Goal: Check status: Check status

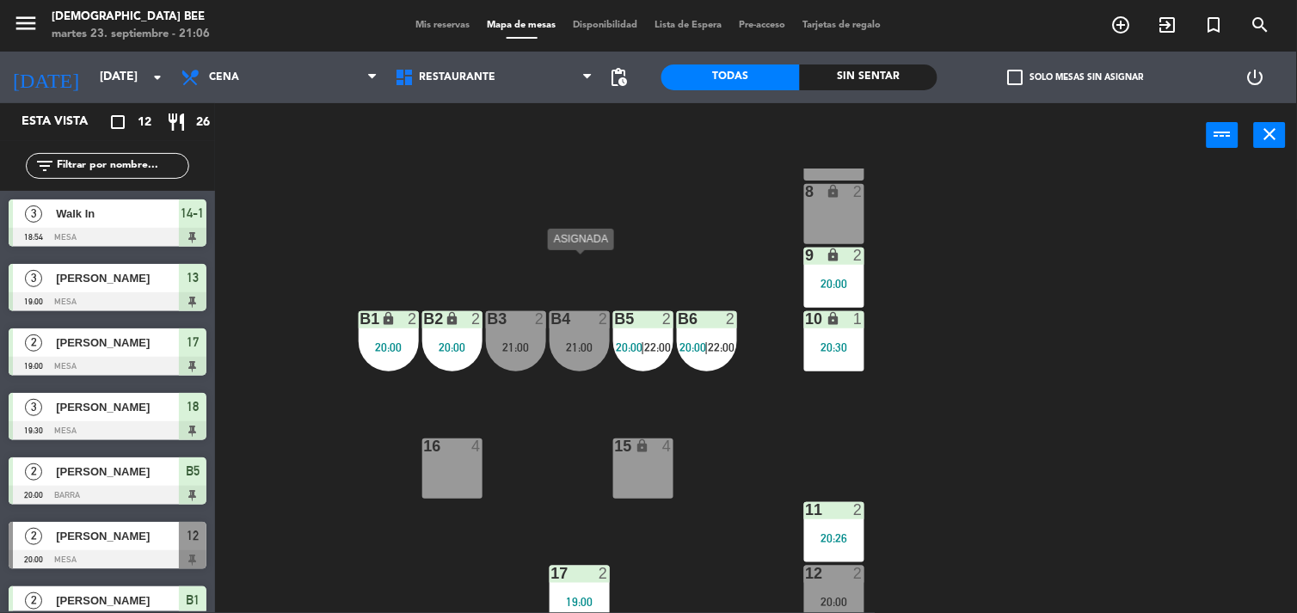
scroll to position [153, 0]
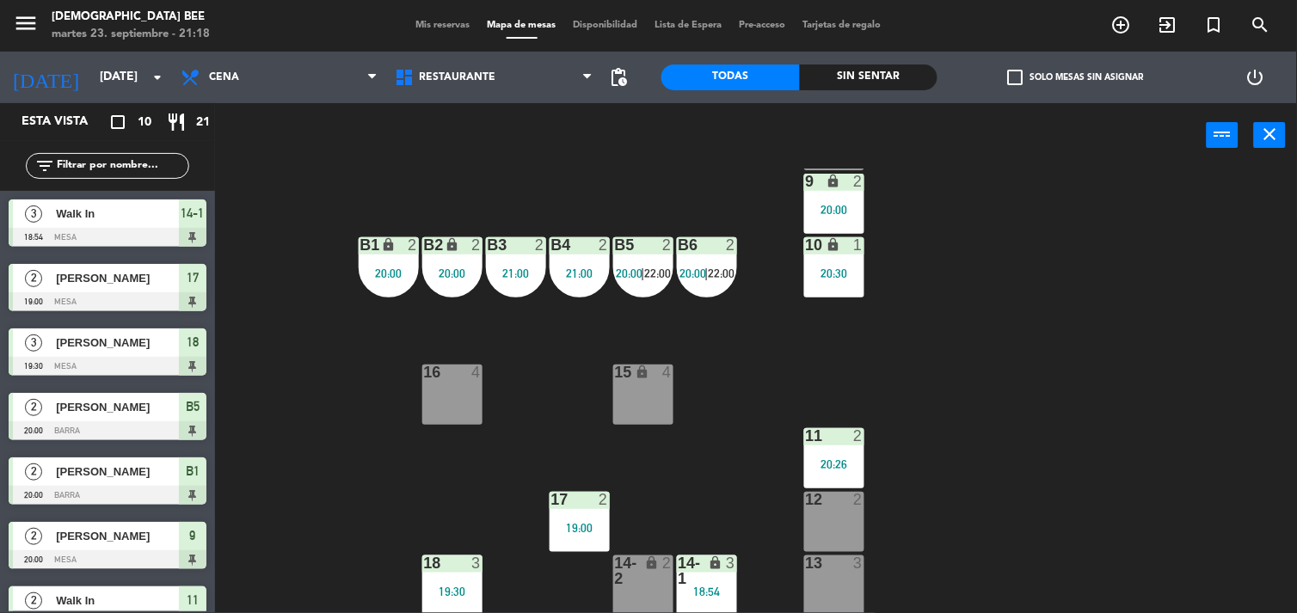
click at [1211, 339] on div "7 lock 2 8 lock 2 9 lock 2 20:00 B1 lock 2 20:00 B2 lock 2 20:00 B3 2 21:00 B4 …" at bounding box center [762, 392] width 1069 height 446
click at [523, 255] on div "B3 2 21:00" at bounding box center [516, 267] width 60 height 60
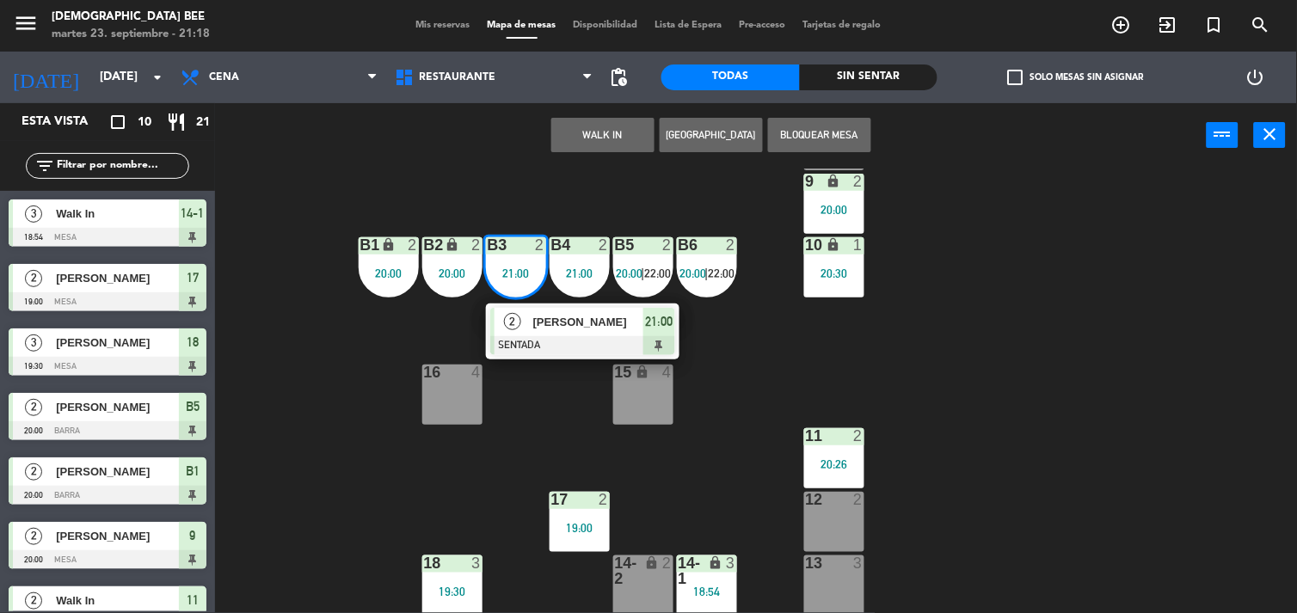
click at [575, 345] on div at bounding box center [582, 345] width 185 height 19
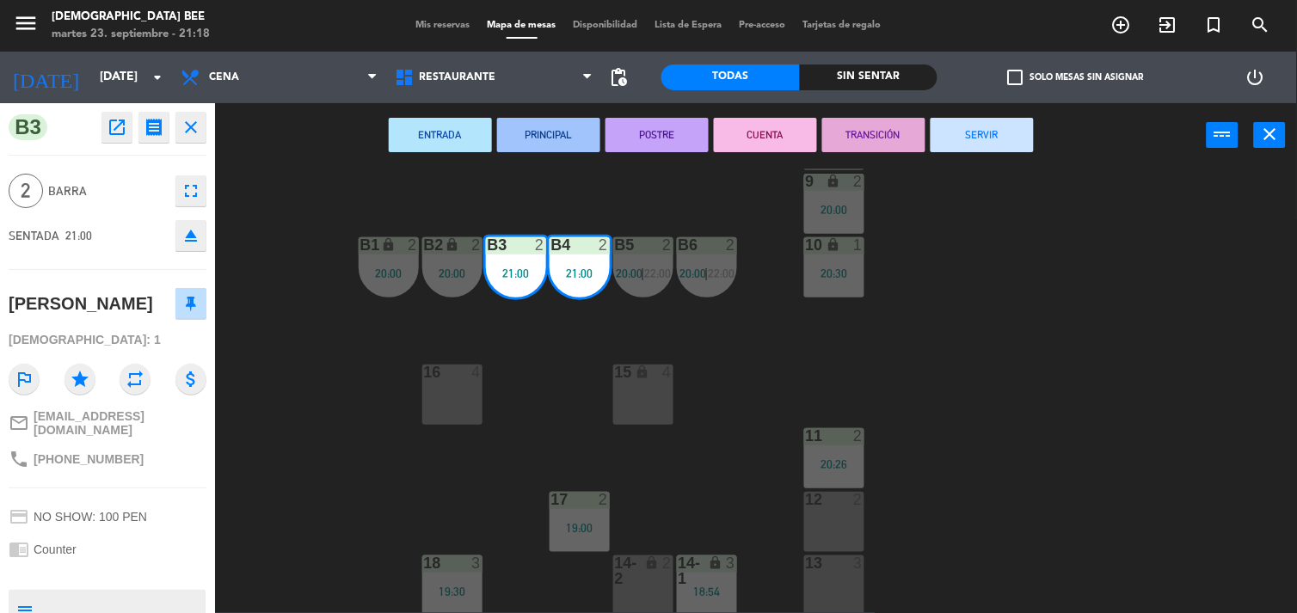
click at [969, 307] on div "7 lock 2 8 lock 2 9 lock 2 20:00 B1 lock 2 20:00 B2 lock 2 20:00 B3 2 21:00 B4 …" at bounding box center [762, 392] width 1069 height 446
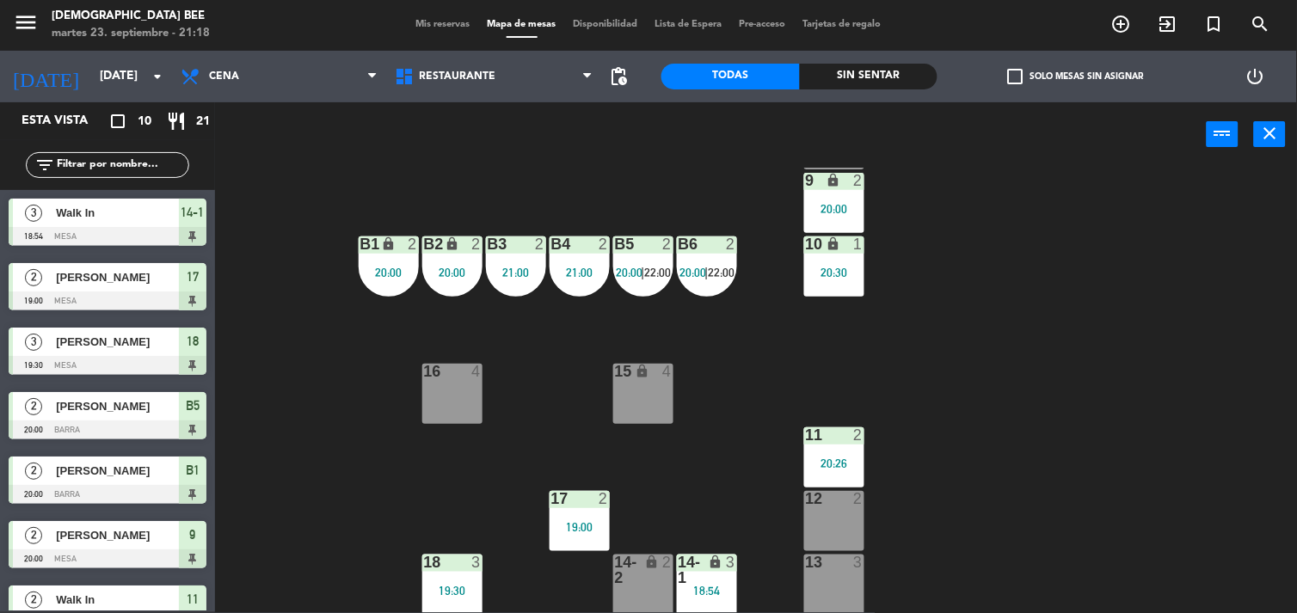
scroll to position [104, 0]
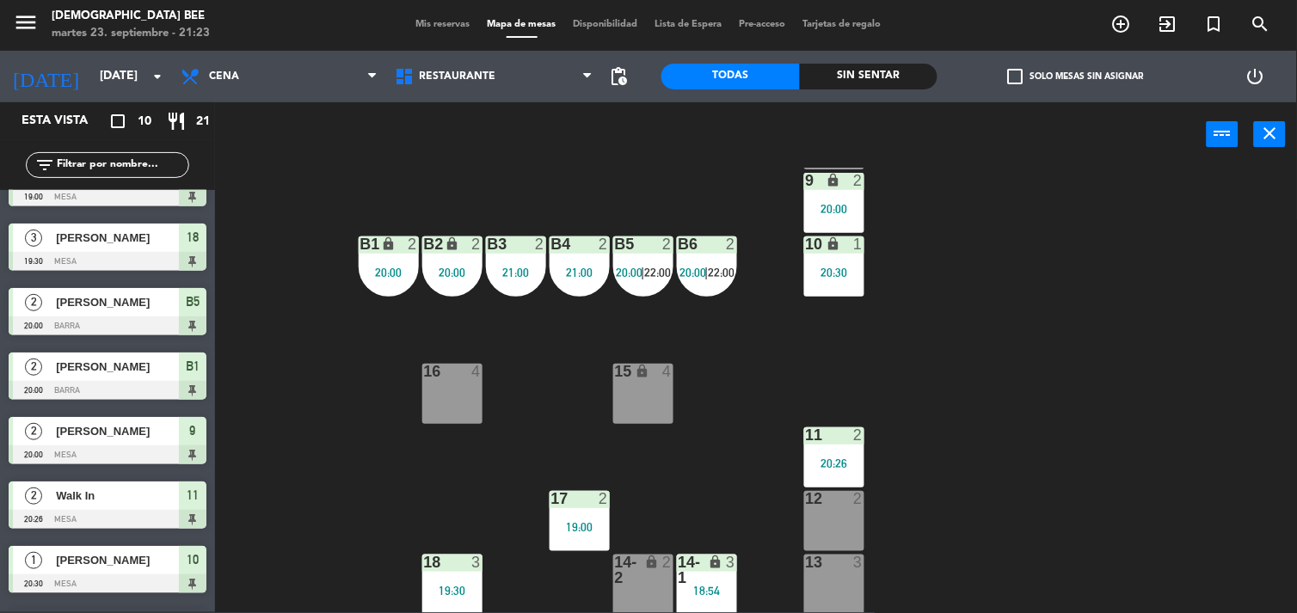
click at [1084, 302] on div "7 lock 2 8 lock 2 9 lock 2 20:00 B1 lock 2 20:00 B2 lock 2 20:00 B3 2 21:00 B4 …" at bounding box center [762, 391] width 1069 height 446
click at [667, 267] on span "22:00" at bounding box center [657, 273] width 27 height 14
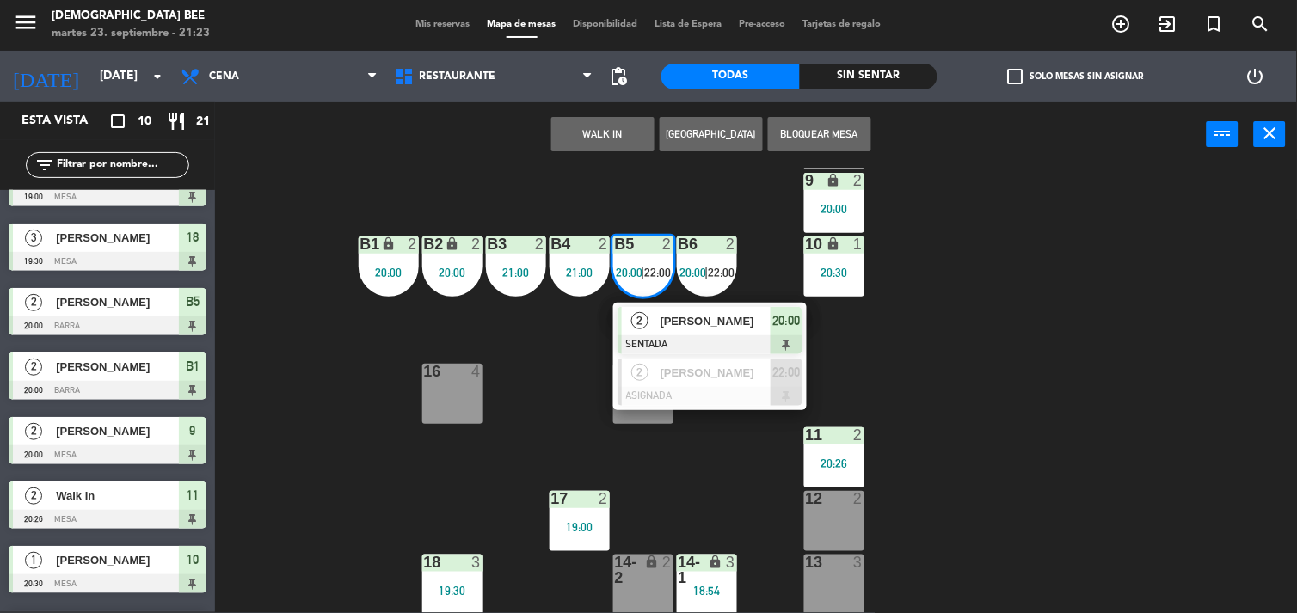
click at [941, 323] on div "7 lock 2 8 lock 2 9 lock 2 20:00 B1 lock 2 20:00 B2 lock 2 20:00 B3 2 21:00 B4 …" at bounding box center [762, 391] width 1069 height 446
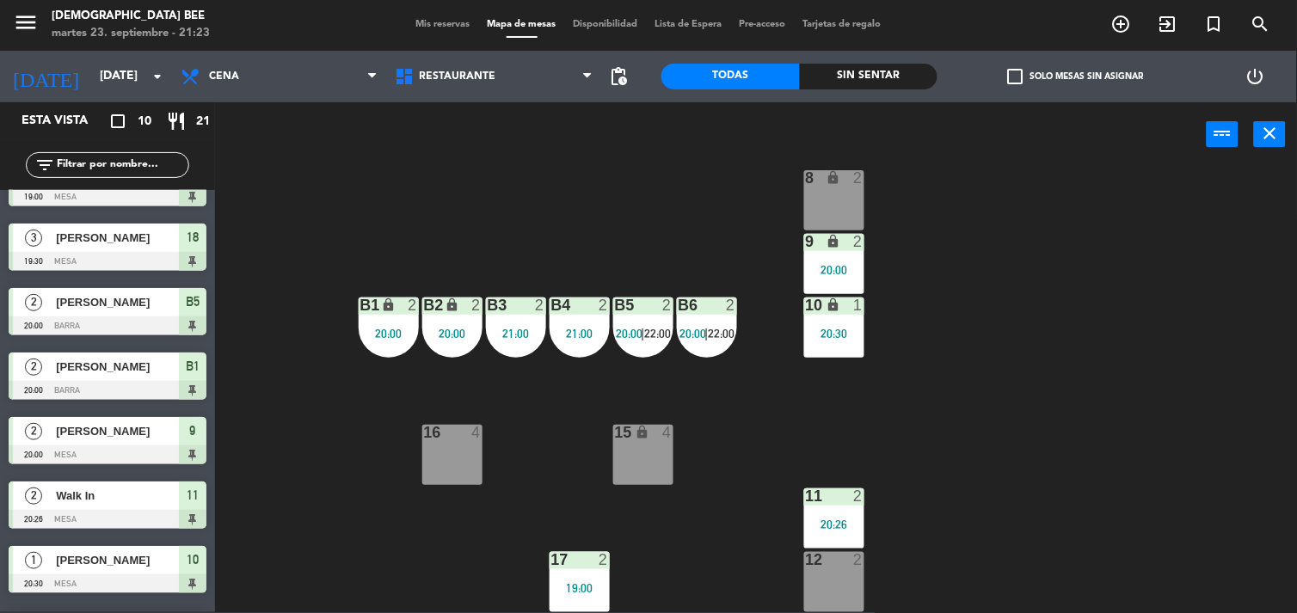
scroll to position [153, 0]
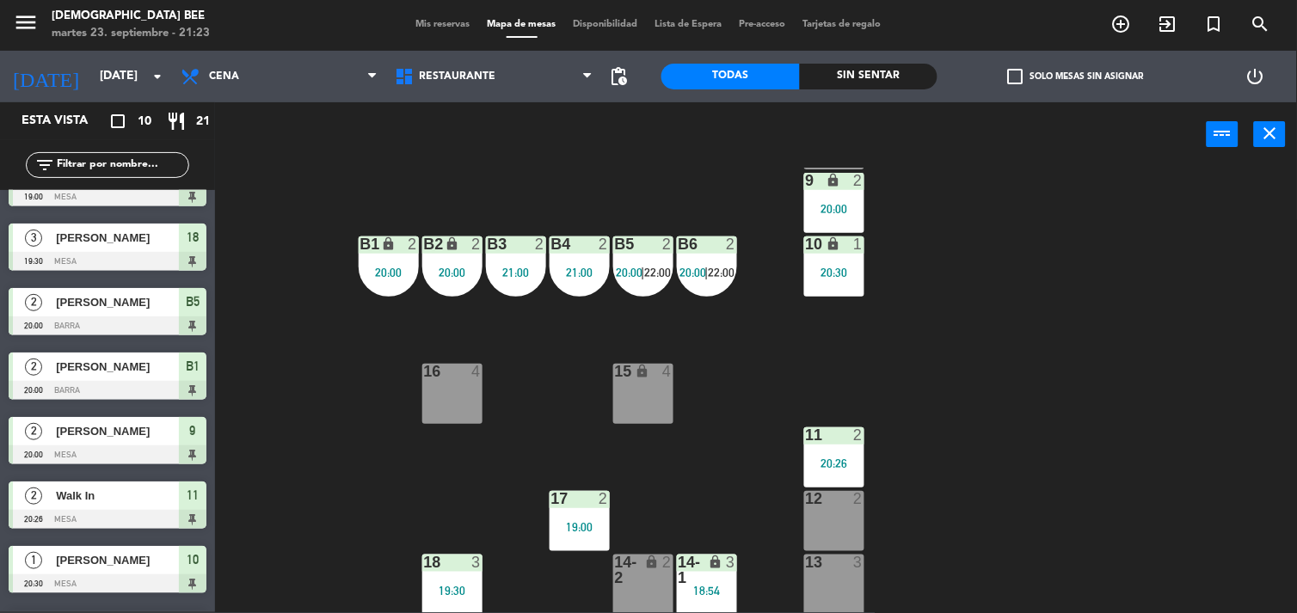
click at [865, 468] on div "7 lock 2 8 lock 2 9 lock 2 20:00 B1 lock 2 20:00 B2 lock 2 20:00 B3 2 21:00 B4 …" at bounding box center [762, 391] width 1069 height 446
click at [806, 470] on div "11 2 20:26" at bounding box center [834, 458] width 60 height 60
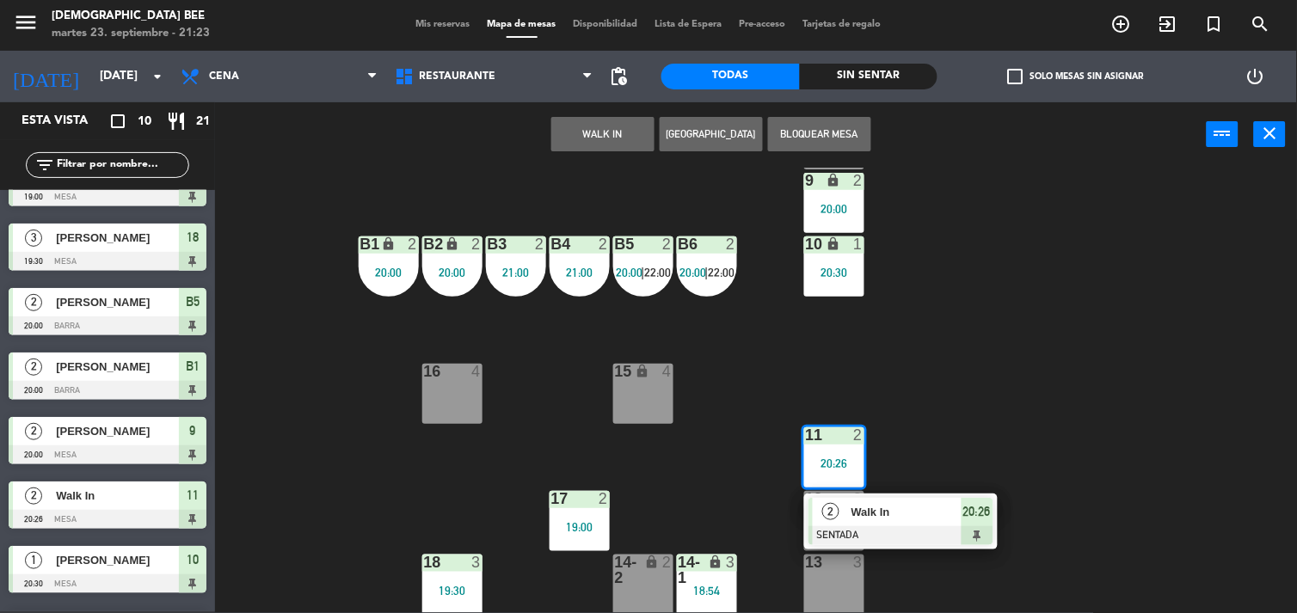
click at [938, 372] on div "7 lock 2 8 lock 2 9 lock 2 20:00 B1 lock 2 20:00 B2 lock 2 20:00 B3 2 21:00 B4 …" at bounding box center [762, 391] width 1069 height 446
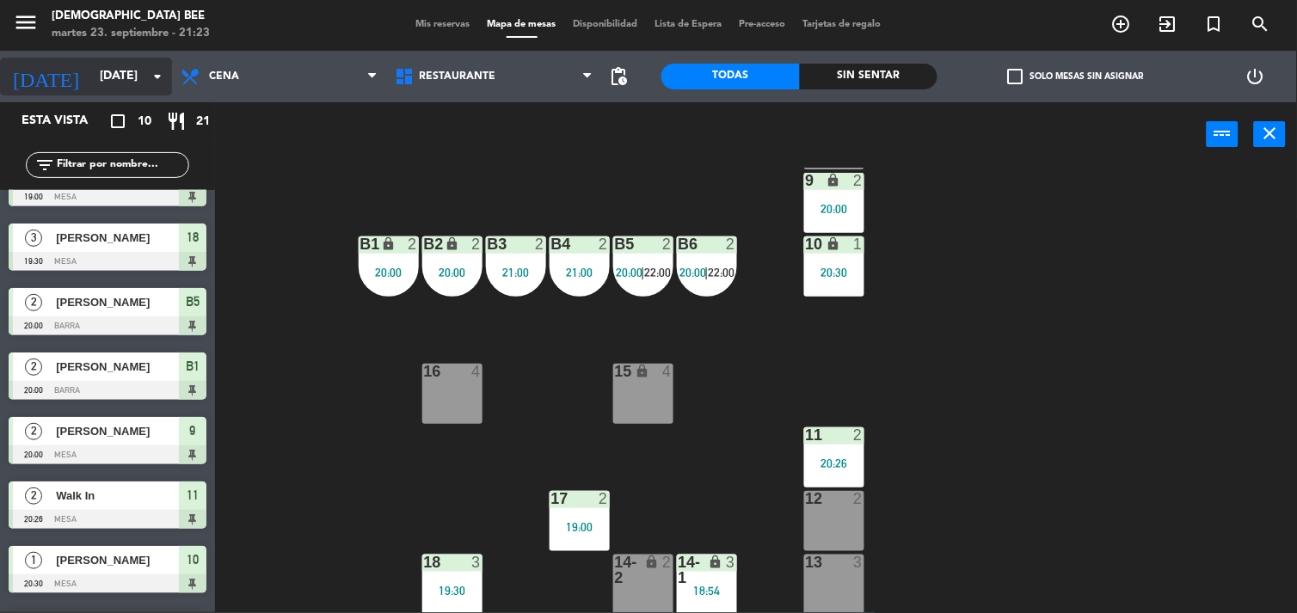
click at [131, 91] on input "[DATE]" at bounding box center [172, 76] width 163 height 31
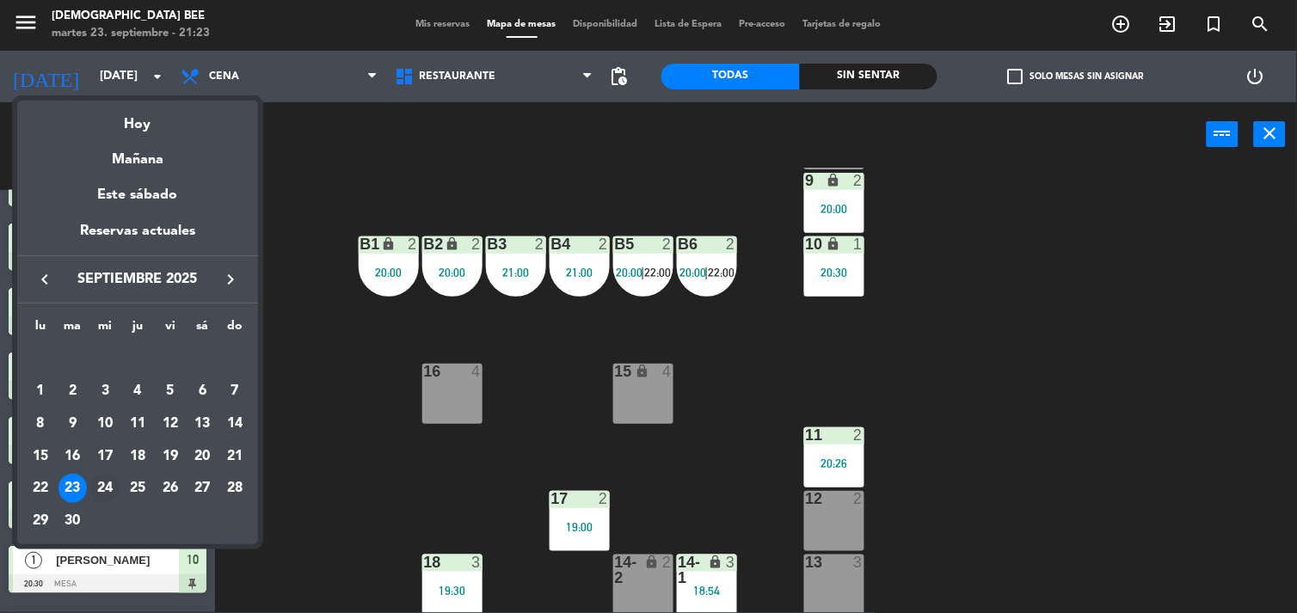
click at [102, 485] on div "24" at bounding box center [104, 488] width 29 height 29
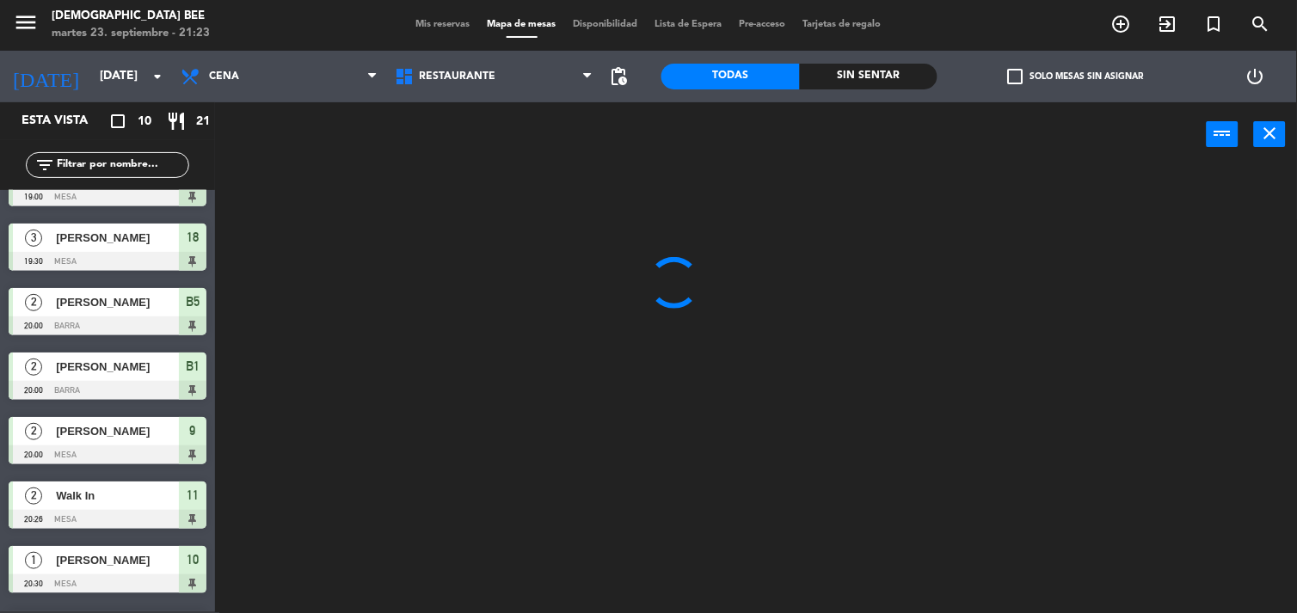
scroll to position [0, 0]
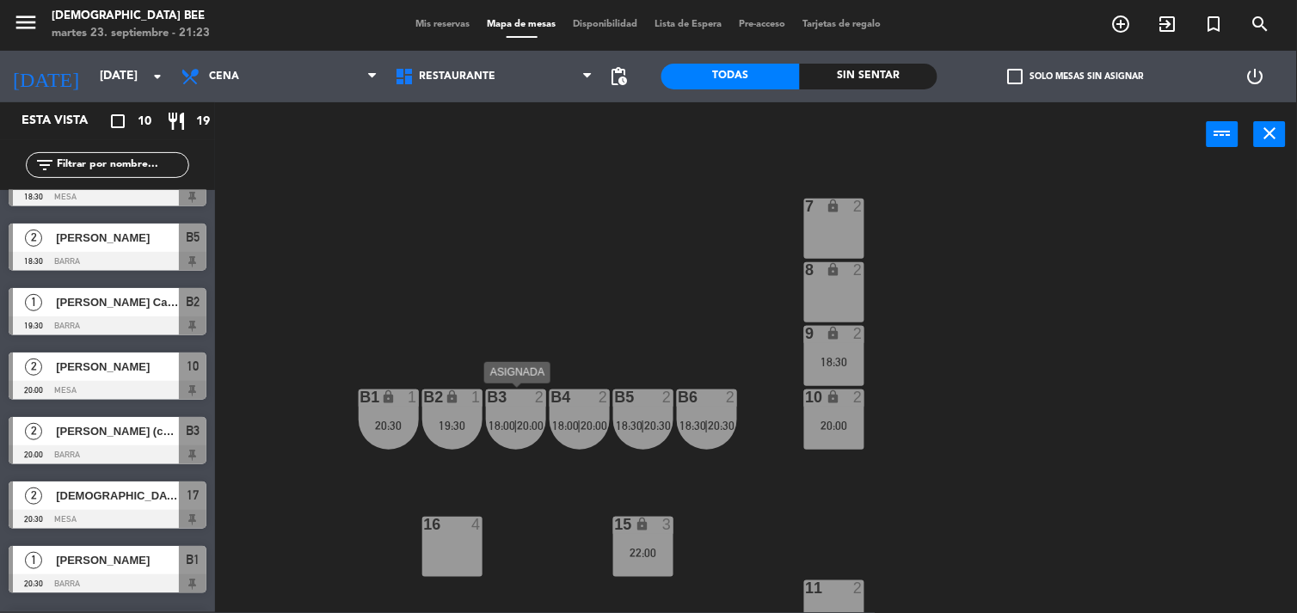
click at [502, 420] on span "18:00" at bounding box center [502, 426] width 27 height 14
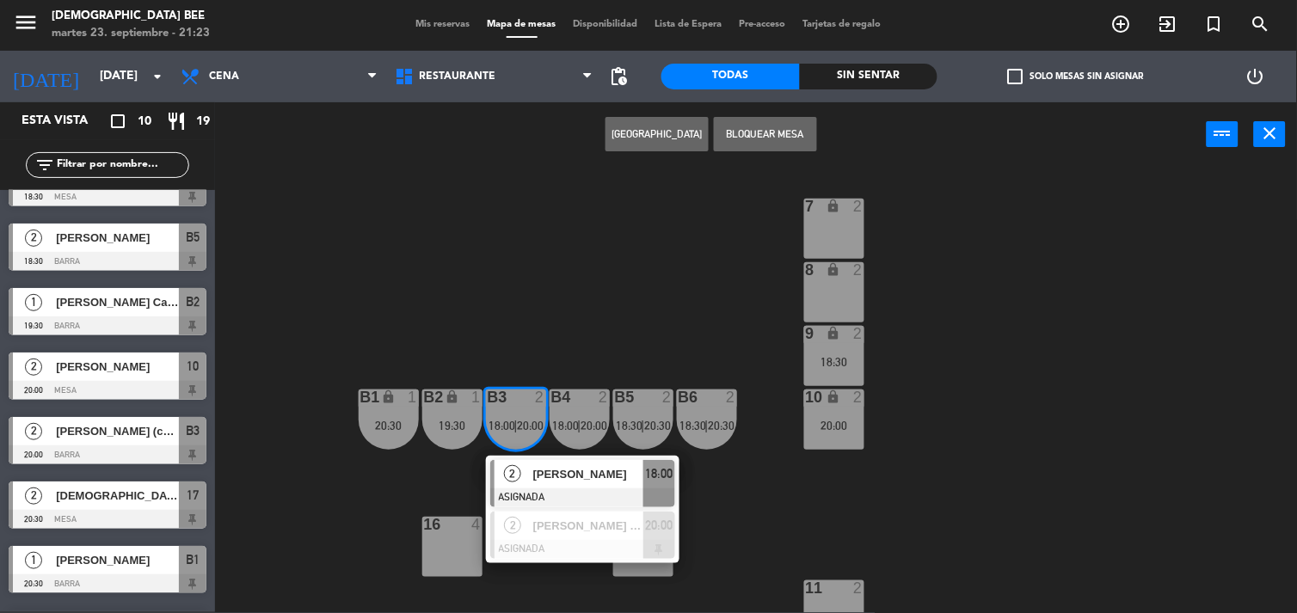
drag, startPoint x: 646, startPoint y: 252, endPoint x: 488, endPoint y: 391, distance: 210.3
click at [646, 250] on div "7 lock 2 8 lock 2 9 lock 2 18:30 B1 lock 1 20:30 B2 lock 1 19:30 B3 2 18:00 | 2…" at bounding box center [762, 391] width 1069 height 446
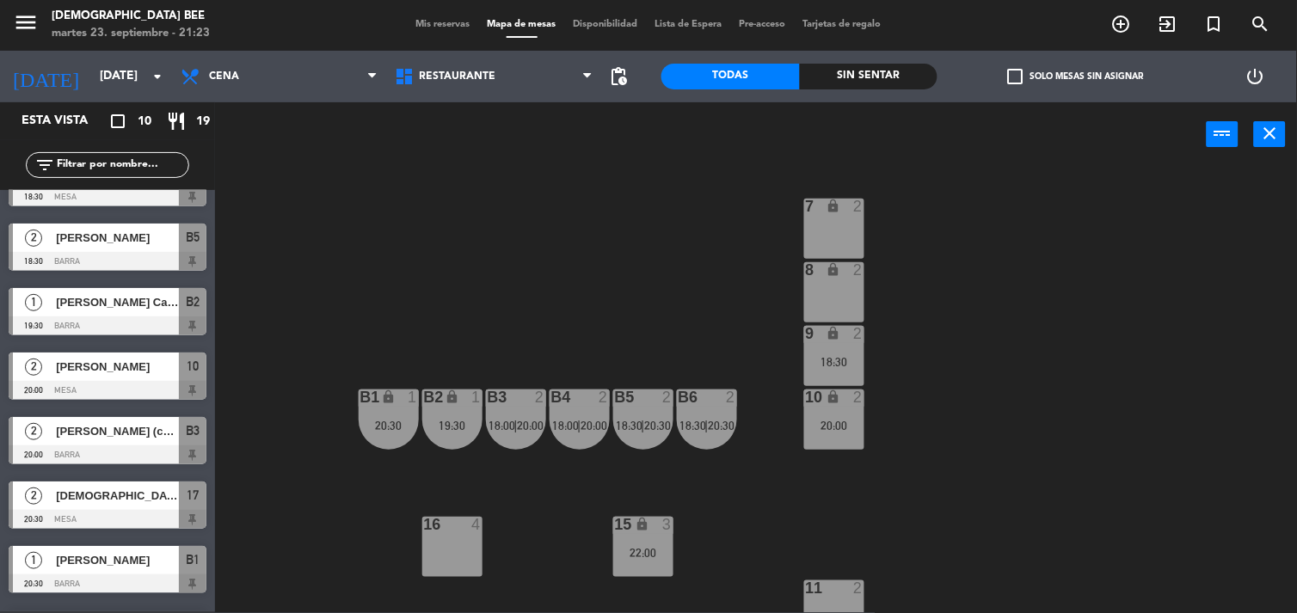
click at [425, 435] on div "B2 lock 1 19:30" at bounding box center [452, 420] width 60 height 60
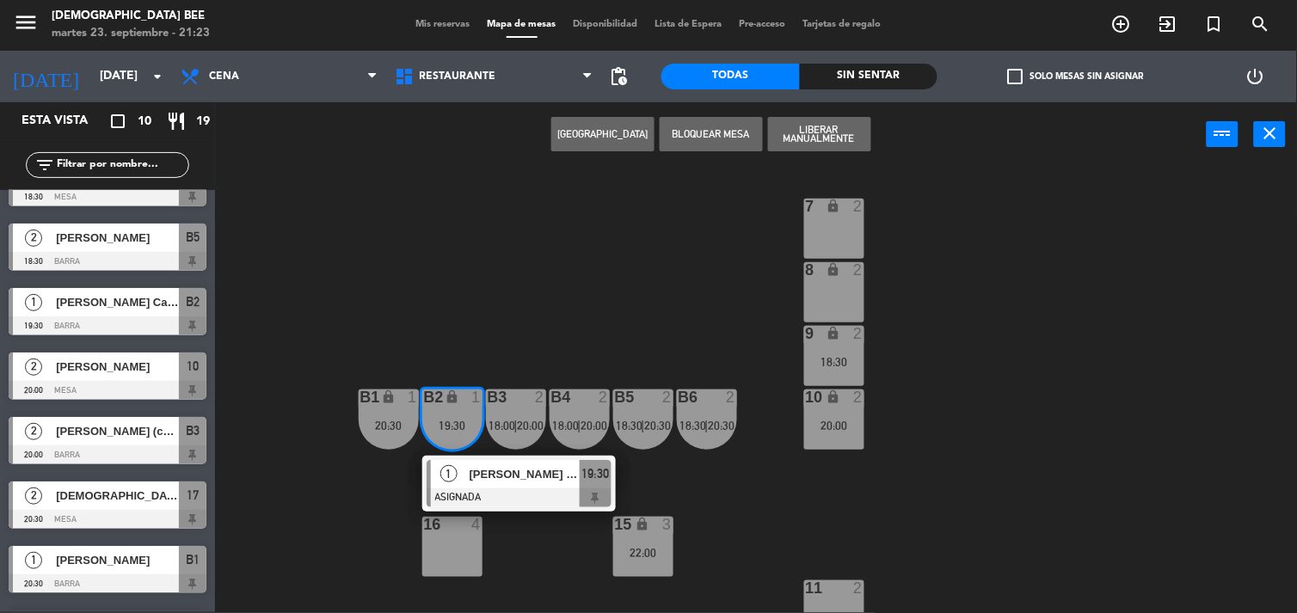
click at [547, 237] on div "7 lock 2 8 lock 2 9 lock 2 18:30 B1 lock 1 20:30 B2 lock 1 19:30 1 [PERSON_NAME…" at bounding box center [762, 391] width 1069 height 446
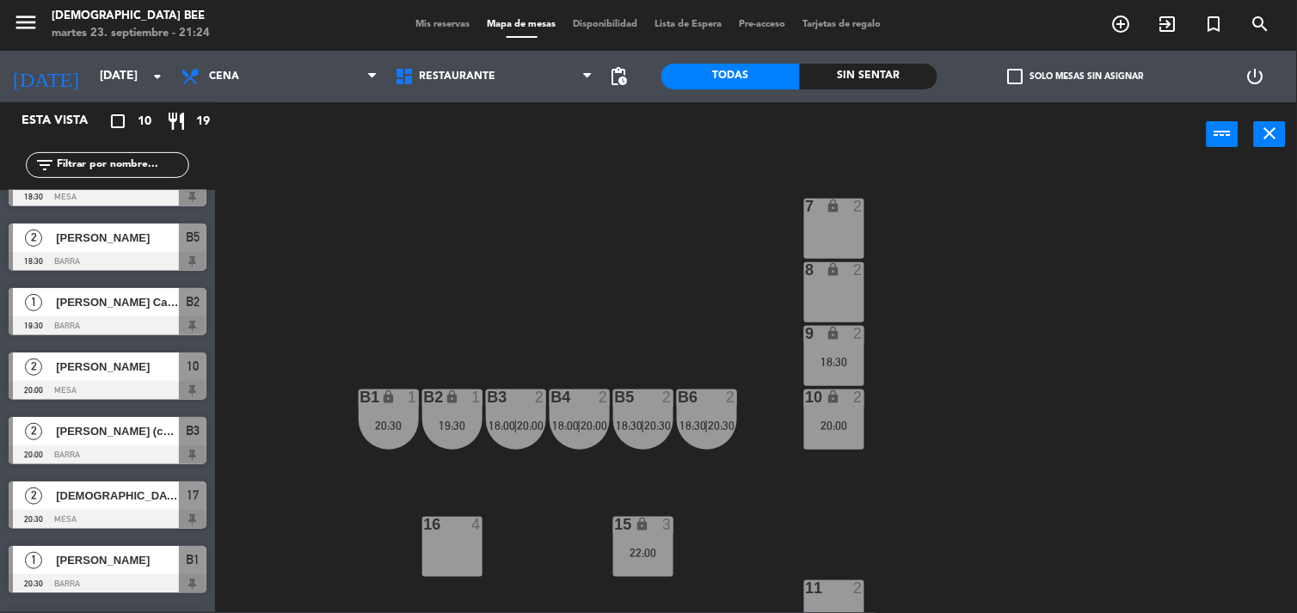
click at [440, 398] on div "lock" at bounding box center [452, 398] width 28 height 16
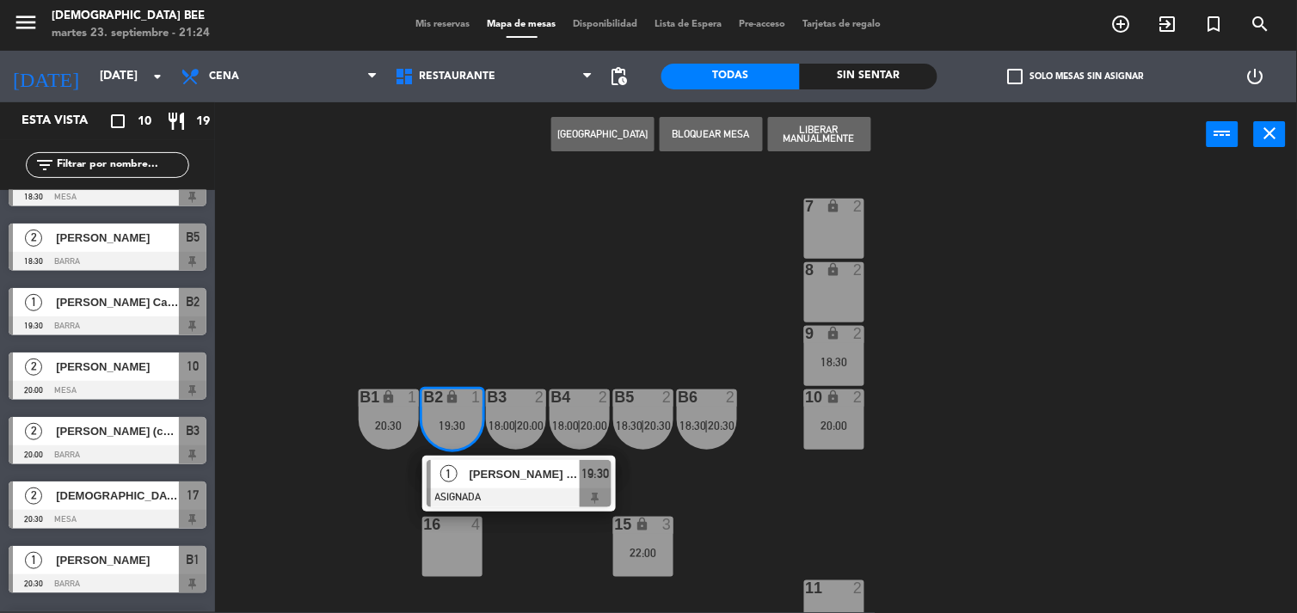
click at [458, 482] on div "1" at bounding box center [449, 474] width 37 height 28
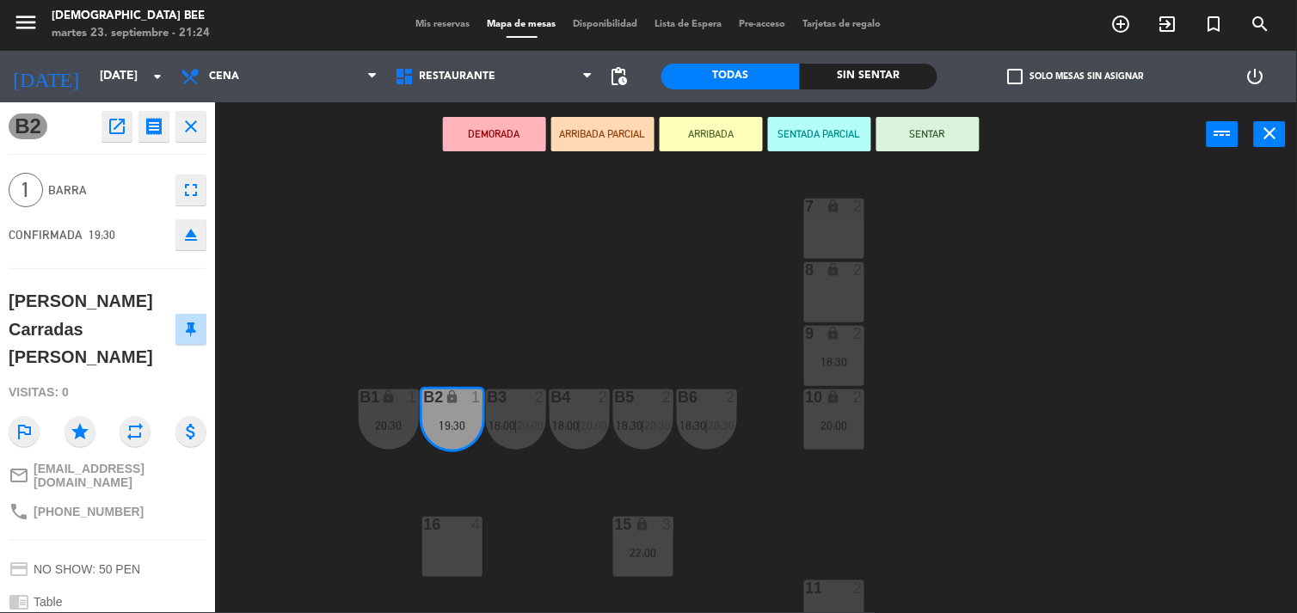
click at [490, 328] on div "7 lock 2 8 lock 2 9 lock 2 18:30 B1 lock 1 20:30 B2 lock 1 19:30 B3 2 18:00 | 2…" at bounding box center [762, 391] width 1069 height 446
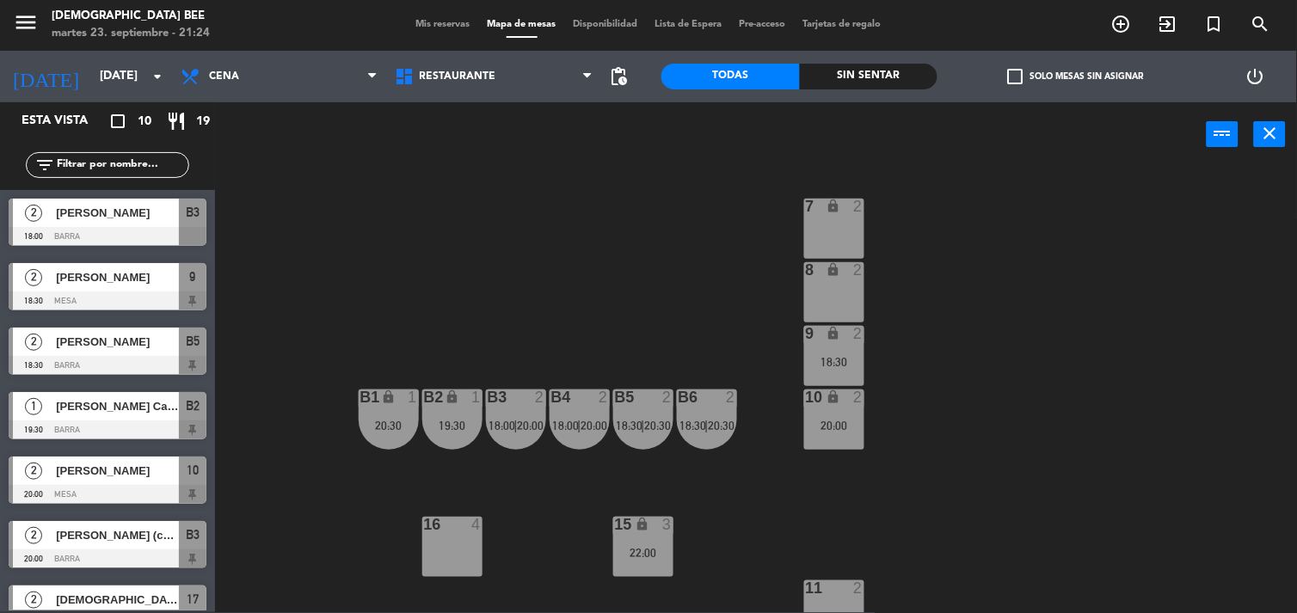
click at [720, 415] on div "B6 2 18:30 | 20:30" at bounding box center [707, 420] width 60 height 60
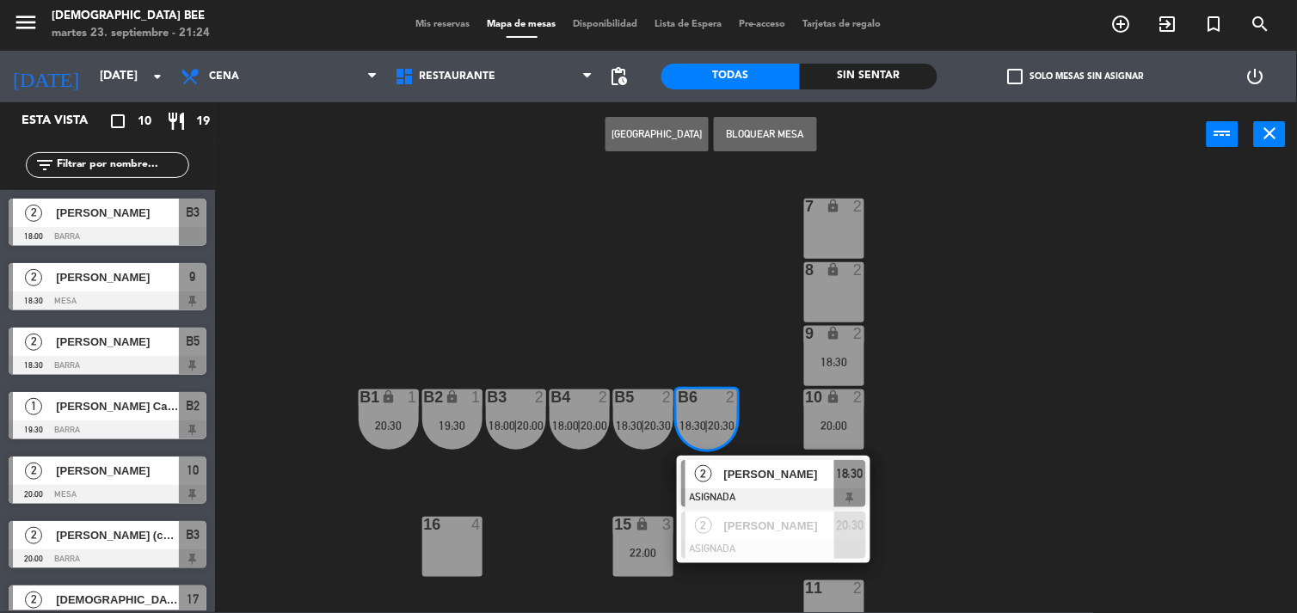
click at [956, 399] on div "7 lock 2 8 lock 2 9 lock 2 18:30 B1 lock 1 20:30 B2 lock 1 19:30 B3 2 18:00 | 2…" at bounding box center [762, 391] width 1069 height 446
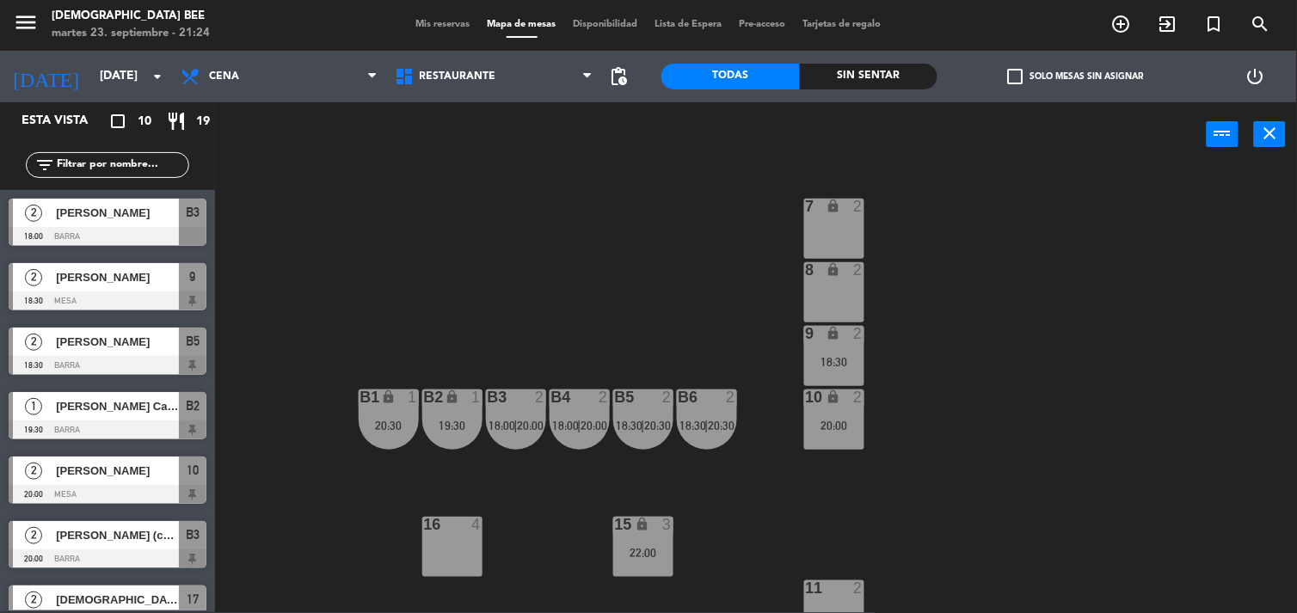
click at [838, 397] on div "7 lock 2 8 lock 2 9 lock 2 18:30 B1 lock 1 20:30 B2 lock 1 19:30 B3 2 18:00 | 2…" at bounding box center [762, 391] width 1069 height 446
click at [840, 405] on div "lock" at bounding box center [834, 398] width 28 height 16
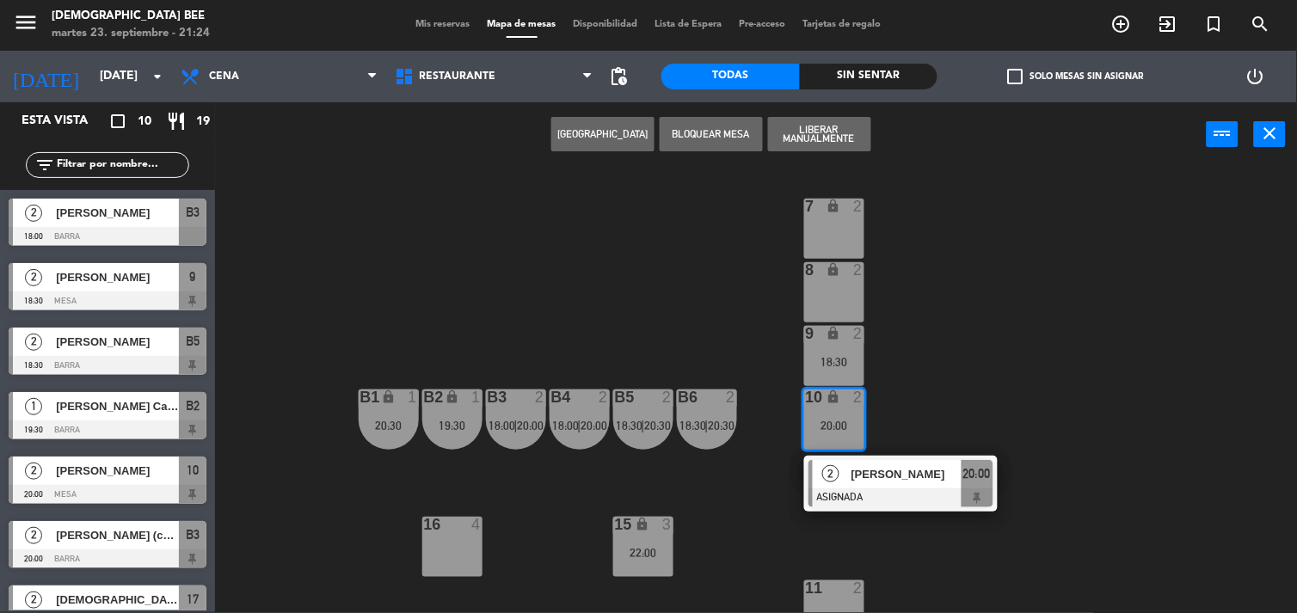
click at [929, 394] on div "7 lock 2 8 lock 2 9 lock 2 18:30 B1 lock 1 20:30 B2 lock 1 19:30 B3 2 18:00 | 2…" at bounding box center [762, 391] width 1069 height 446
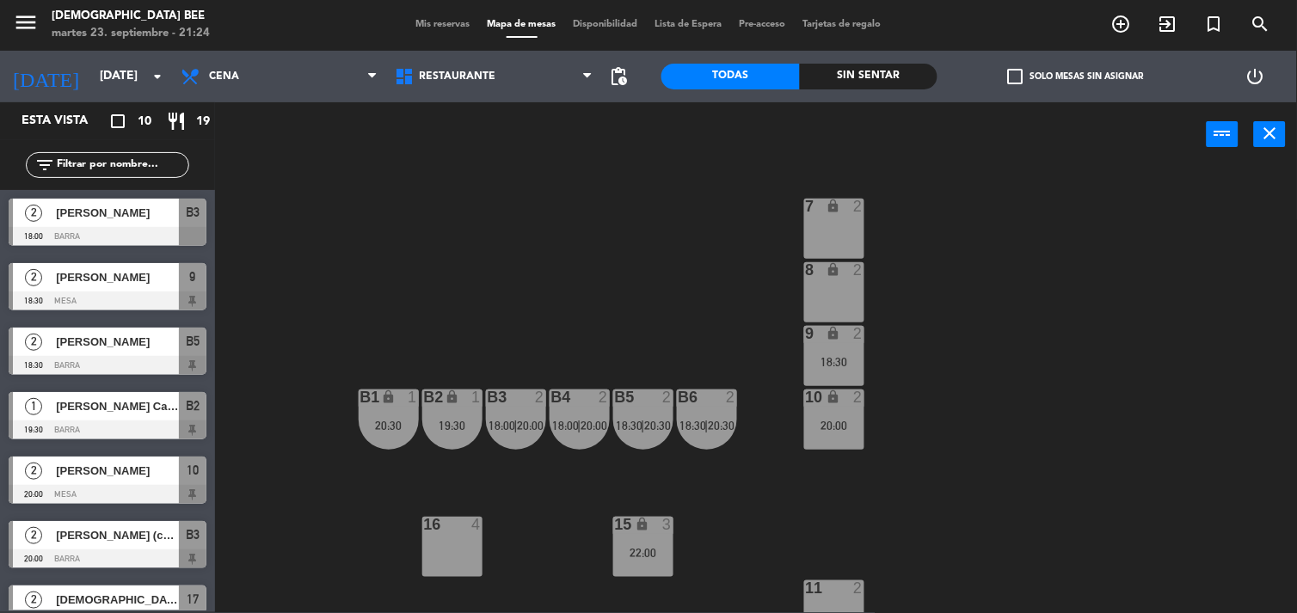
click at [828, 368] on div "9 lock 2 18:30" at bounding box center [834, 356] width 60 height 60
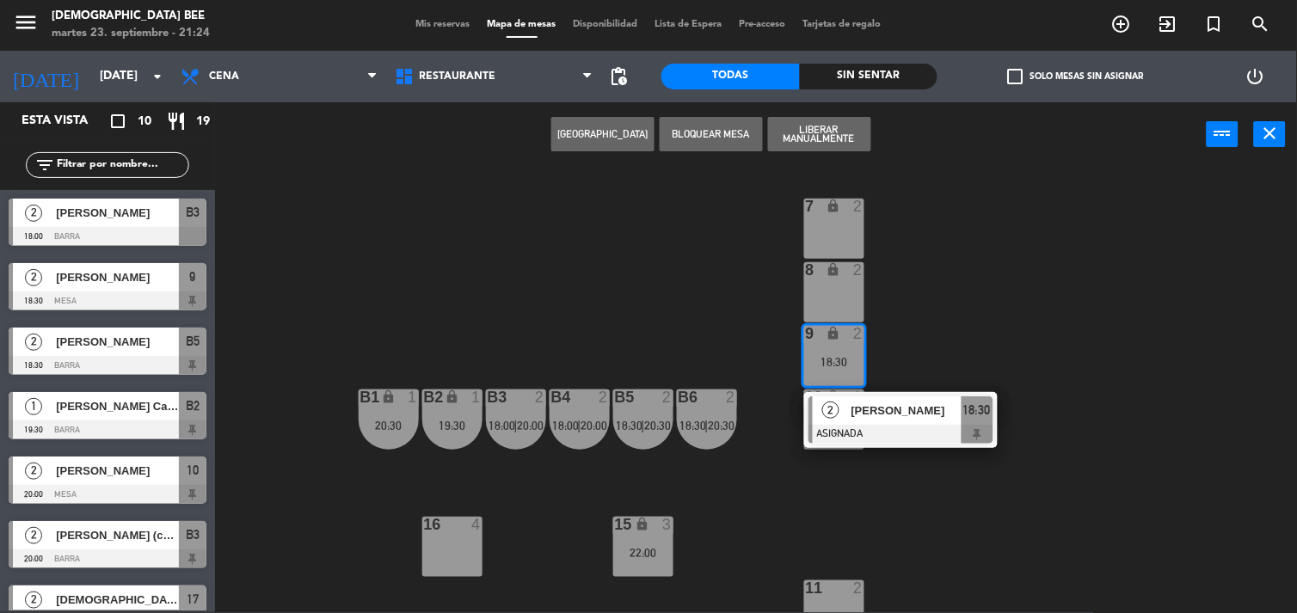
click at [843, 490] on div "7 lock 2 8 lock 2 9 lock 2 18:30 2 [PERSON_NAME] ASIGNADA 18:30 B1 lock 1 20:30…" at bounding box center [762, 391] width 1069 height 446
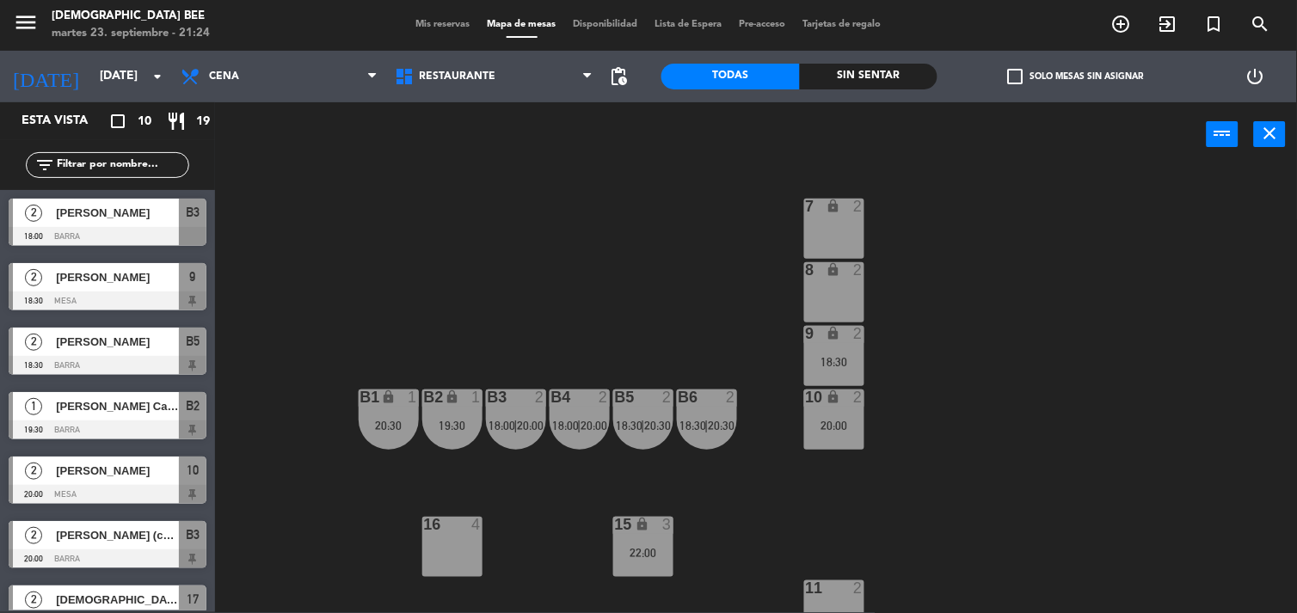
drag, startPoint x: 623, startPoint y: 557, endPoint x: 663, endPoint y: 525, distance: 51.5
click at [622, 557] on div "22:00" at bounding box center [643, 553] width 60 height 12
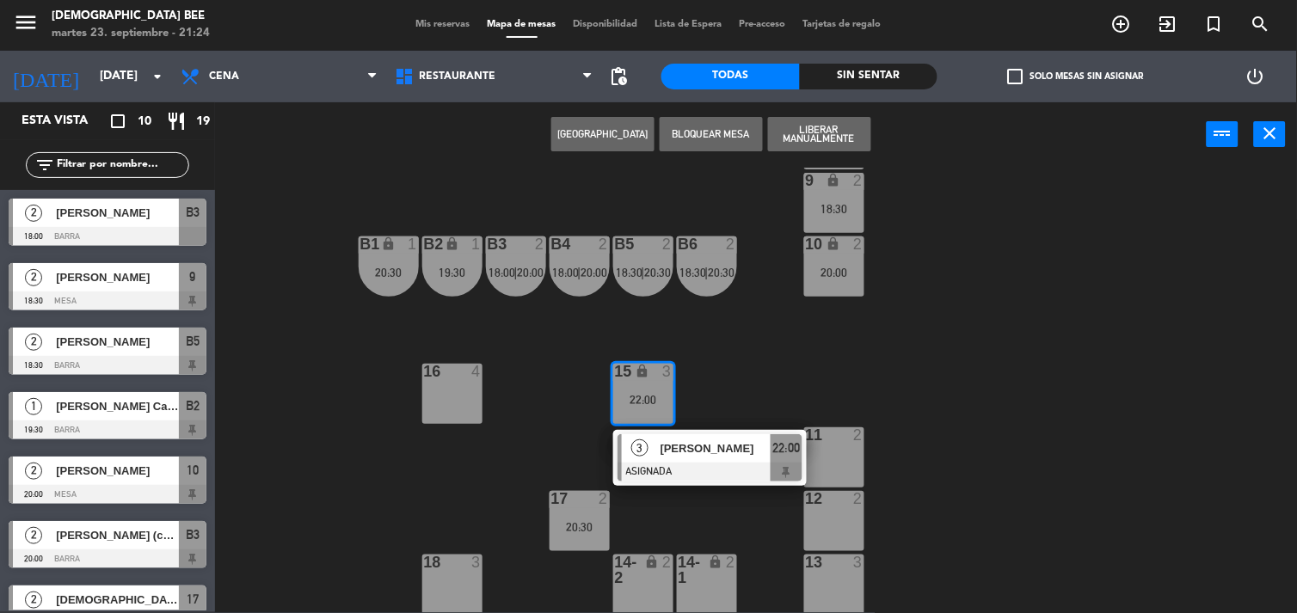
click at [932, 366] on div "7 lock 2 8 lock 2 9 lock 2 18:30 B1 lock 1 20:30 B2 lock 1 19:30 B3 2 18:00 | 2…" at bounding box center [762, 391] width 1069 height 446
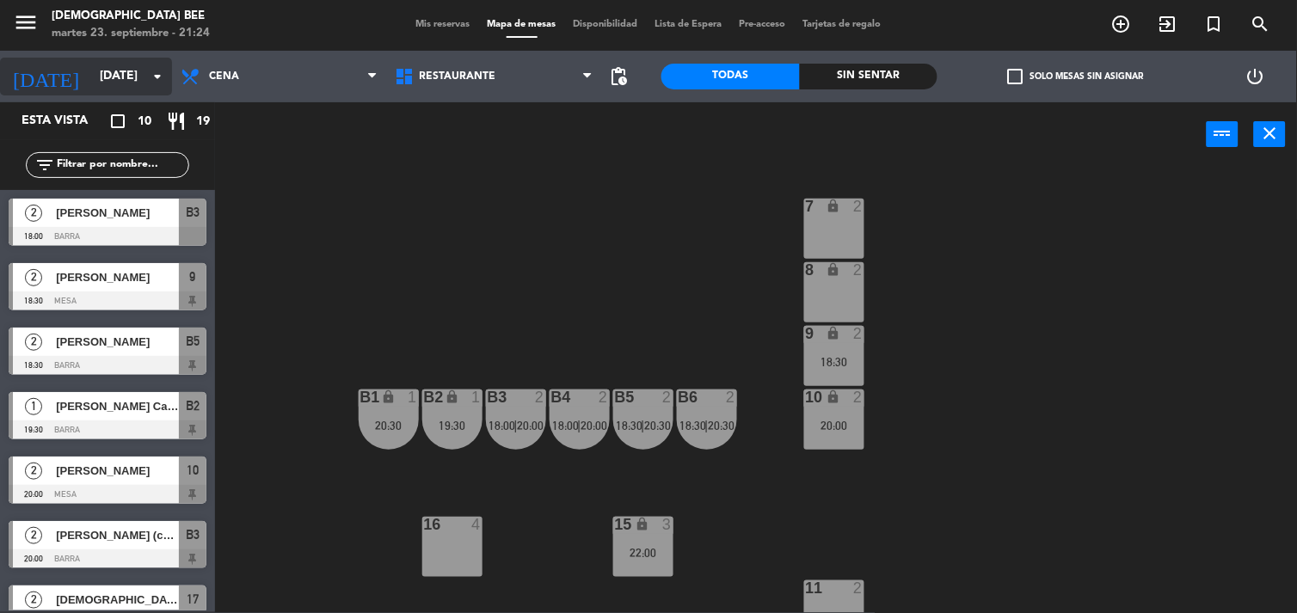
click at [91, 66] on input "[DATE]" at bounding box center [172, 76] width 163 height 31
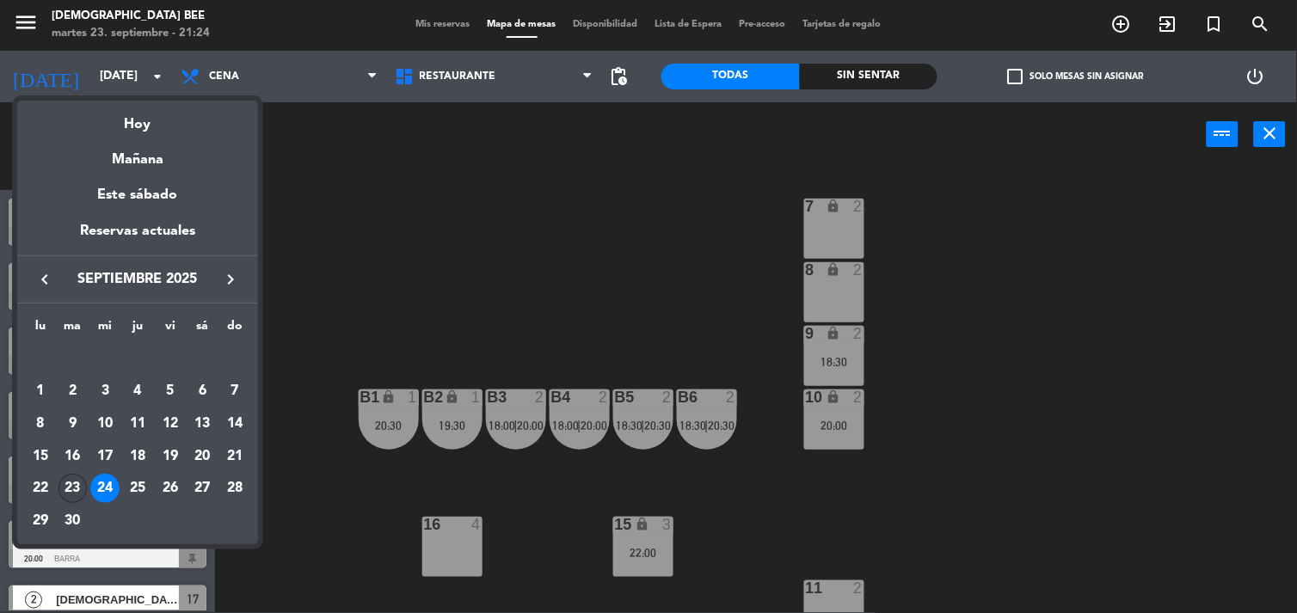
click at [88, 492] on tr "22 23 24 25 26 27 28" at bounding box center [137, 488] width 227 height 33
click at [83, 486] on div "23" at bounding box center [72, 488] width 29 height 29
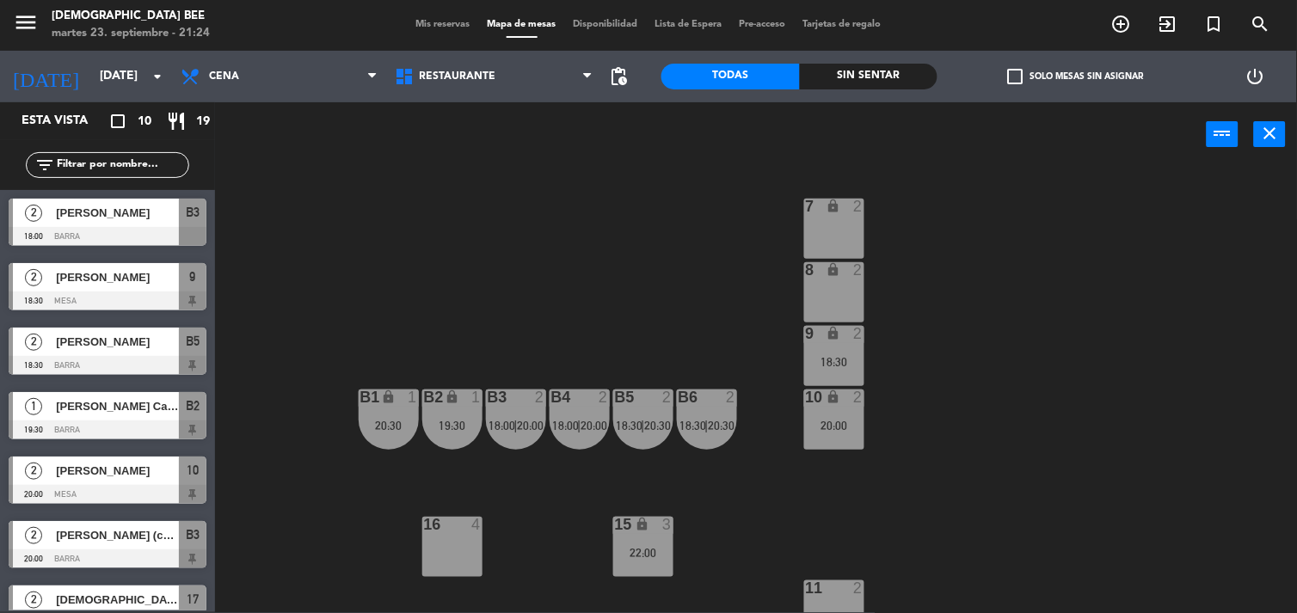
type input "[DATE]"
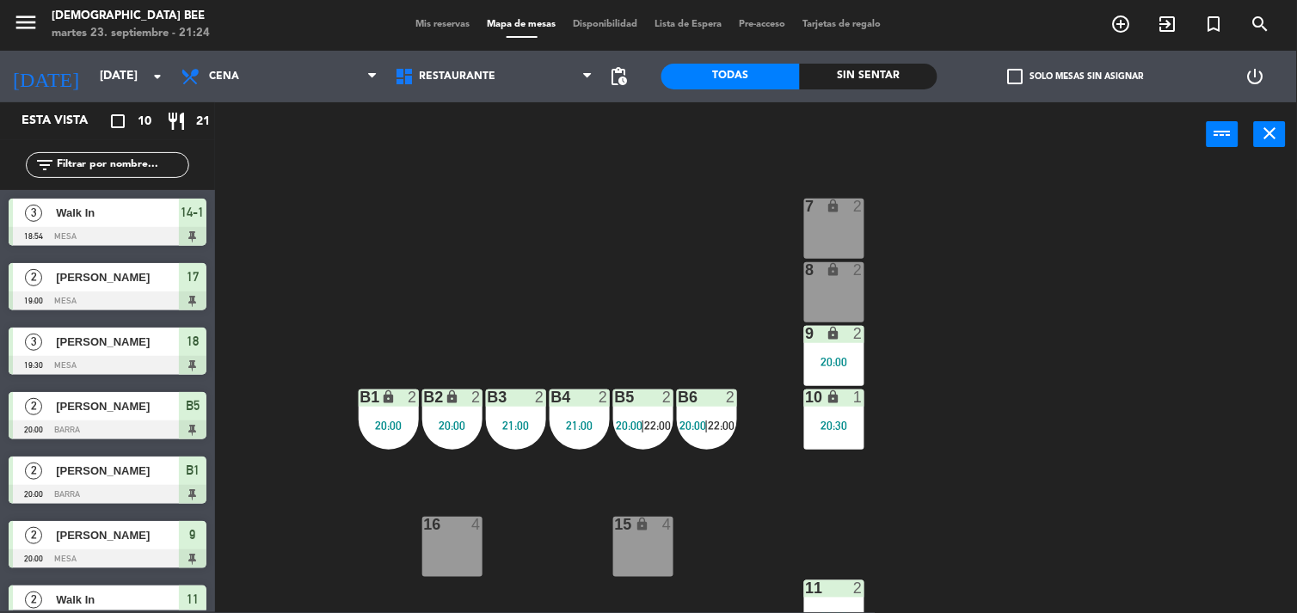
click at [625, 254] on div "7 lock 2 8 lock 2 9 lock 2 20:00 B1 lock 2 20:00 B2 lock 2 20:00 B3 2 21:00 B4 …" at bounding box center [762, 391] width 1069 height 446
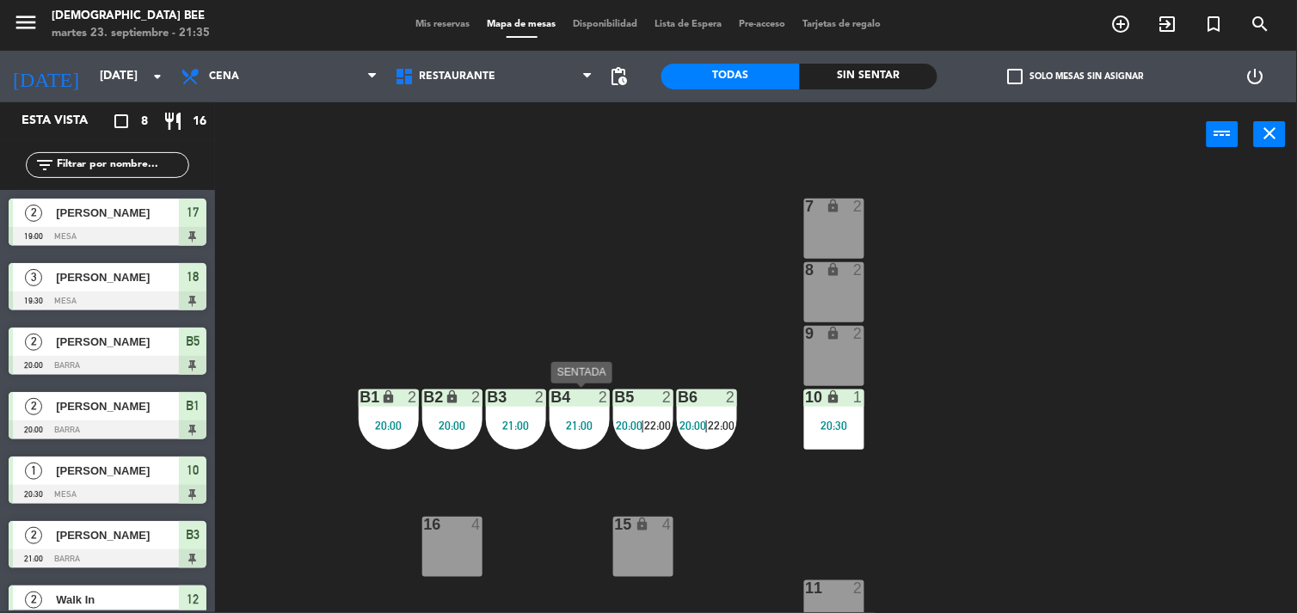
click at [581, 434] on div "B4 2 21:00" at bounding box center [580, 420] width 60 height 60
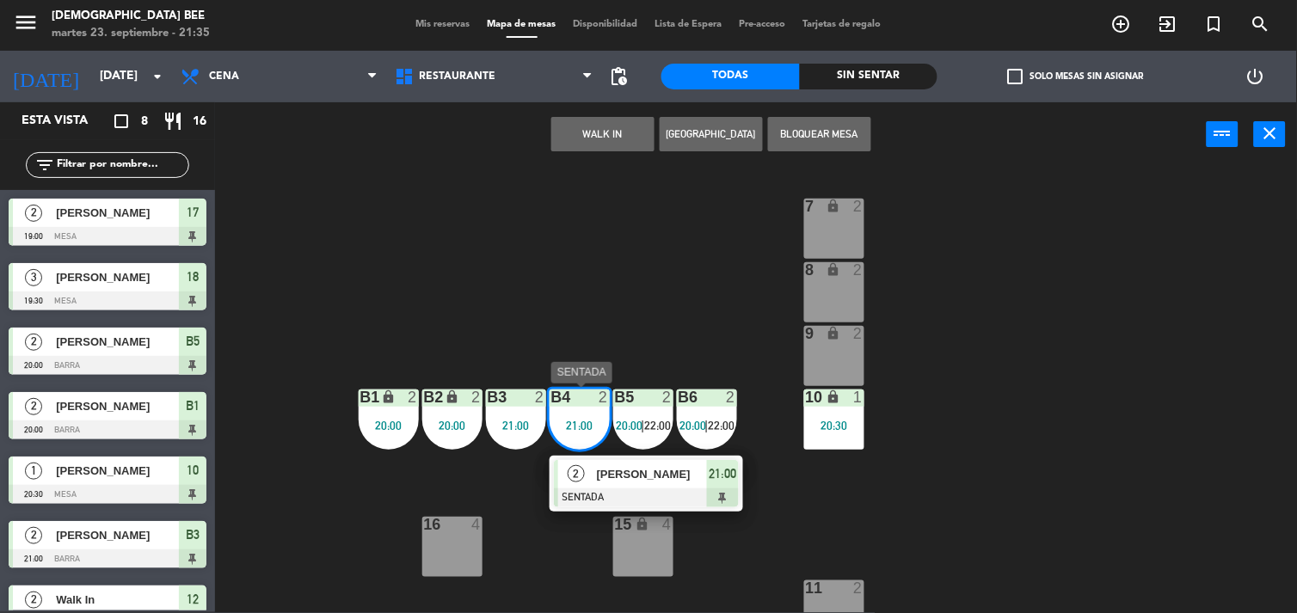
click at [664, 482] on span "[PERSON_NAME]" at bounding box center [652, 474] width 110 height 18
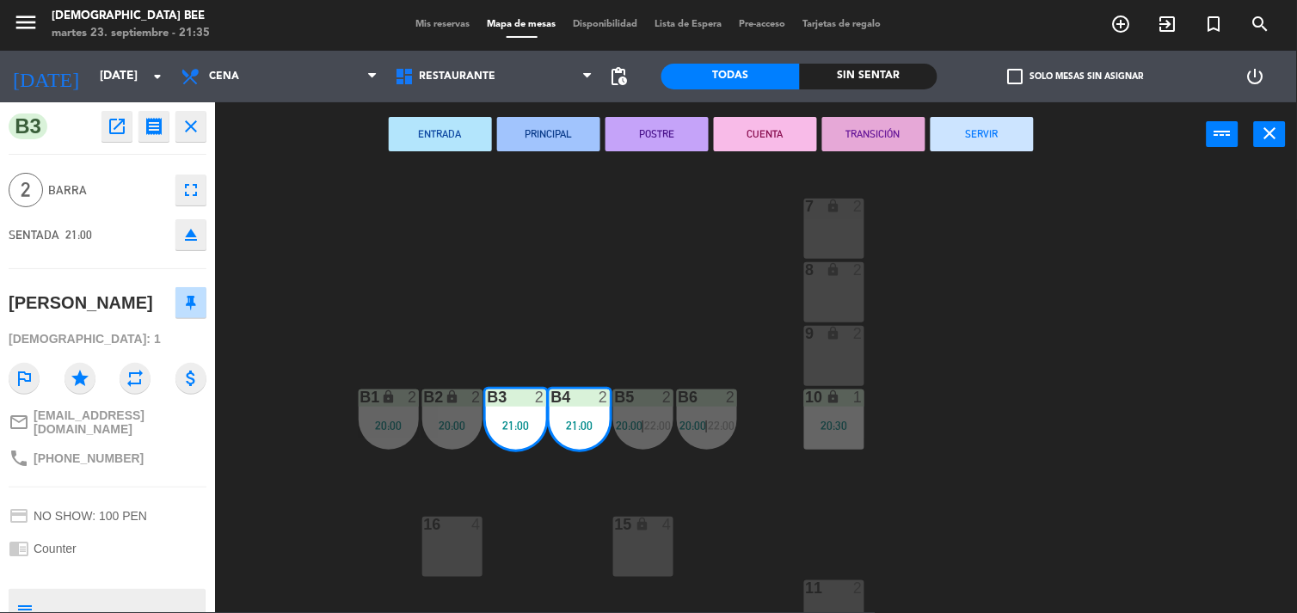
click at [1233, 405] on div "7 lock 2 8 lock 2 9 lock 2 B1 lock 2 20:00 B2 lock 2 20:00 B3 2 21:00 B4 2 21:0…" at bounding box center [762, 391] width 1069 height 446
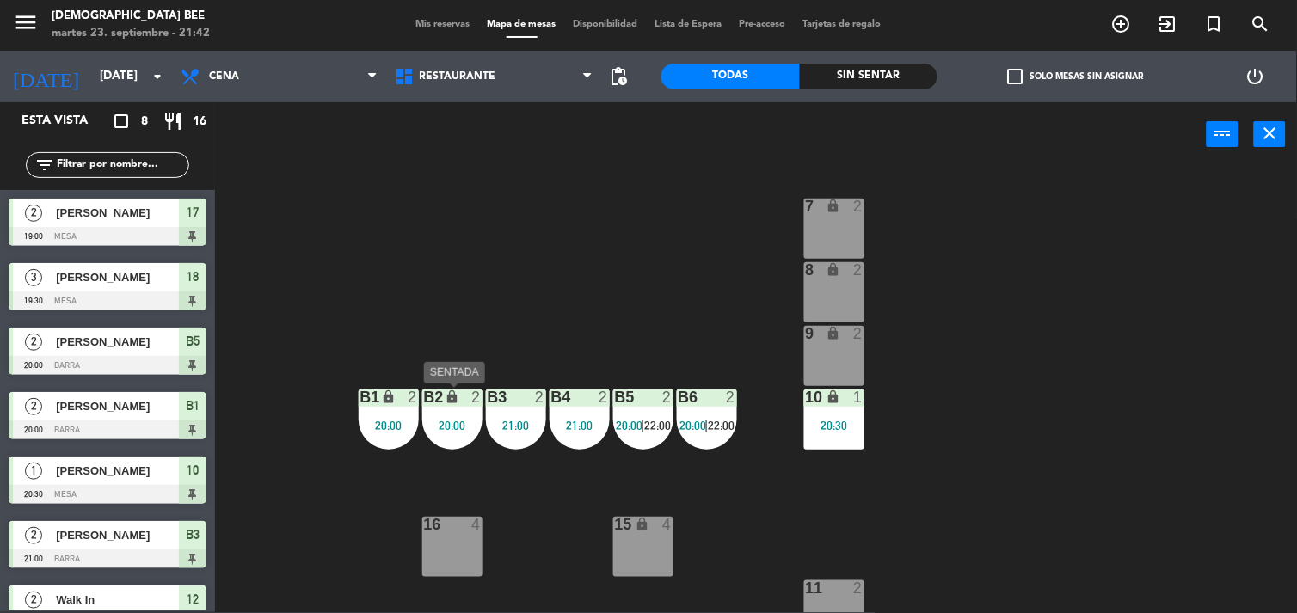
click at [434, 439] on div "B2 lock 2 20:00" at bounding box center [452, 420] width 60 height 60
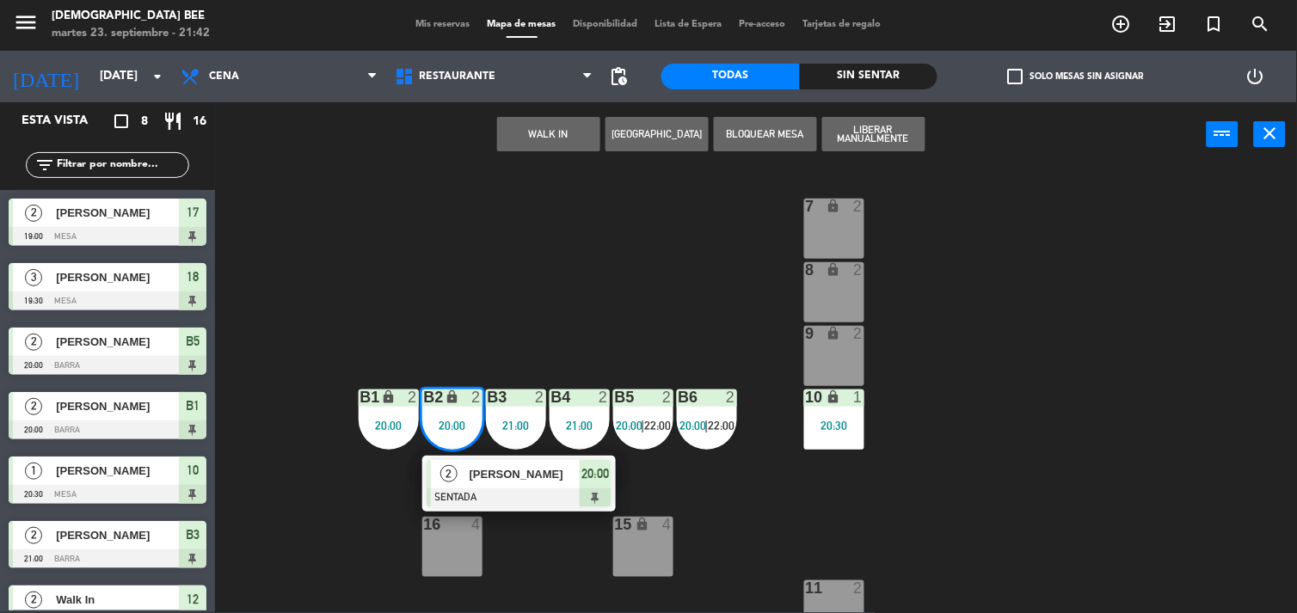
click at [638, 248] on div "7 lock 2 8 lock 2 9 lock 2 B1 lock 2 20:00 B2 lock 2 20:00 2 [PERSON_NAME] SENT…" at bounding box center [762, 391] width 1069 height 446
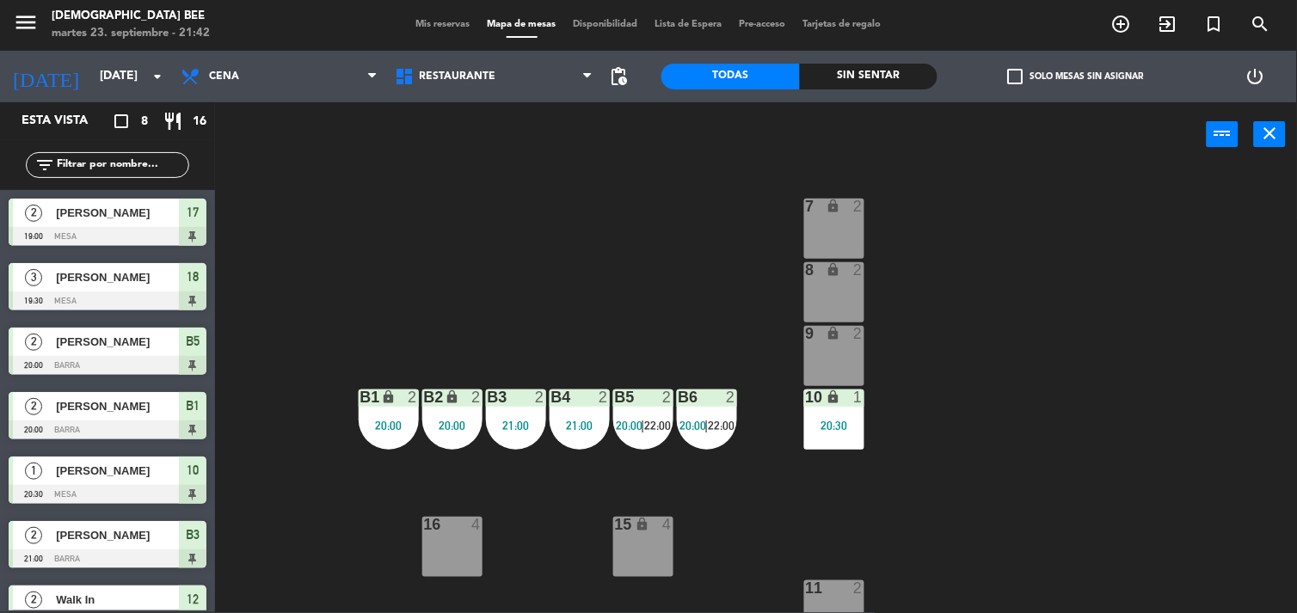
click at [569, 436] on div "B4 2 21:00" at bounding box center [580, 420] width 60 height 60
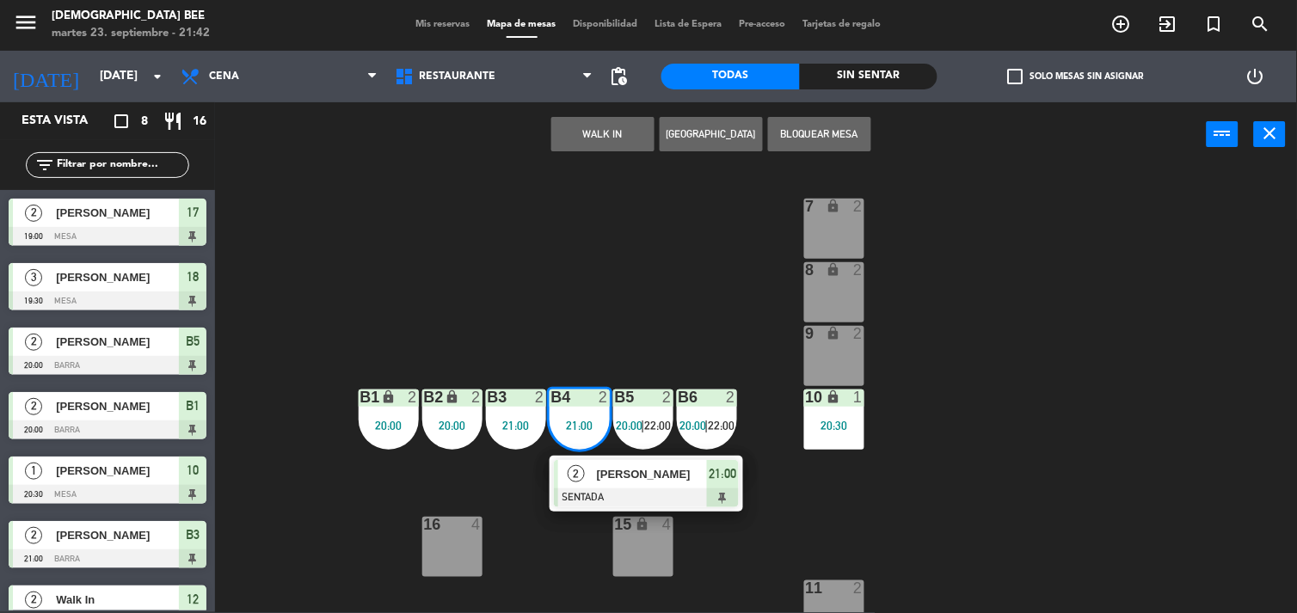
click at [673, 330] on div "7 lock 2 8 lock 2 9 lock 2 B1 lock 2 20:00 B2 lock 2 20:00 B3 2 21:00 B4 2 21:0…" at bounding box center [762, 391] width 1069 height 446
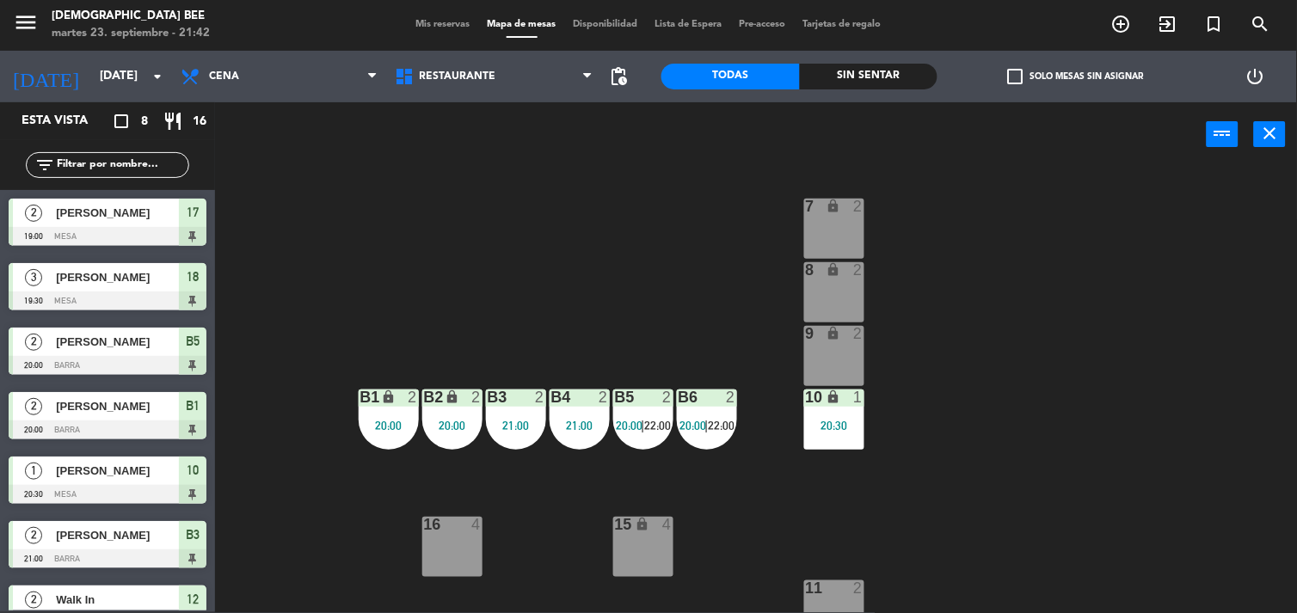
click at [717, 437] on div "B6 2 20:00 | 22:00" at bounding box center [707, 420] width 60 height 60
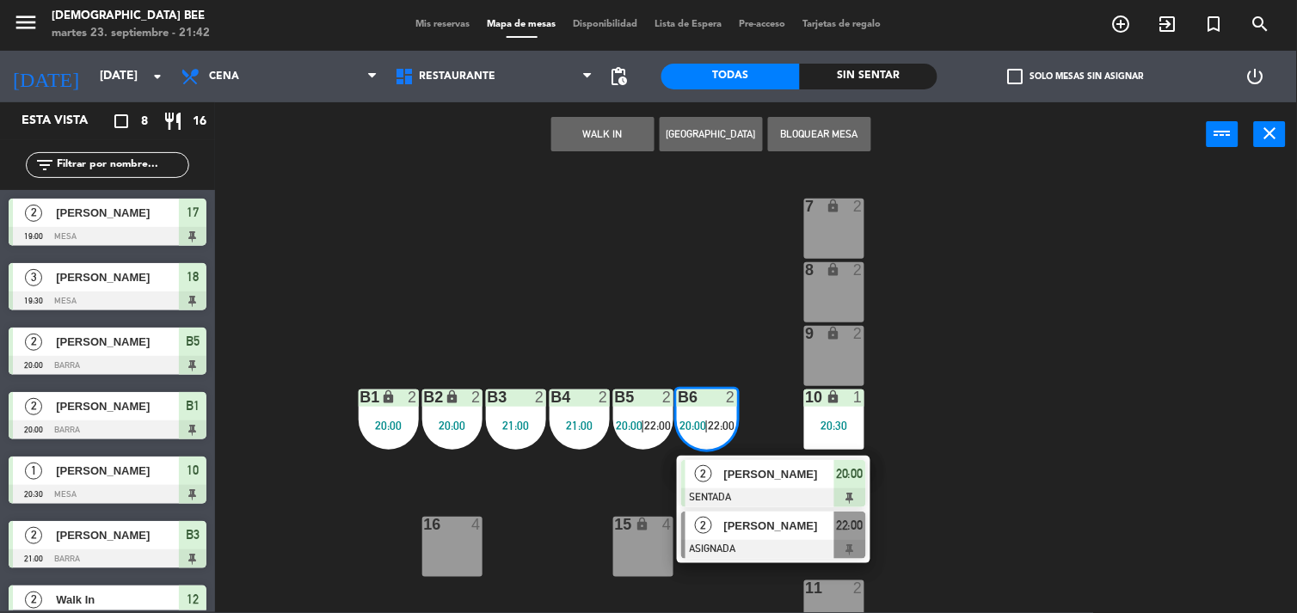
click at [791, 547] on div at bounding box center [773, 549] width 185 height 19
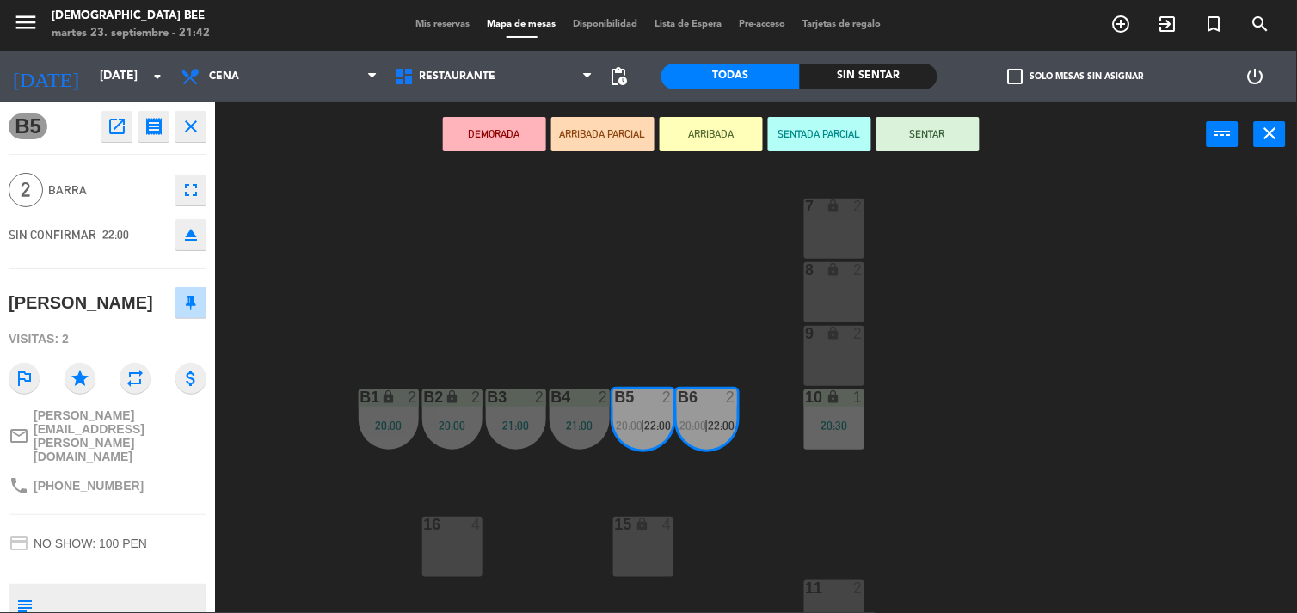
click at [1215, 415] on div "7 lock 2 8 lock 2 9 lock 2 B1 lock 2 20:00 B2 lock 2 20:00 B3 2 21:00 B4 2 21:0…" at bounding box center [762, 391] width 1069 height 446
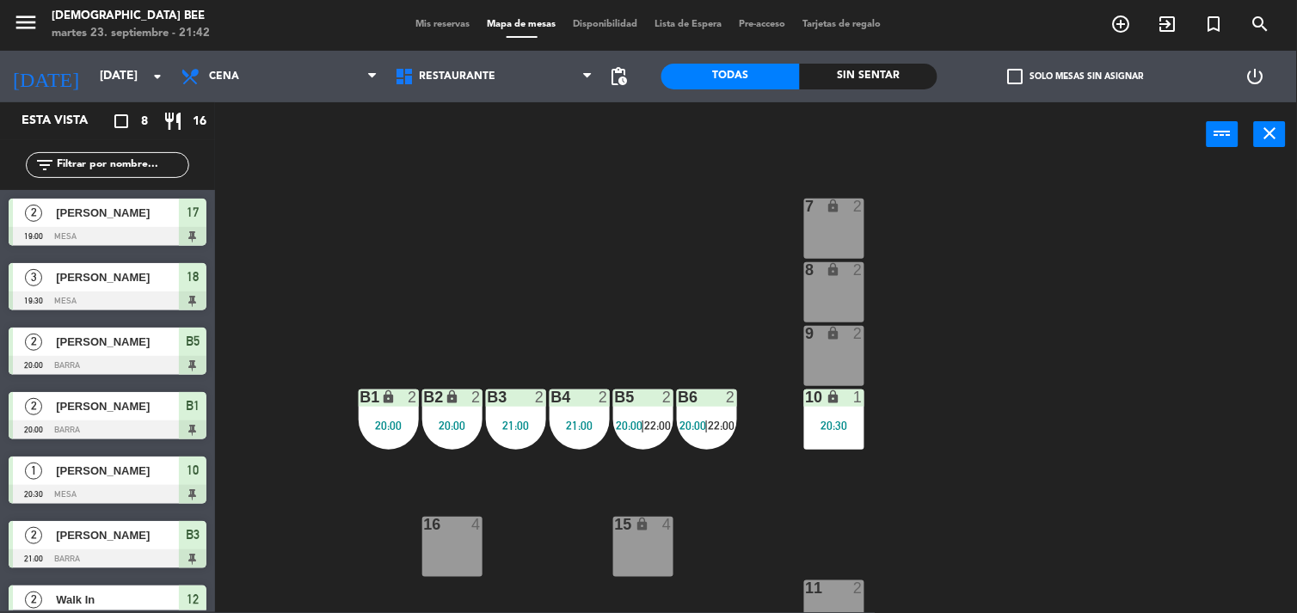
scroll to position [95, 0]
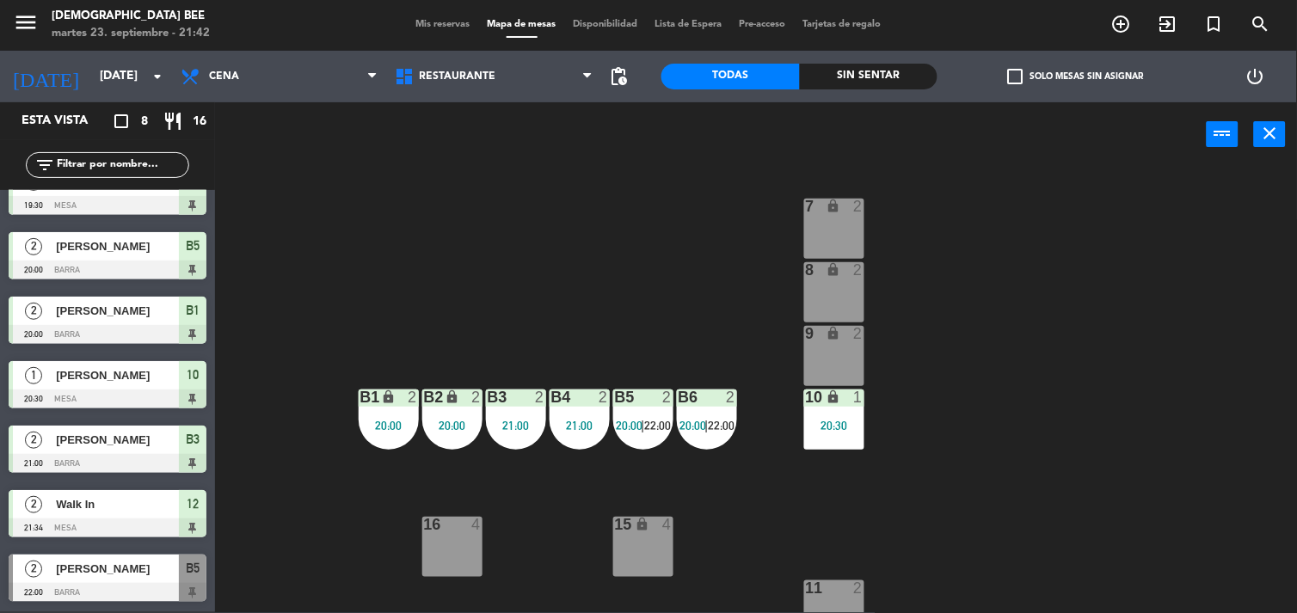
click at [709, 434] on div "B6 2 20:00 | 22:00" at bounding box center [707, 420] width 60 height 60
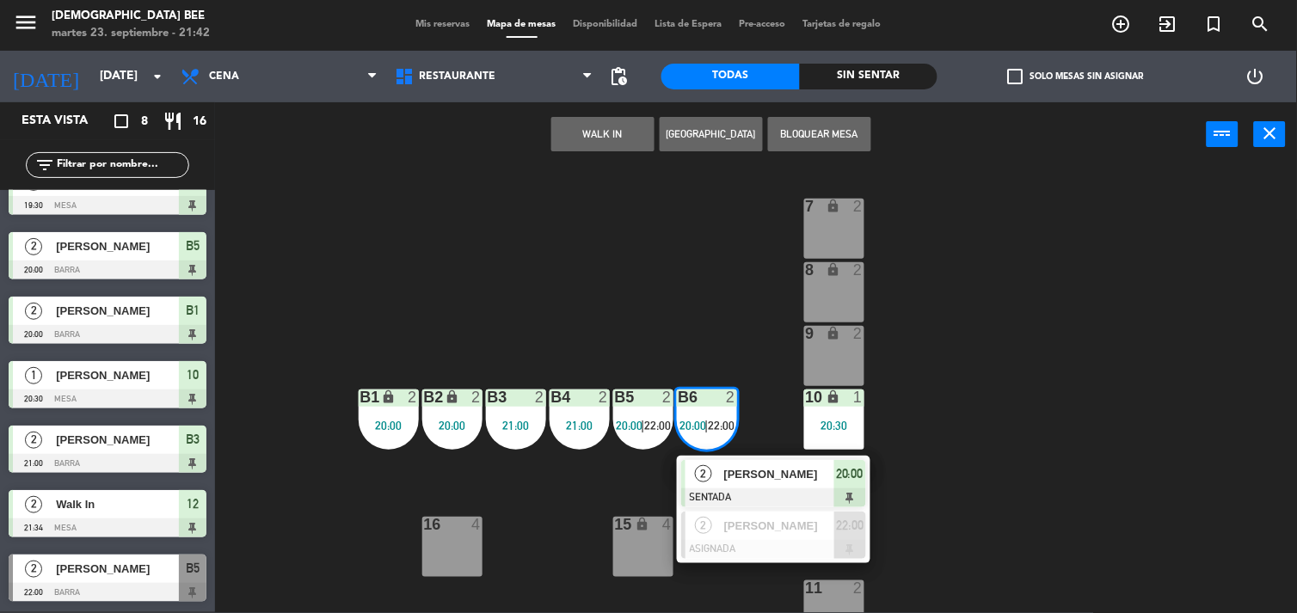
click at [988, 427] on div "7 lock 2 8 lock 2 9 lock 2 B1 lock 2 20:00 B2 lock 2 20:00 B3 2 21:00 B4 2 21:0…" at bounding box center [762, 391] width 1069 height 446
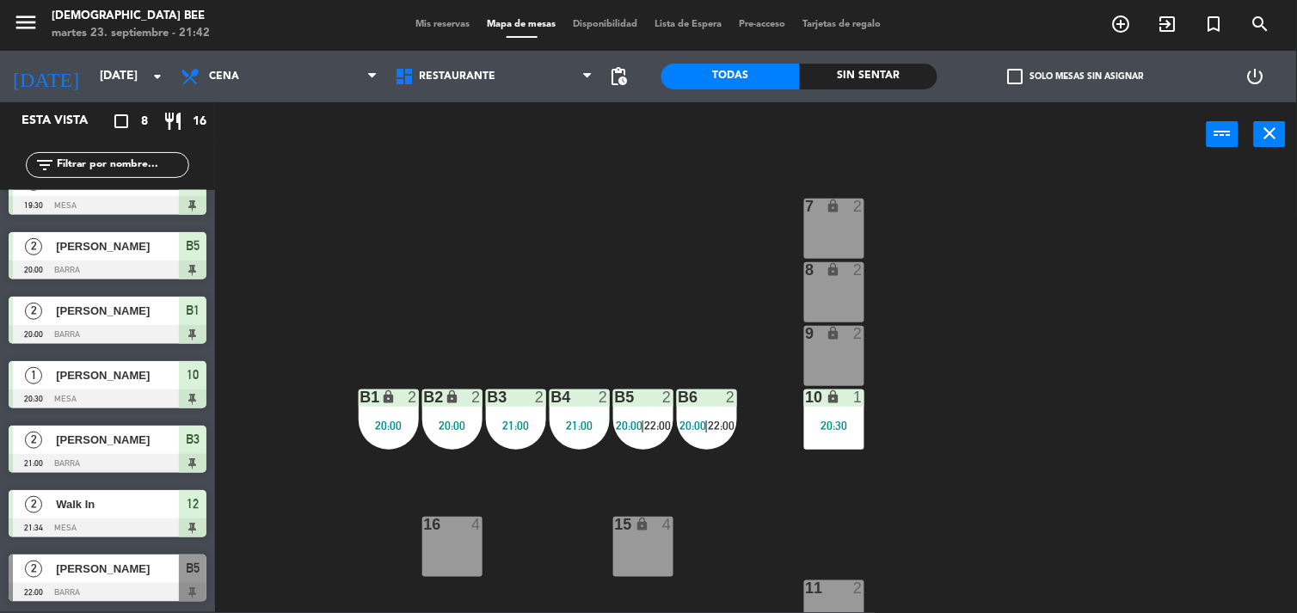
click at [939, 344] on div "7 lock 2 8 lock 2 9 lock 2 B1 lock 2 20:00 B2 lock 2 20:00 B3 2 21:00 B4 2 21:0…" at bounding box center [762, 391] width 1069 height 446
click at [686, 349] on div "7 lock 2 8 lock 2 9 lock 2 B1 lock 2 20:00 B2 lock 2 20:00 B3 2 21:00 B4 2 21:0…" at bounding box center [762, 391] width 1069 height 446
click at [590, 415] on div "B4 2 21:00" at bounding box center [580, 420] width 60 height 60
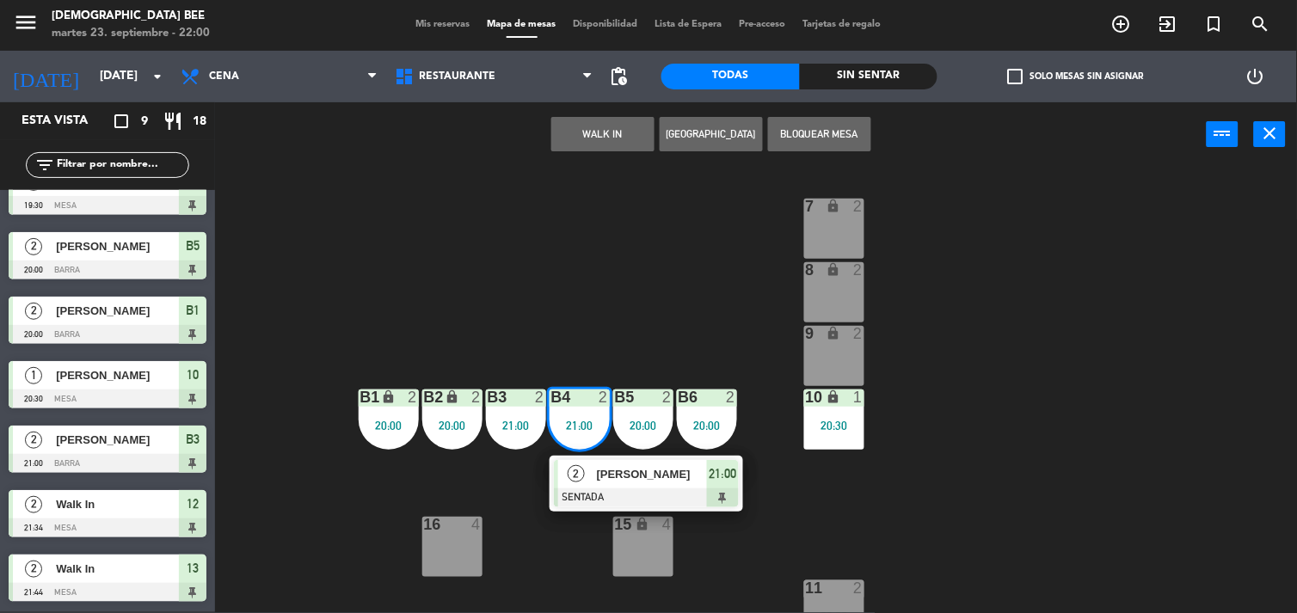
click at [649, 192] on div "7 lock 2 8 lock 2 9 lock 2 B1 lock 2 20:00 B2 lock 2 20:00 B3 2 21:00 B4 2 21:0…" at bounding box center [762, 391] width 1069 height 446
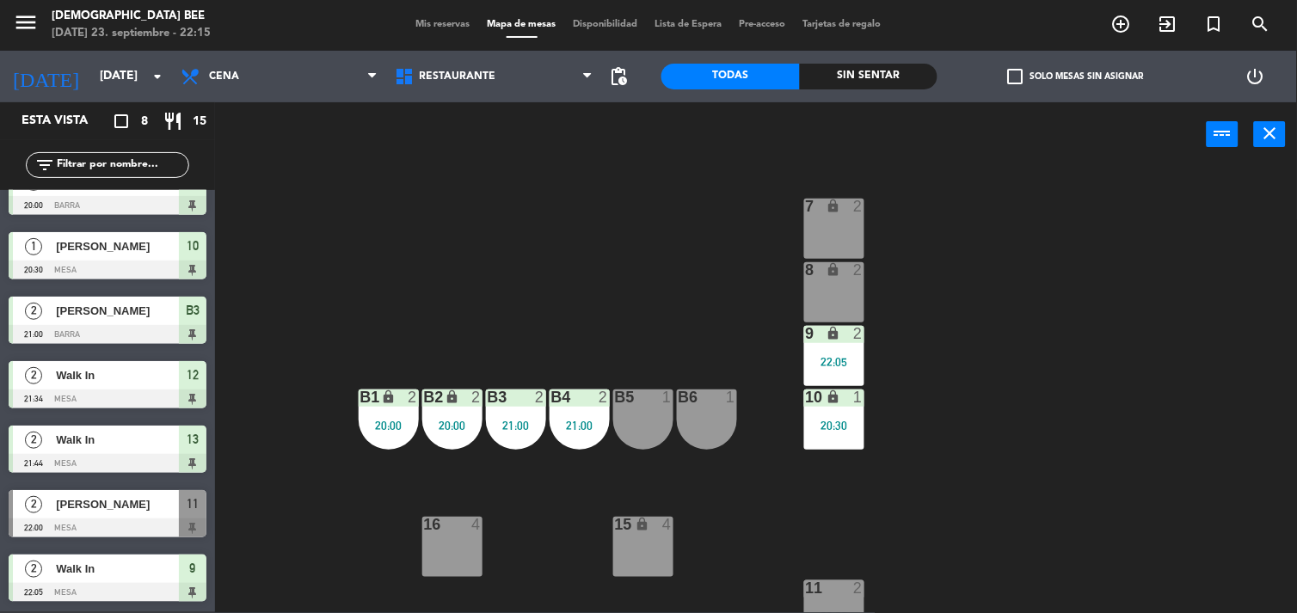
click at [1217, 291] on div "7 lock 2 8 lock 2 9 lock 2 22:05 B1 lock 2 20:00 B2 lock 2 20:00 B3 2 21:00 B4 …" at bounding box center [762, 391] width 1069 height 446
click at [821, 378] on div "9 lock 2 22:05" at bounding box center [834, 356] width 60 height 60
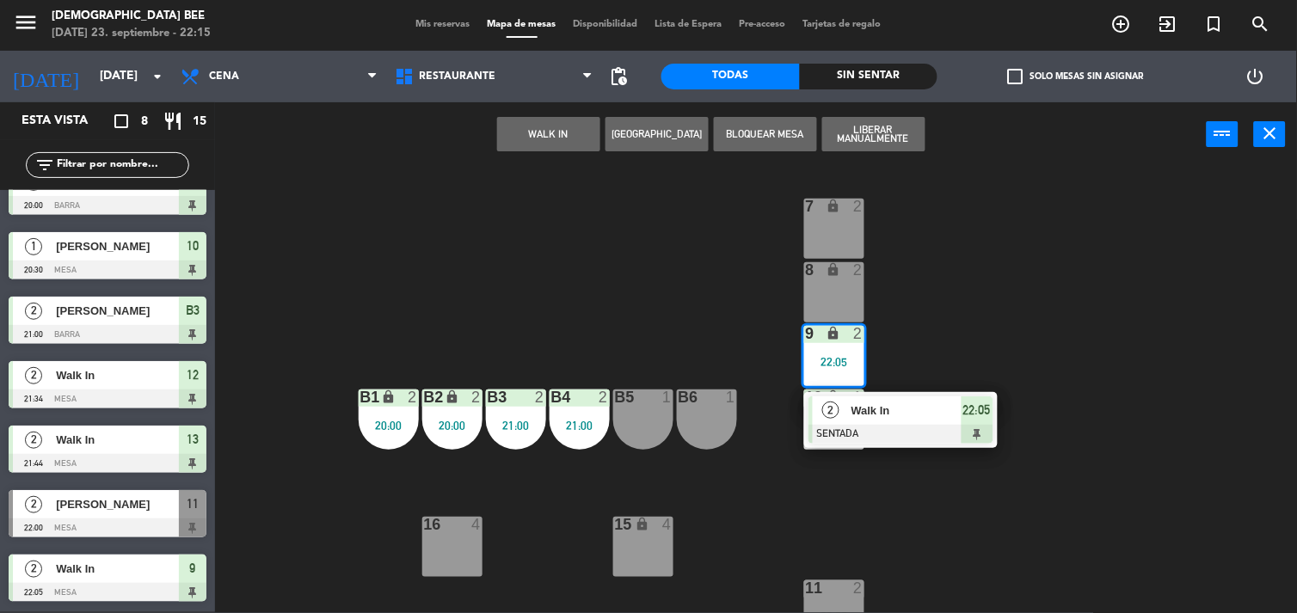
click at [934, 514] on div "7 lock 2 8 lock 2 9 lock 2 22:05 2 Walk In SENTADA 22:05 B1 lock 2 20:00 B2 loc…" at bounding box center [762, 391] width 1069 height 446
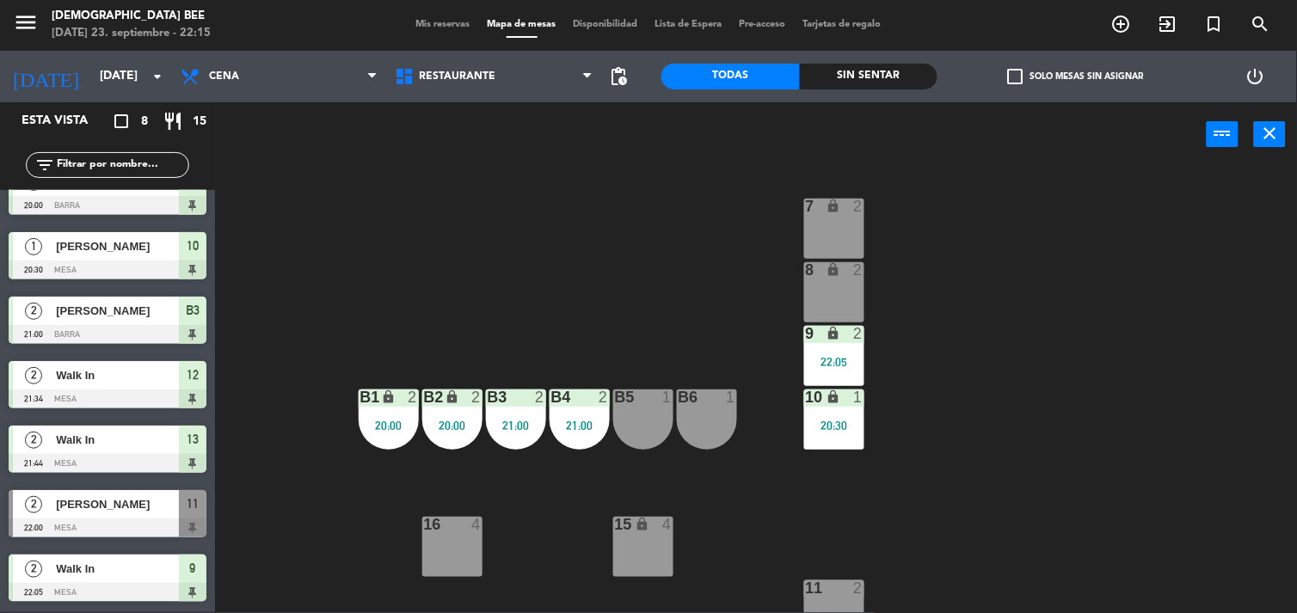
click at [578, 448] on div "B4 2 21:00" at bounding box center [580, 420] width 60 height 60
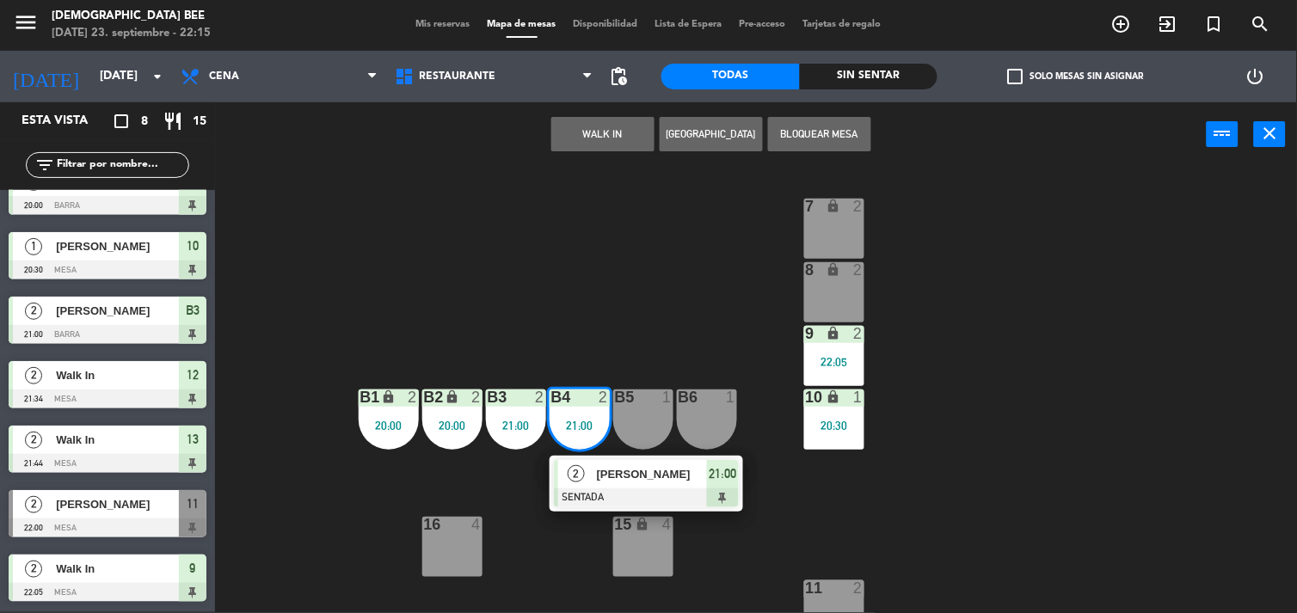
click at [615, 318] on div "7 lock 2 8 lock 2 9 lock 2 22:05 B1 lock 2 20:00 B2 lock 2 20:00 B3 2 21:00 B4 …" at bounding box center [762, 391] width 1069 height 446
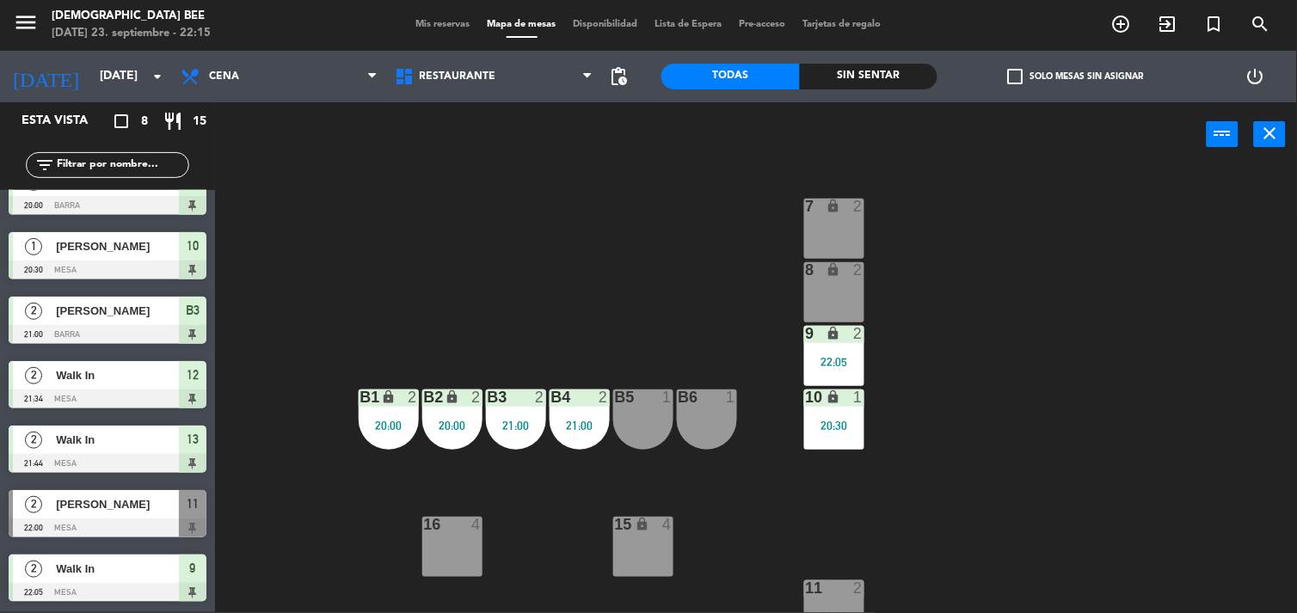
click at [454, 423] on div "20:00" at bounding box center [452, 426] width 60 height 12
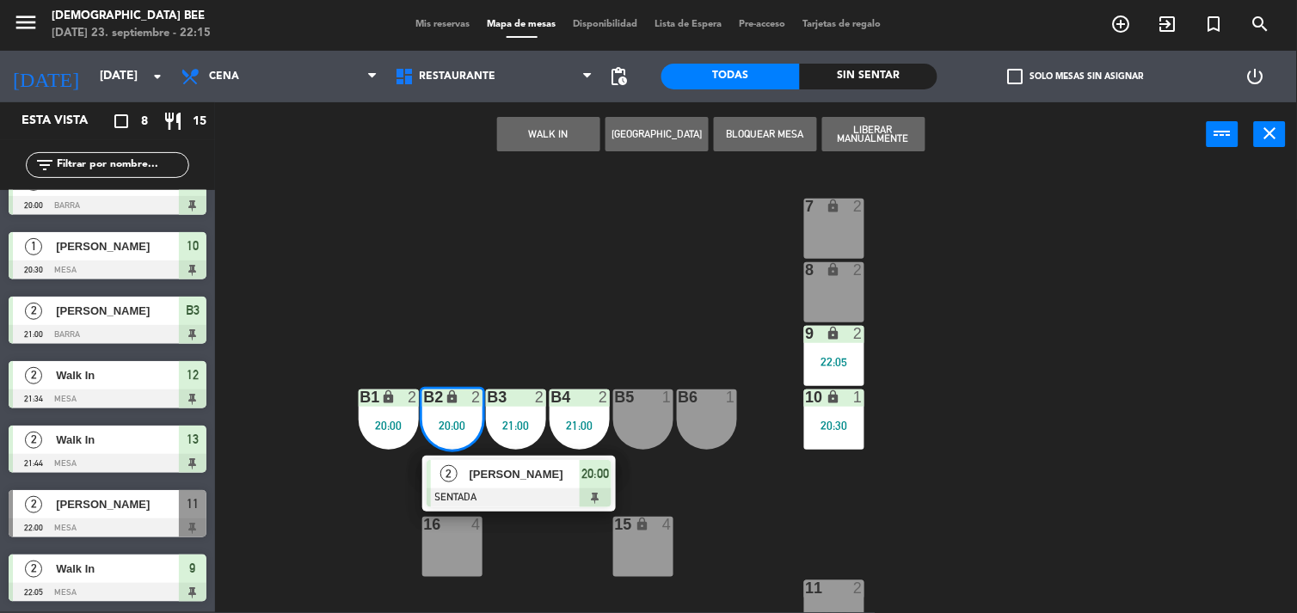
drag, startPoint x: 547, startPoint y: 288, endPoint x: 791, endPoint y: 348, distance: 251.6
click at [549, 286] on div "7 lock 2 8 lock 2 9 lock 2 22:05 B1 lock 2 20:00 B2 lock 2 20:00 2 [PERSON_NAME…" at bounding box center [762, 391] width 1069 height 446
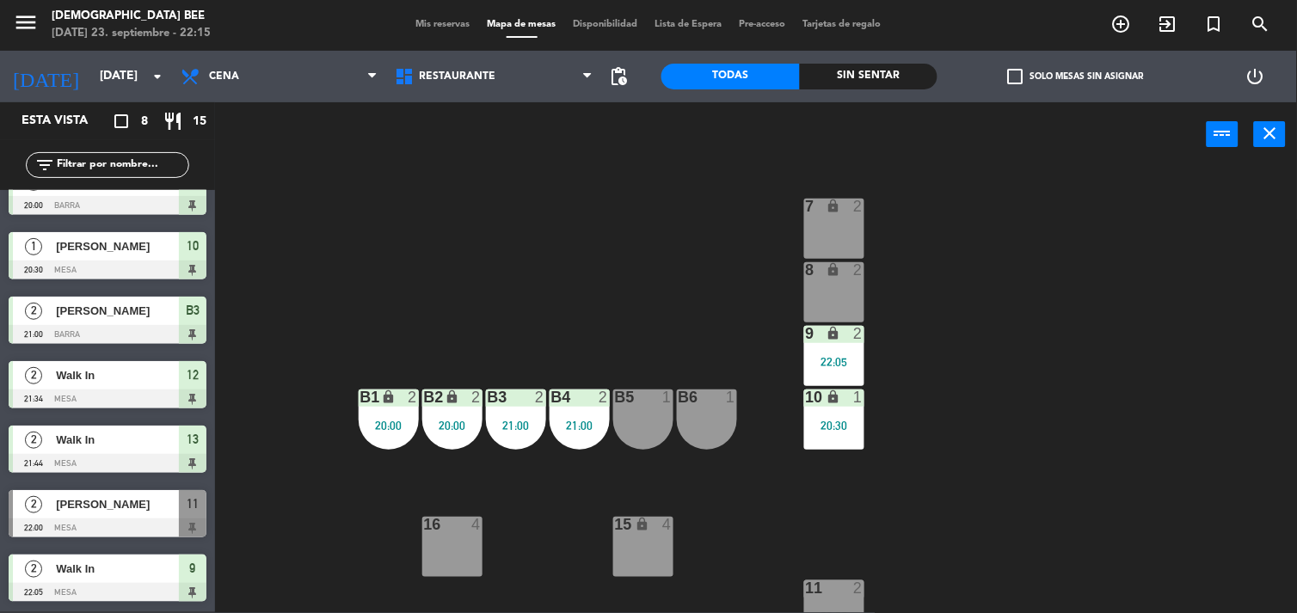
click at [846, 405] on div "lock" at bounding box center [834, 398] width 28 height 16
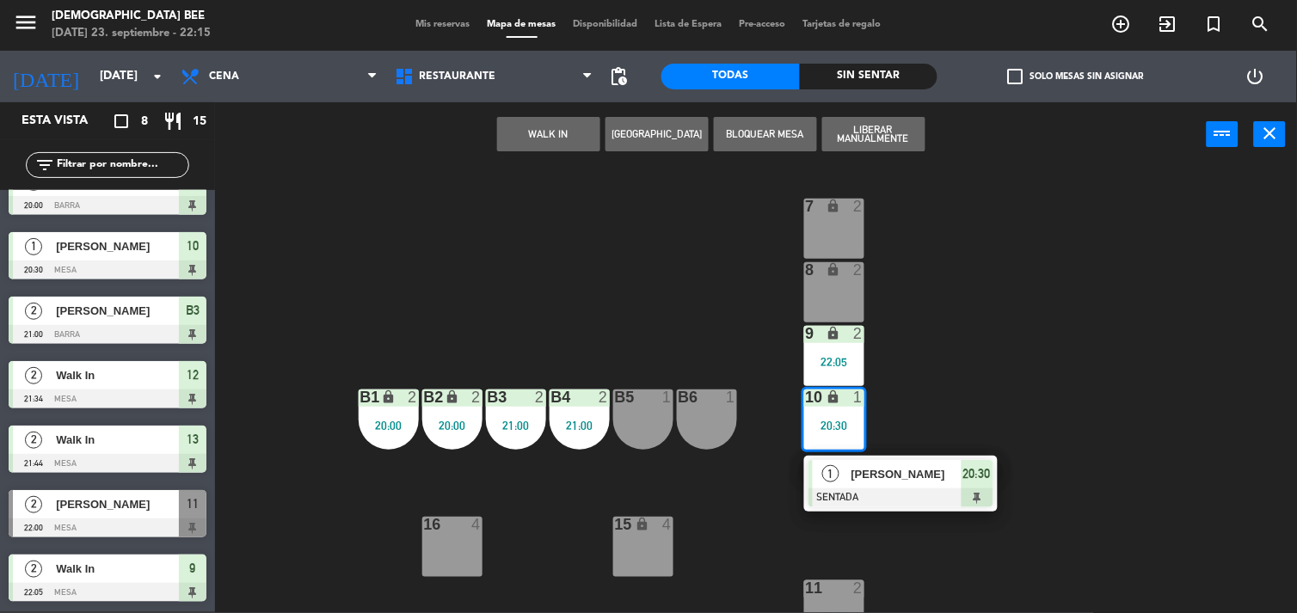
click at [1090, 324] on div "7 lock 2 8 lock 2 9 lock 2 22:05 B1 lock 2 20:00 B2 lock 2 20:00 B3 2 21:00 B4 …" at bounding box center [762, 391] width 1069 height 446
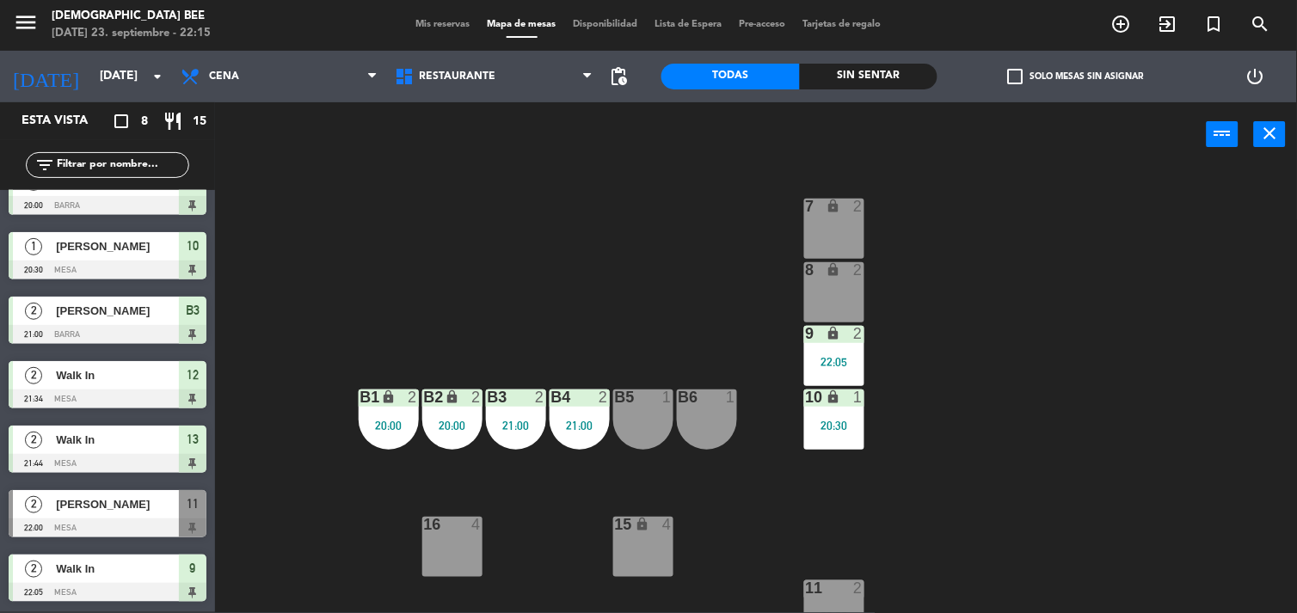
click at [114, 522] on div at bounding box center [108, 528] width 198 height 19
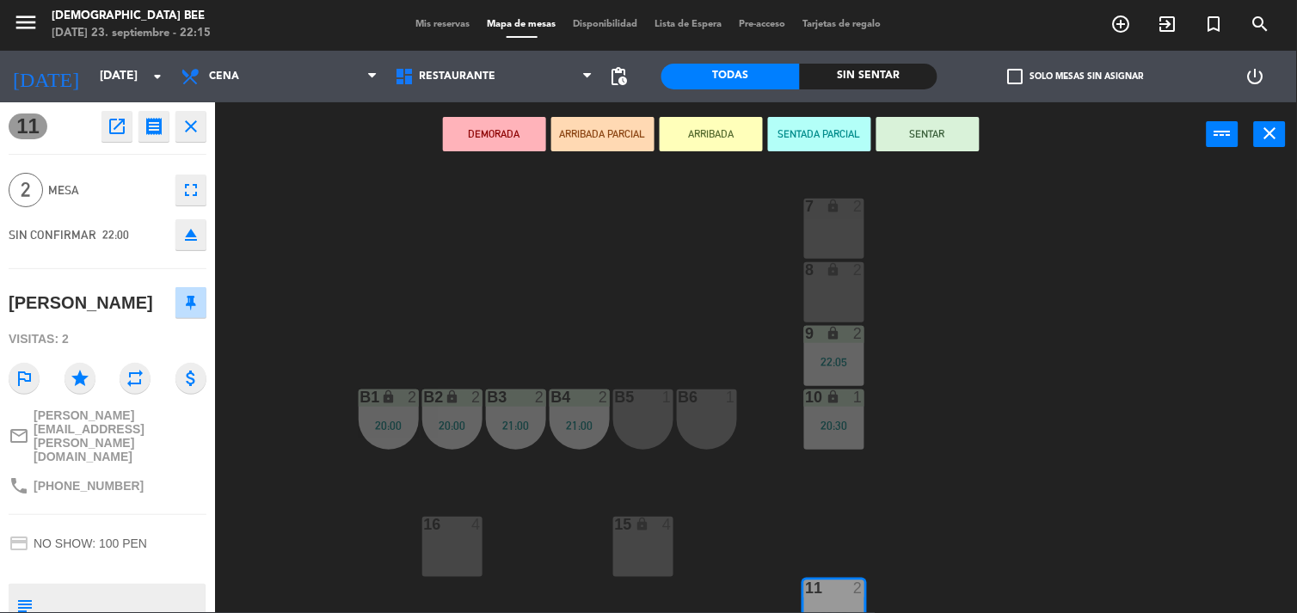
scroll to position [153, 0]
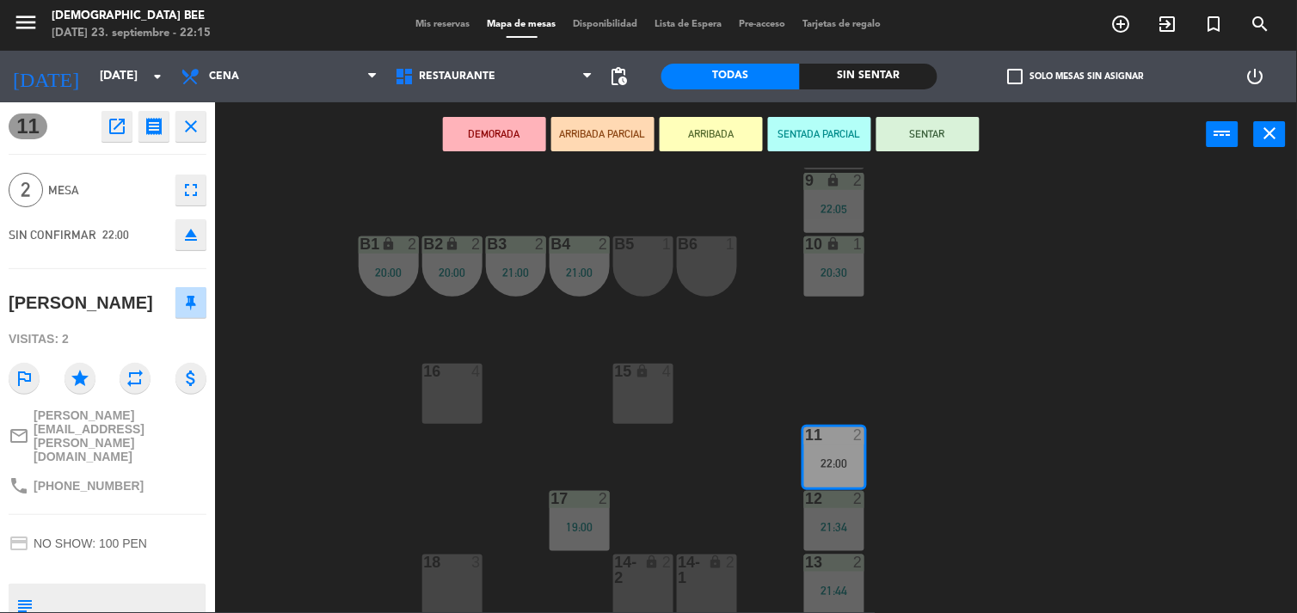
click at [1118, 468] on div "7 lock 2 8 lock 2 9 lock 2 22:05 B1 lock 2 20:00 B2 lock 2 20:00 B3 2 21:00 B4 …" at bounding box center [762, 391] width 1069 height 446
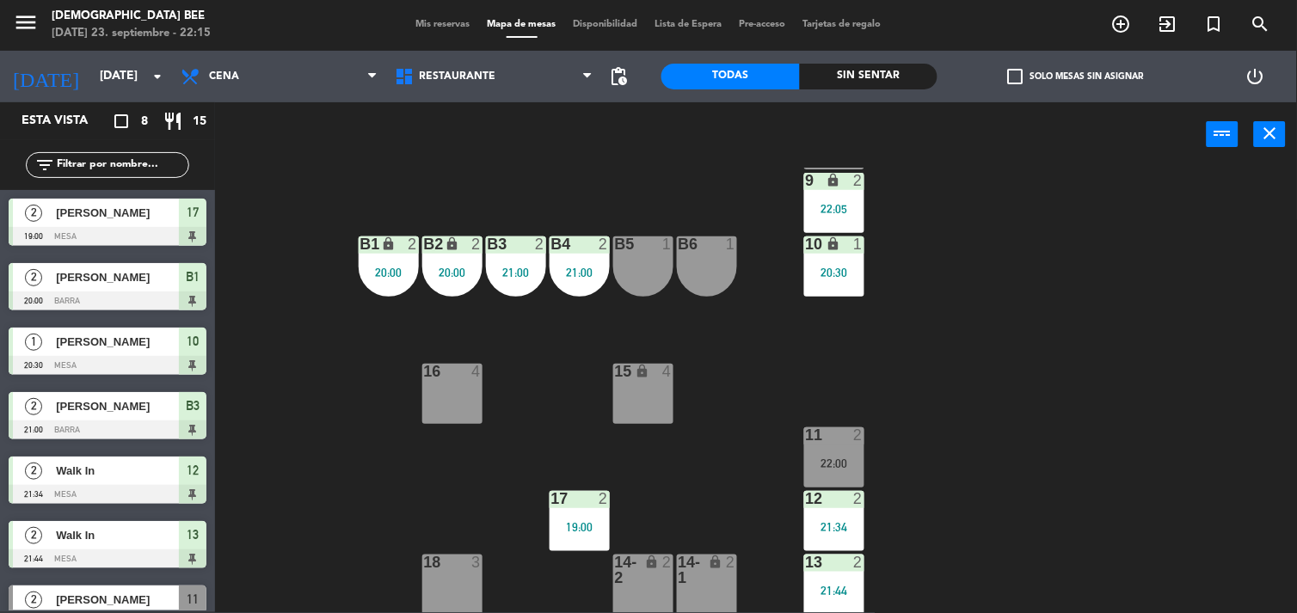
scroll to position [58, 0]
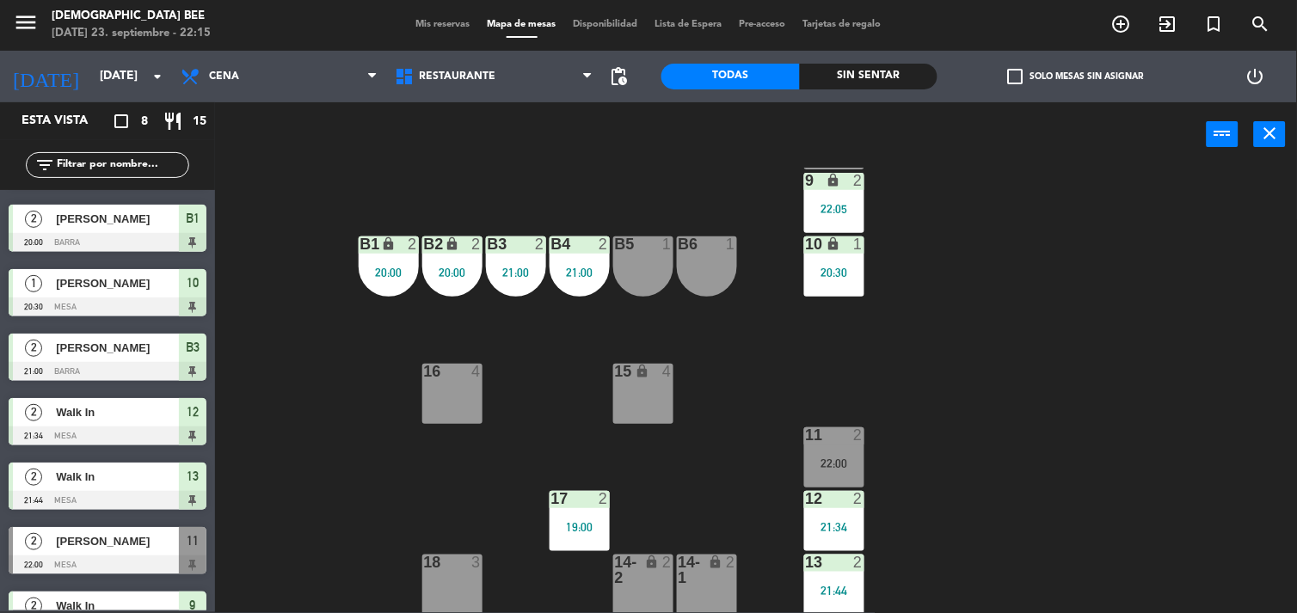
click at [846, 460] on div "22:00" at bounding box center [834, 464] width 60 height 12
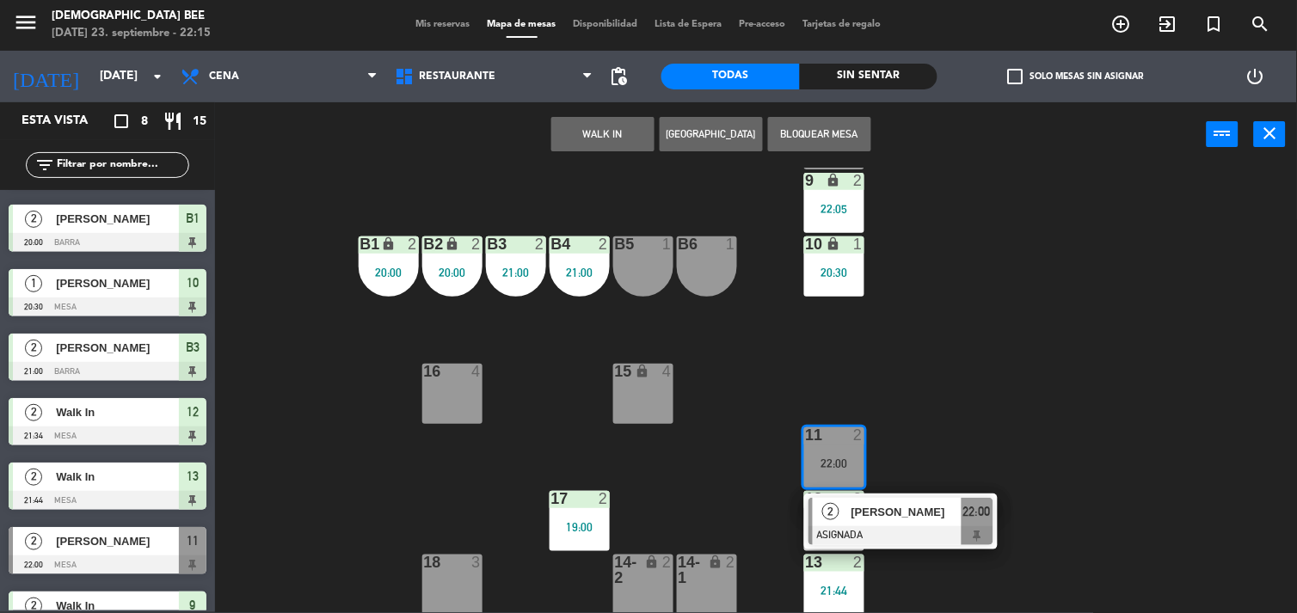
click at [907, 520] on span "[PERSON_NAME]" at bounding box center [907, 512] width 110 height 18
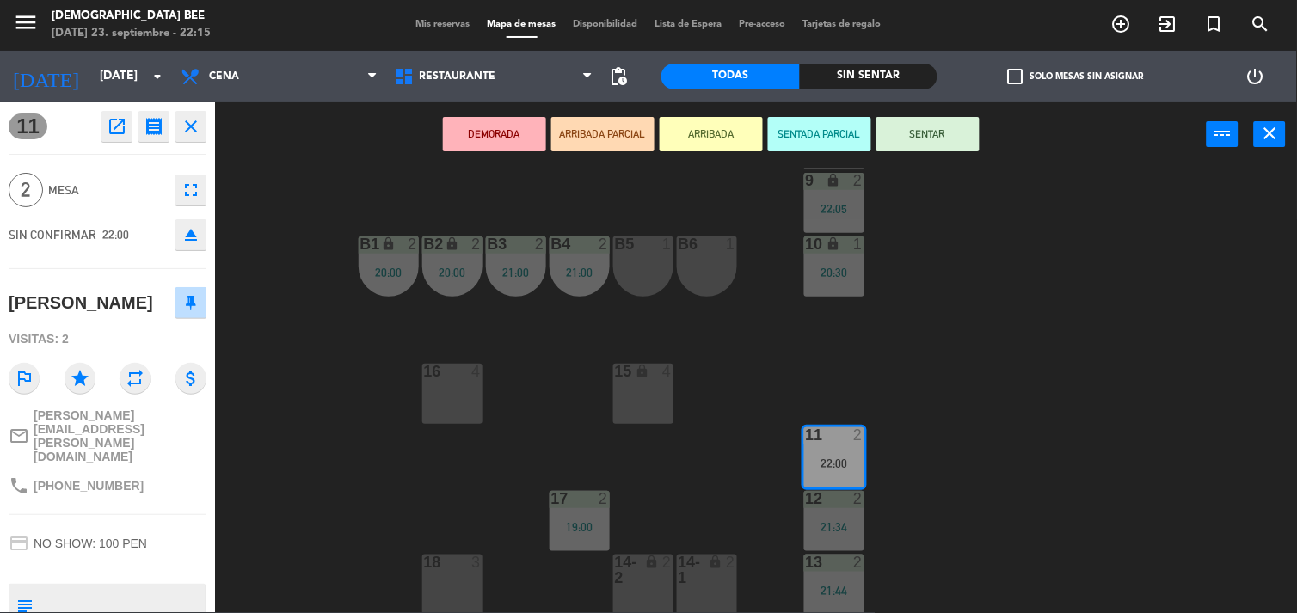
click at [428, 26] on span "Mis reservas" at bounding box center [443, 24] width 71 height 9
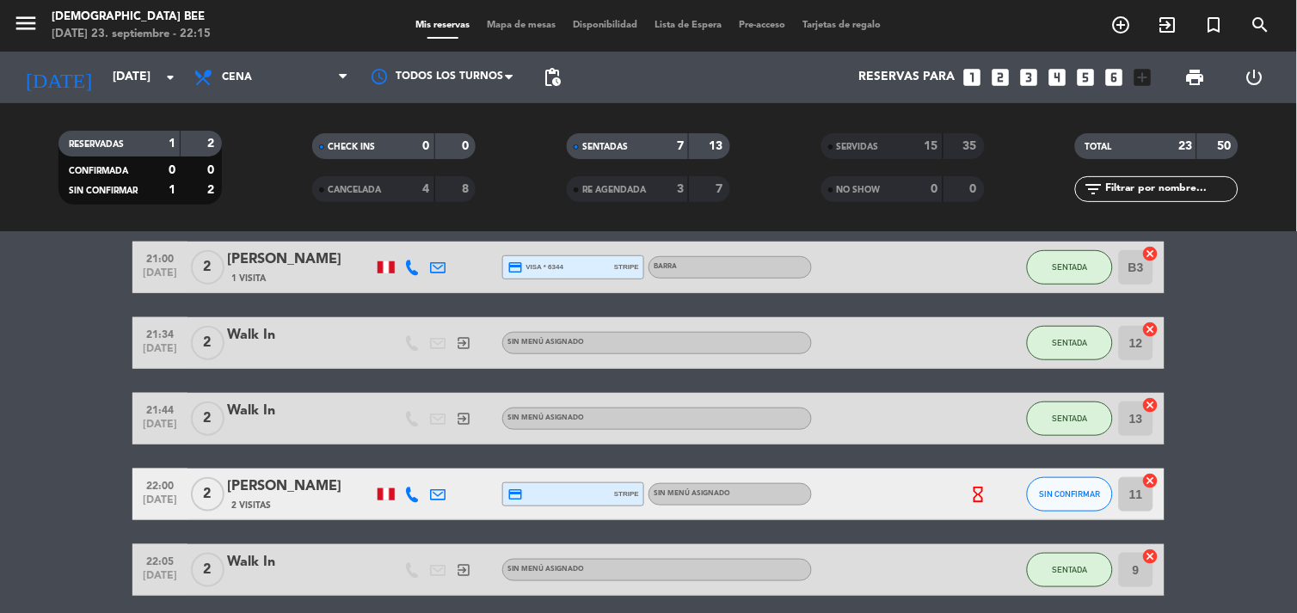
scroll to position [269, 0]
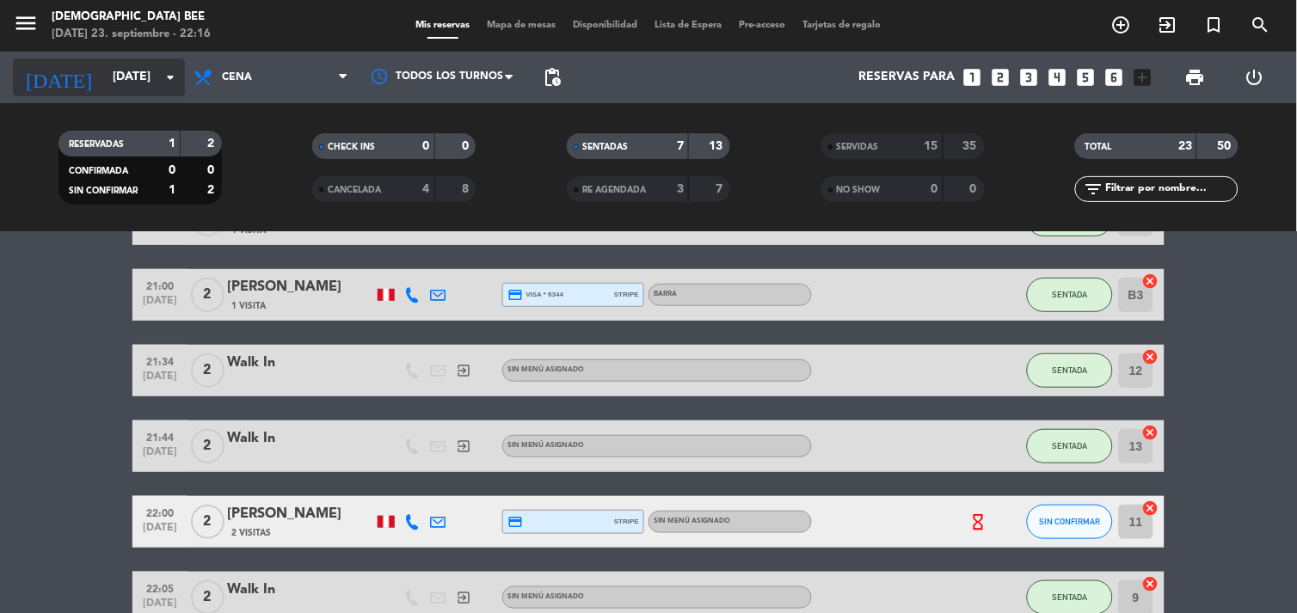
click at [120, 66] on input "[DATE]" at bounding box center [185, 77] width 163 height 31
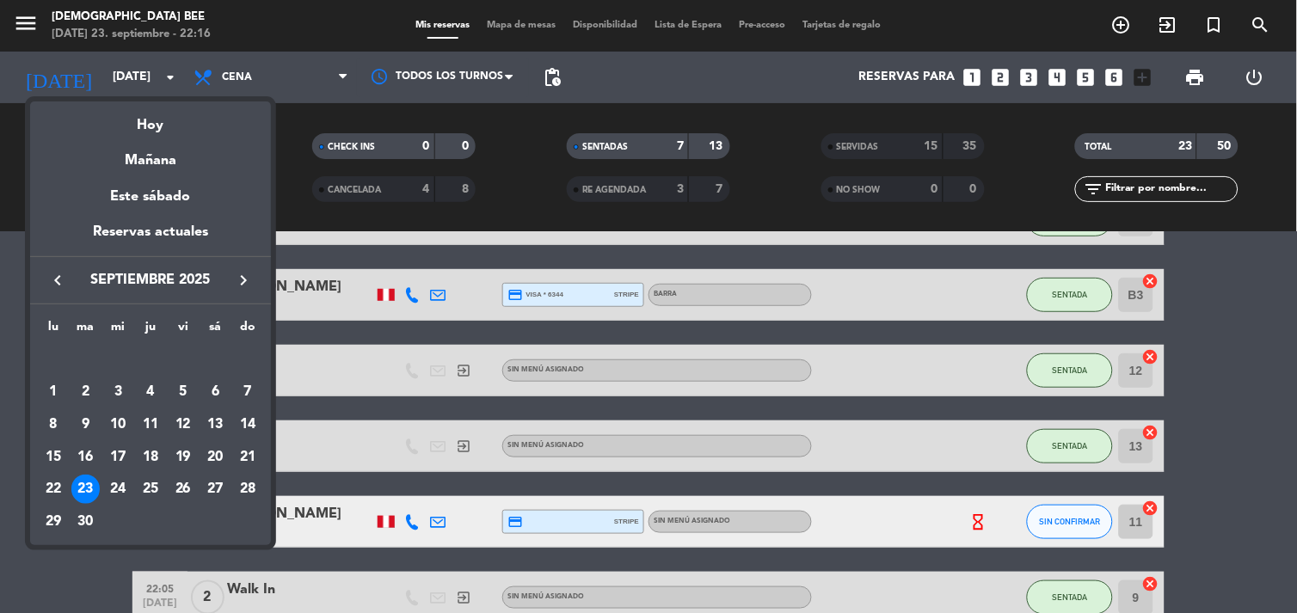
click at [115, 483] on div "24" at bounding box center [117, 489] width 29 height 29
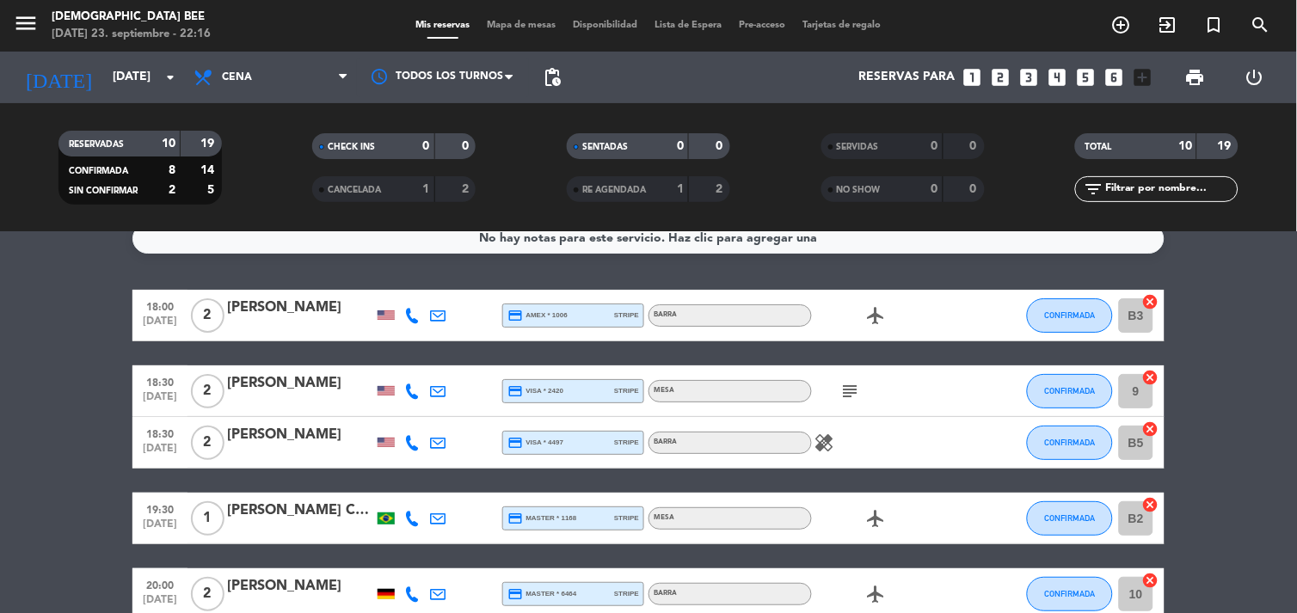
scroll to position [0, 0]
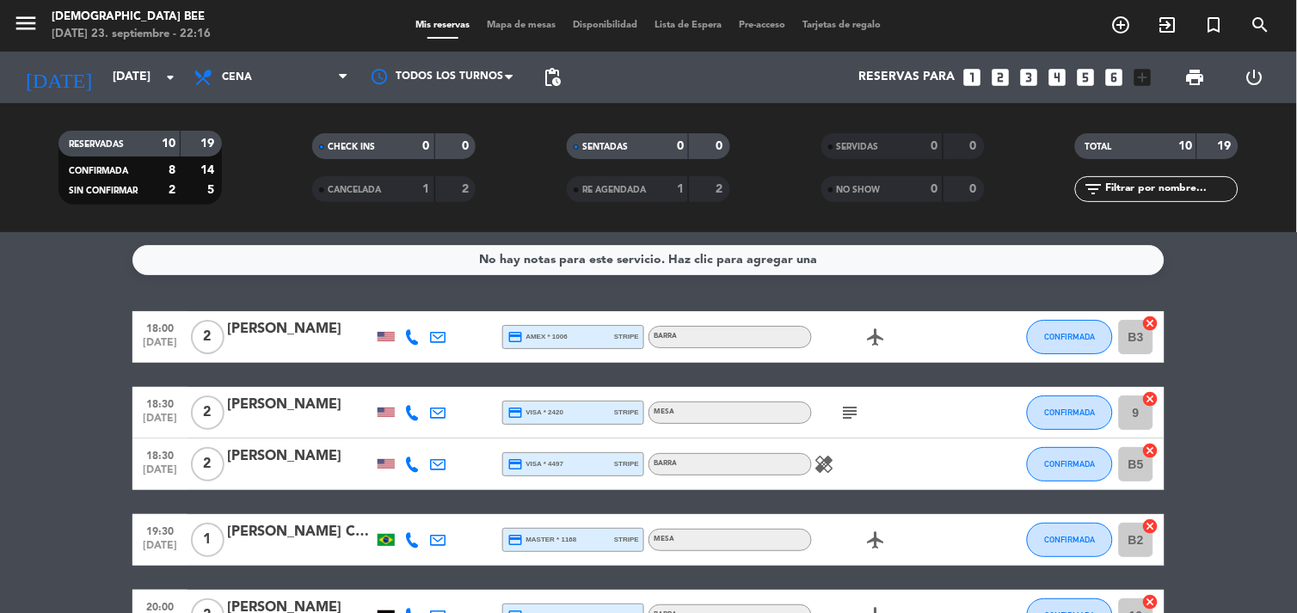
click at [853, 409] on icon "subject" at bounding box center [850, 413] width 21 height 21
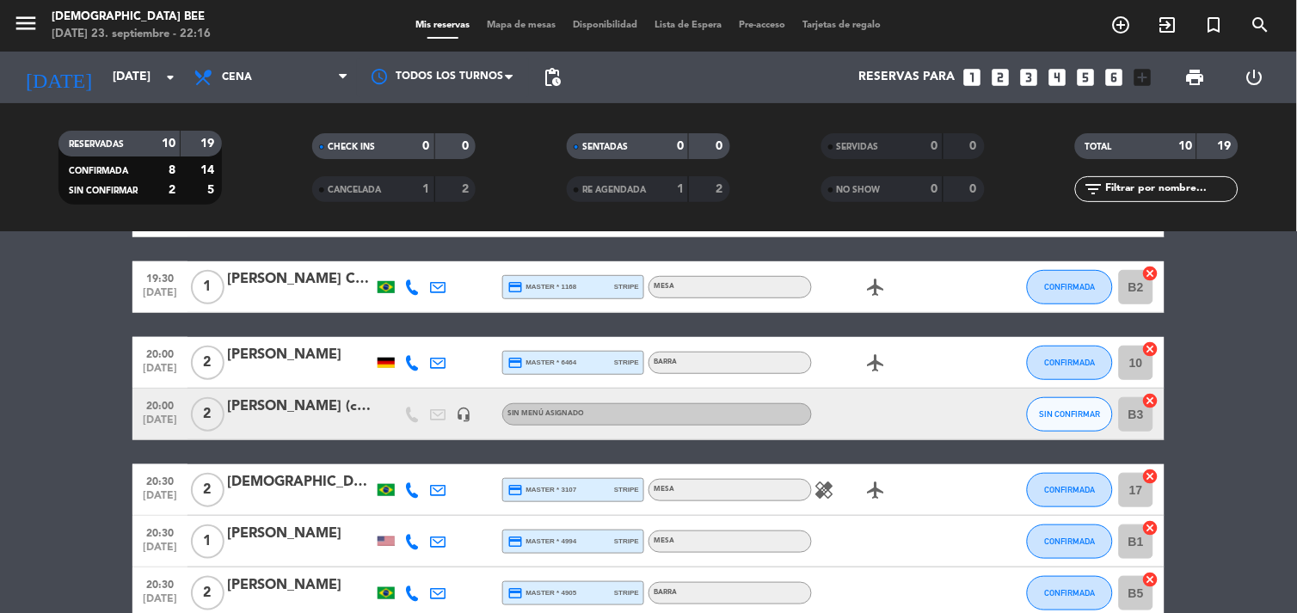
scroll to position [286, 0]
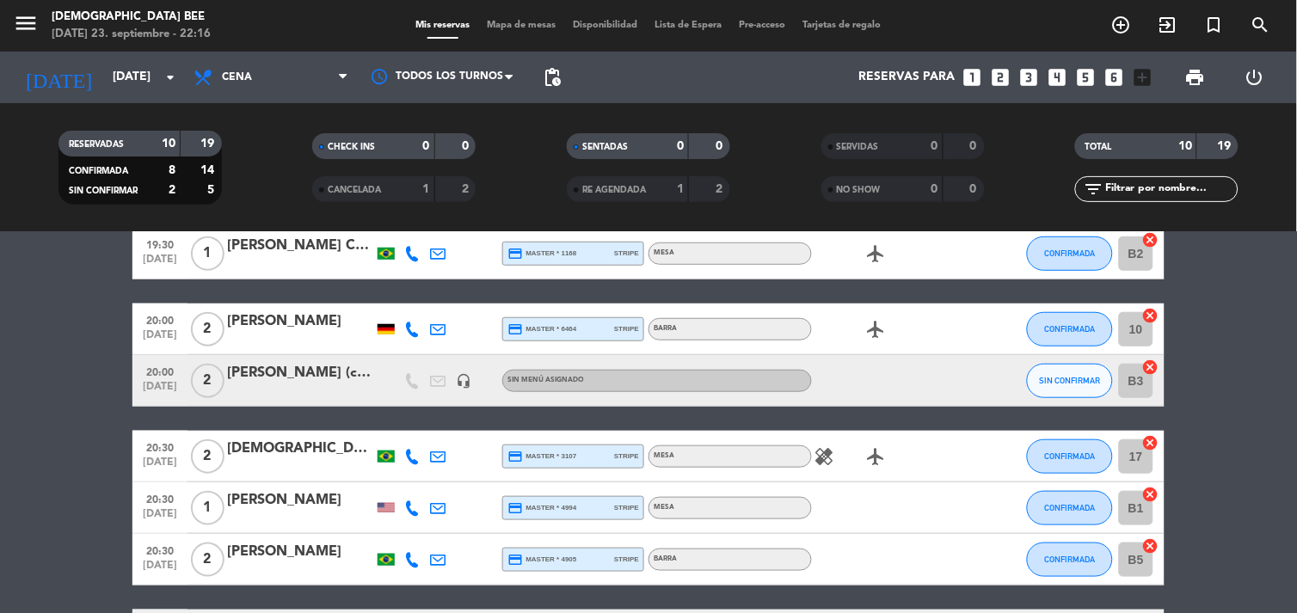
click at [55, 436] on bookings-row "18:00 [DATE] 2 [PERSON_NAME] credit_card amex * 1006 stripe Barra airplanemode_…" at bounding box center [648, 343] width 1297 height 637
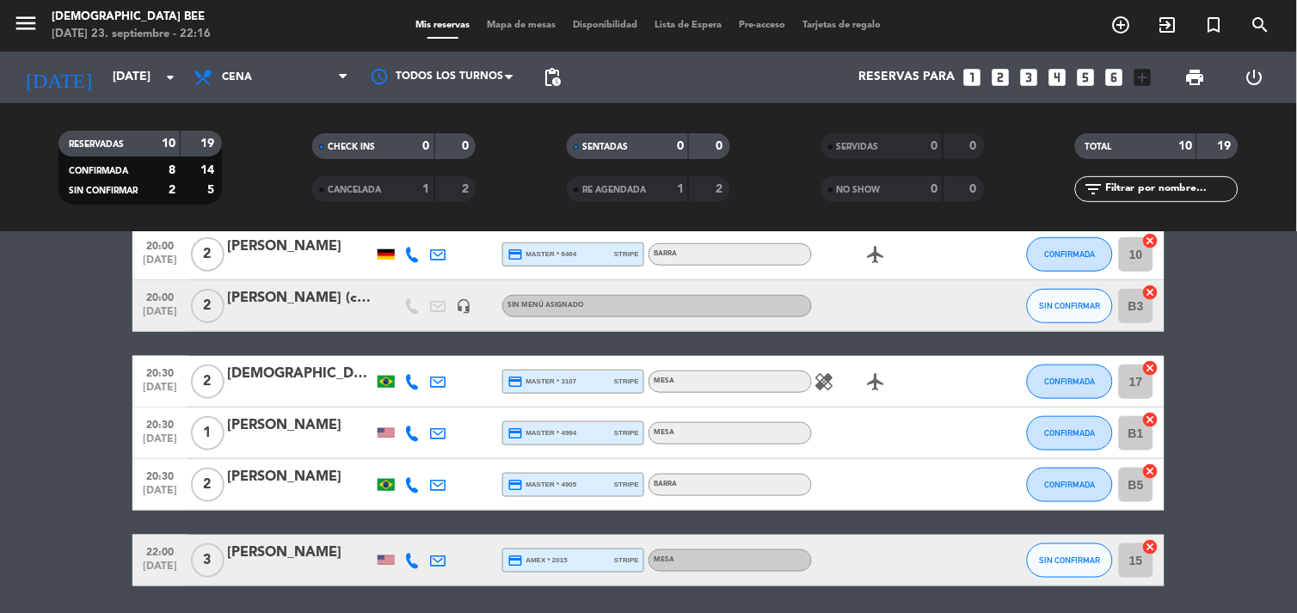
scroll to position [382, 0]
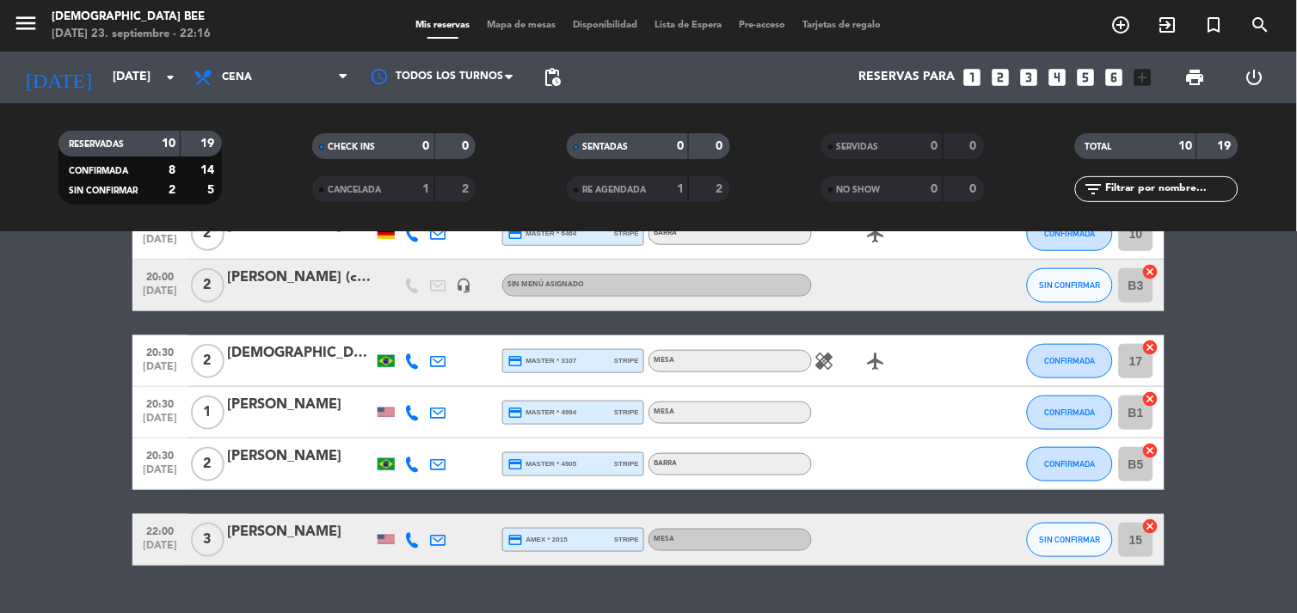
click at [828, 364] on icon "healing" at bounding box center [825, 361] width 21 height 21
click at [9, 402] on bookings-row "18:00 [DATE] 2 [PERSON_NAME] credit_card amex * 1006 stripe Barra airplanemode_…" at bounding box center [648, 247] width 1297 height 637
click at [163, 95] on div "[DATE] [DATE] arrow_drop_down" at bounding box center [99, 77] width 172 height 38
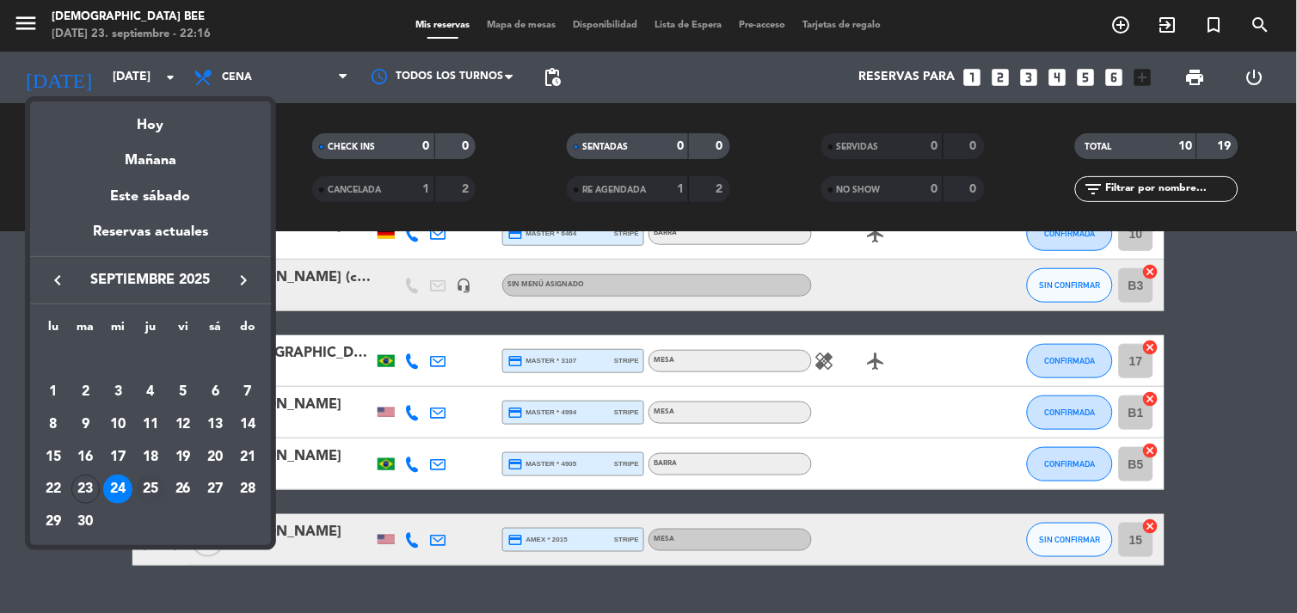
click at [143, 491] on div "25" at bounding box center [150, 489] width 29 height 29
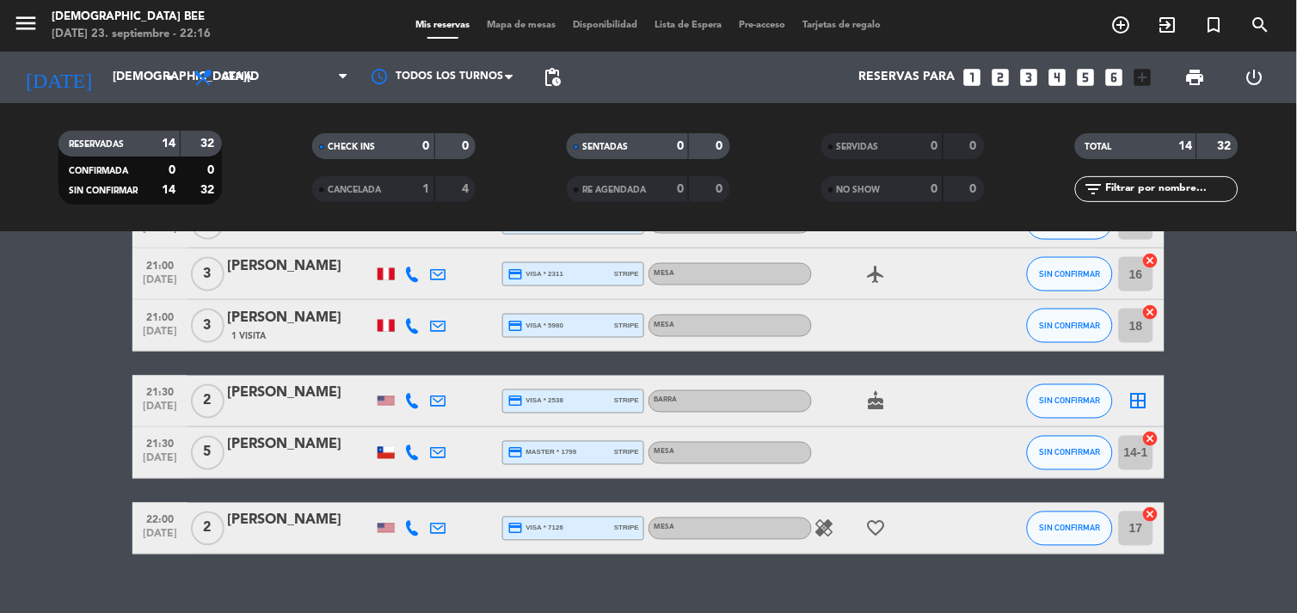
scroll to position [650, 0]
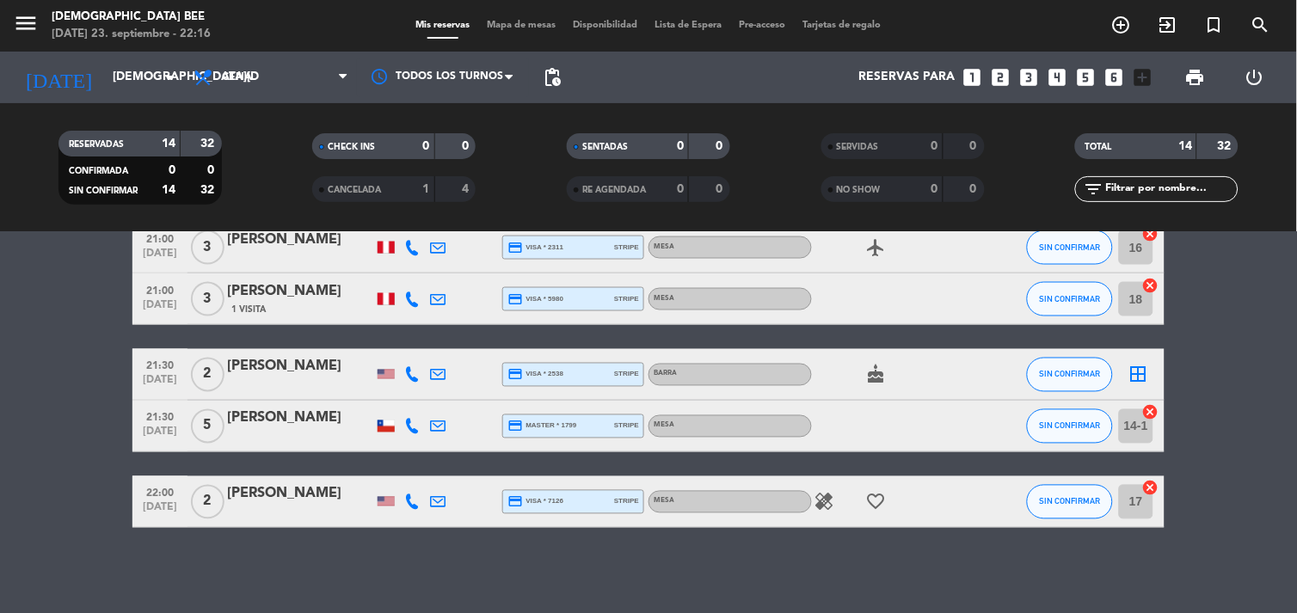
click at [883, 500] on icon "favorite_border" at bounding box center [876, 502] width 21 height 21
click at [820, 501] on icon "healing" at bounding box center [825, 502] width 21 height 21
click at [104, 88] on input "[DEMOGRAPHIC_DATA][DATE]" at bounding box center [185, 77] width 163 height 31
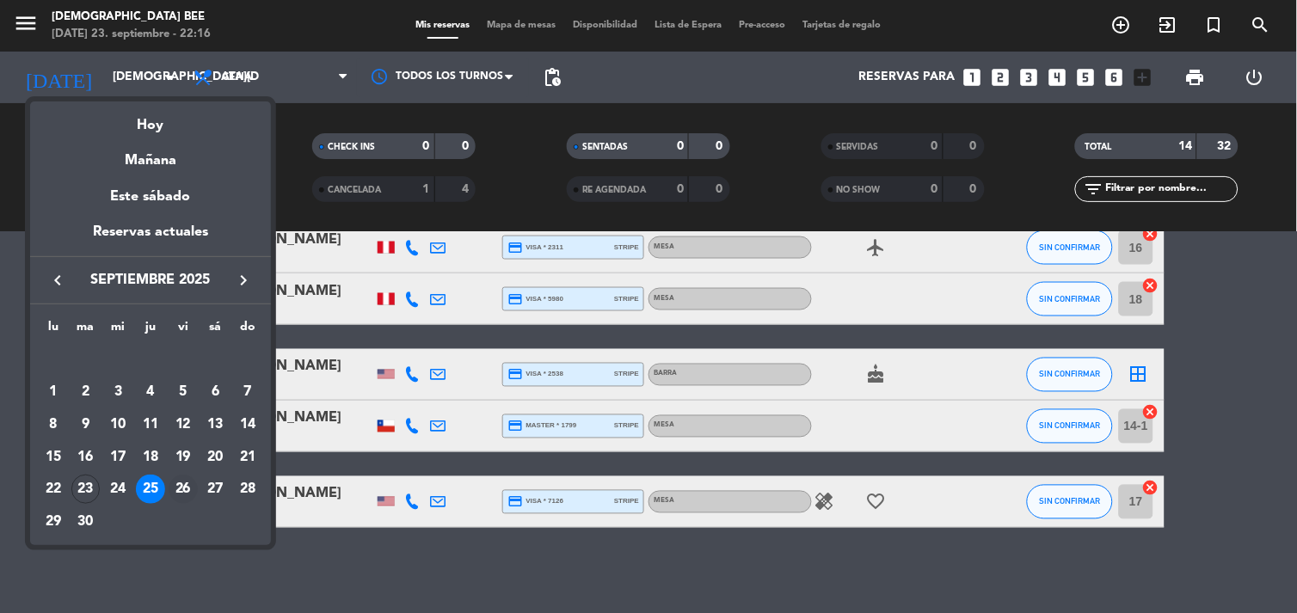
click at [179, 487] on div "26" at bounding box center [183, 489] width 29 height 29
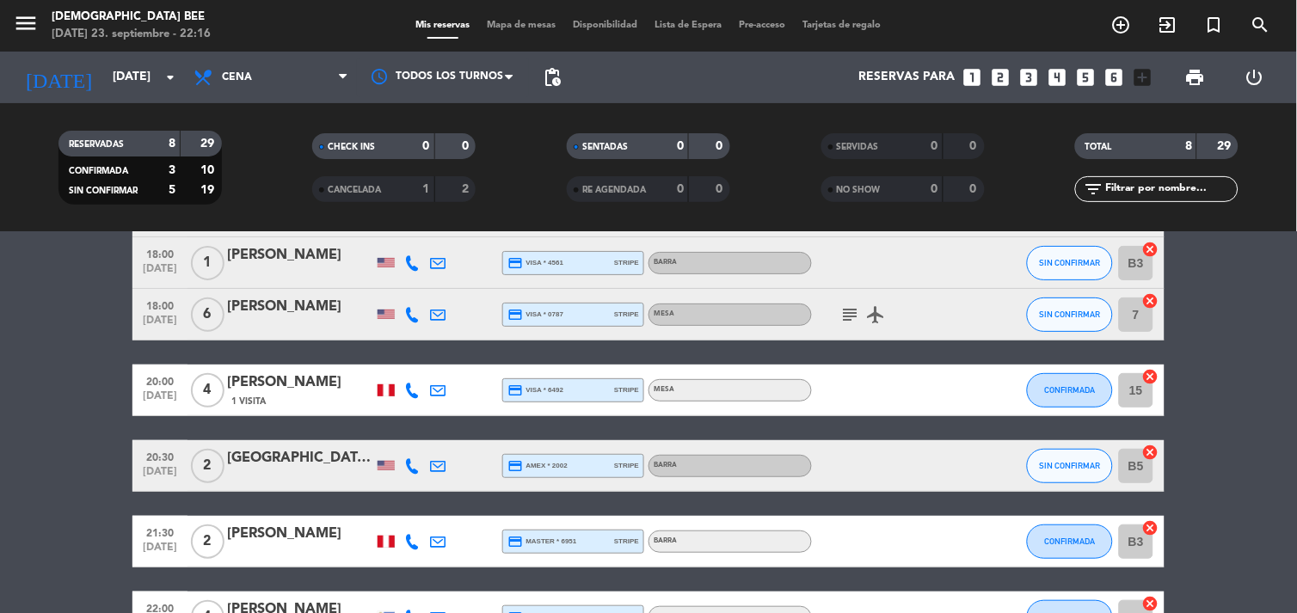
scroll to position [30, 0]
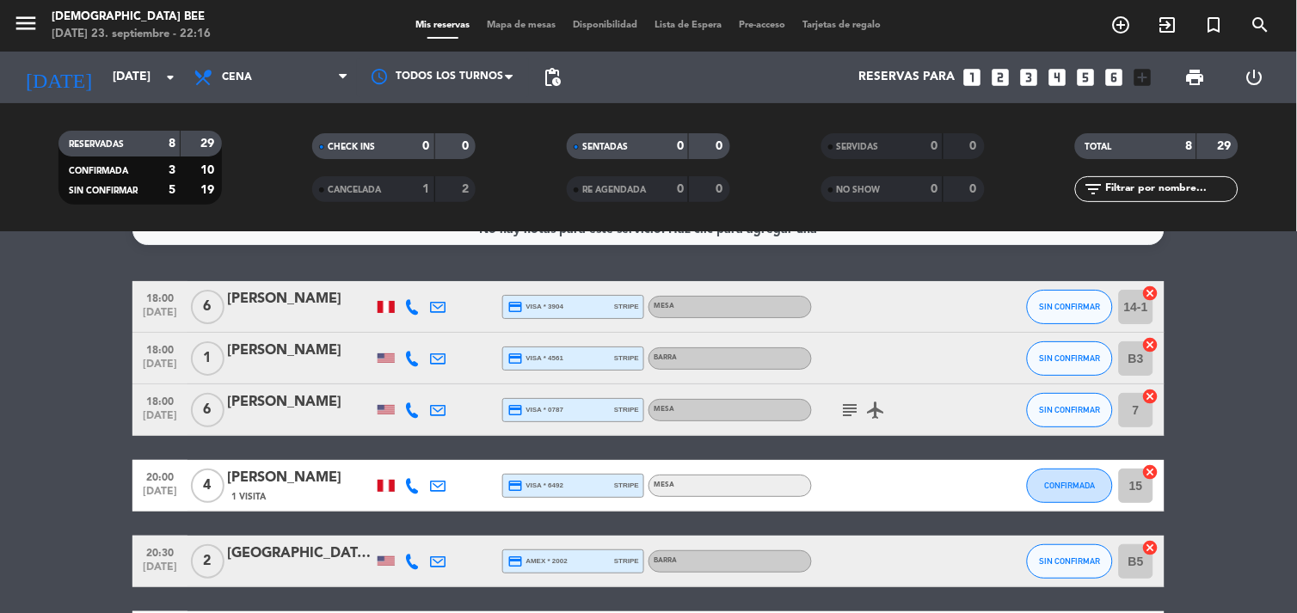
click at [839, 407] on span "subject" at bounding box center [851, 410] width 26 height 21
click at [840, 407] on span "subject" at bounding box center [851, 410] width 26 height 21
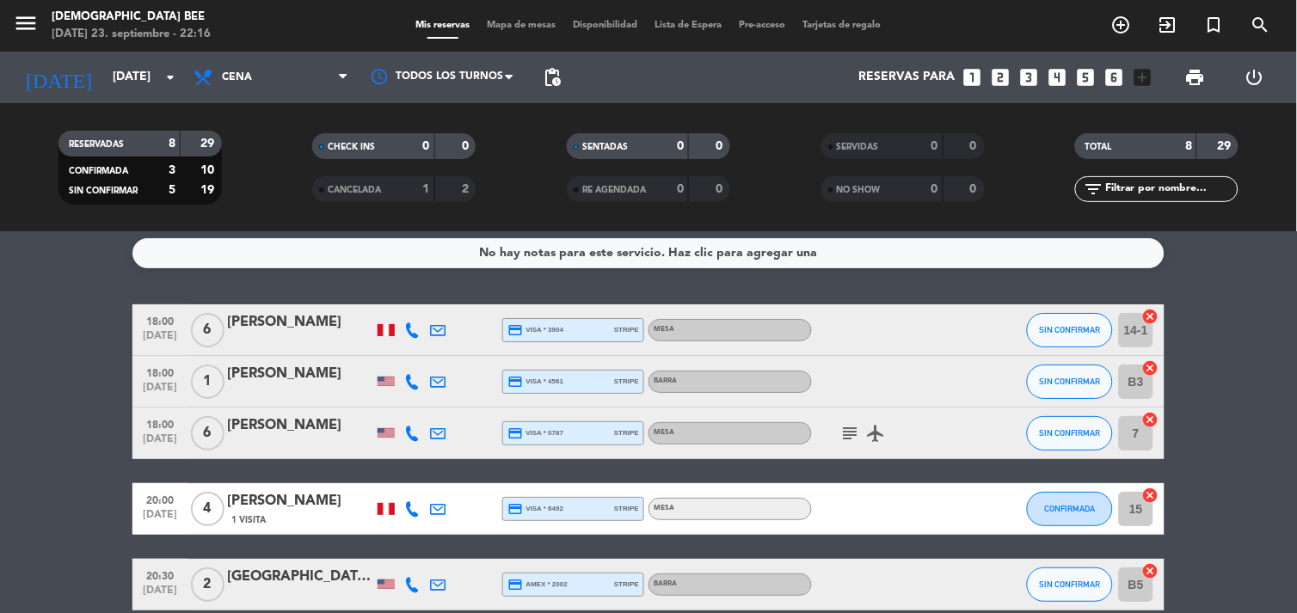
scroll to position [0, 0]
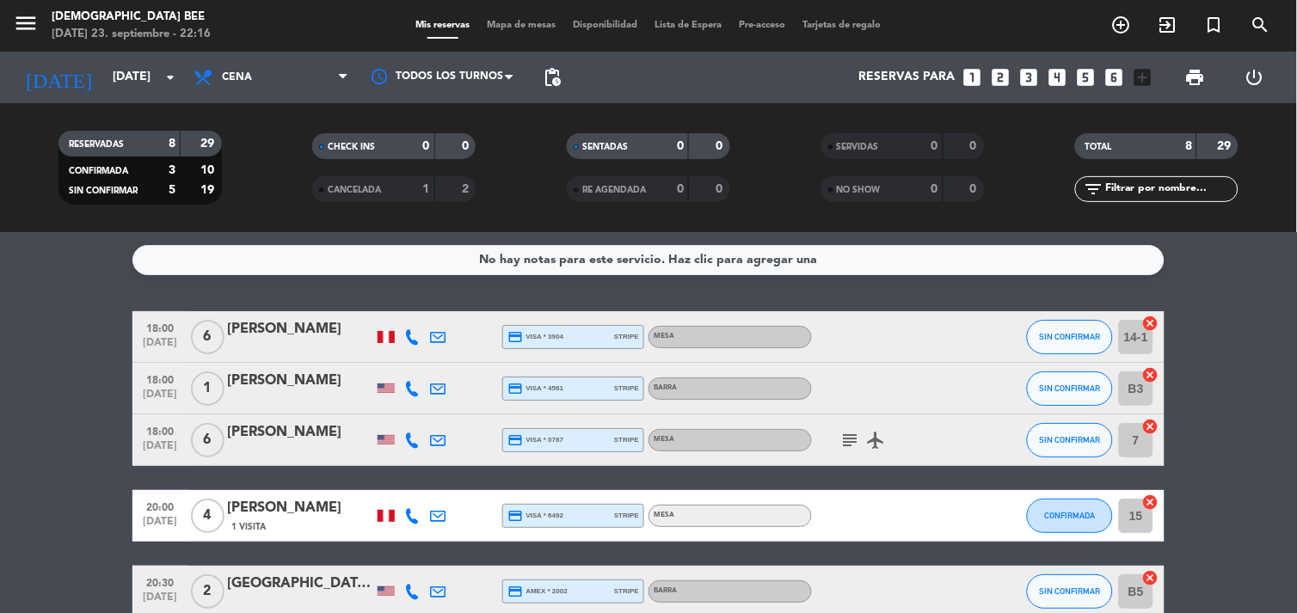
click at [852, 446] on icon "subject" at bounding box center [850, 440] width 21 height 21
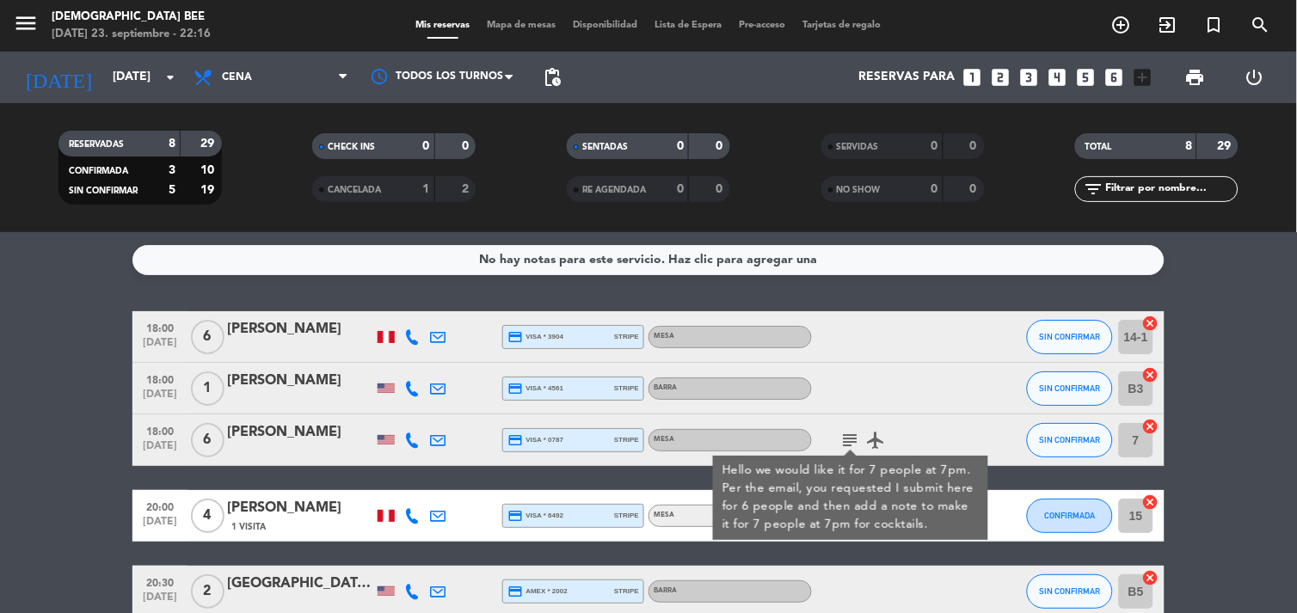
click at [61, 441] on bookings-row "18:00 [DATE] 6 [PERSON_NAME] credit_card visa * 3904 stripe Mesa SIN CONFIRMAR …" at bounding box center [648, 577] width 1297 height 533
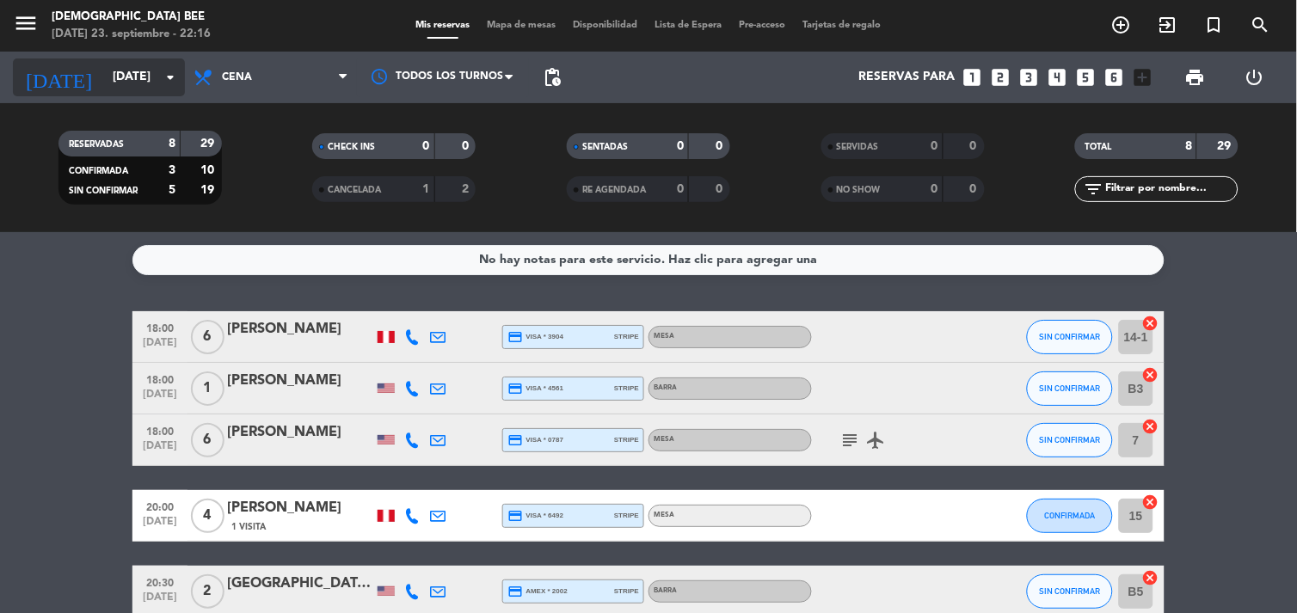
click at [144, 73] on input "[DATE]" at bounding box center [185, 77] width 163 height 31
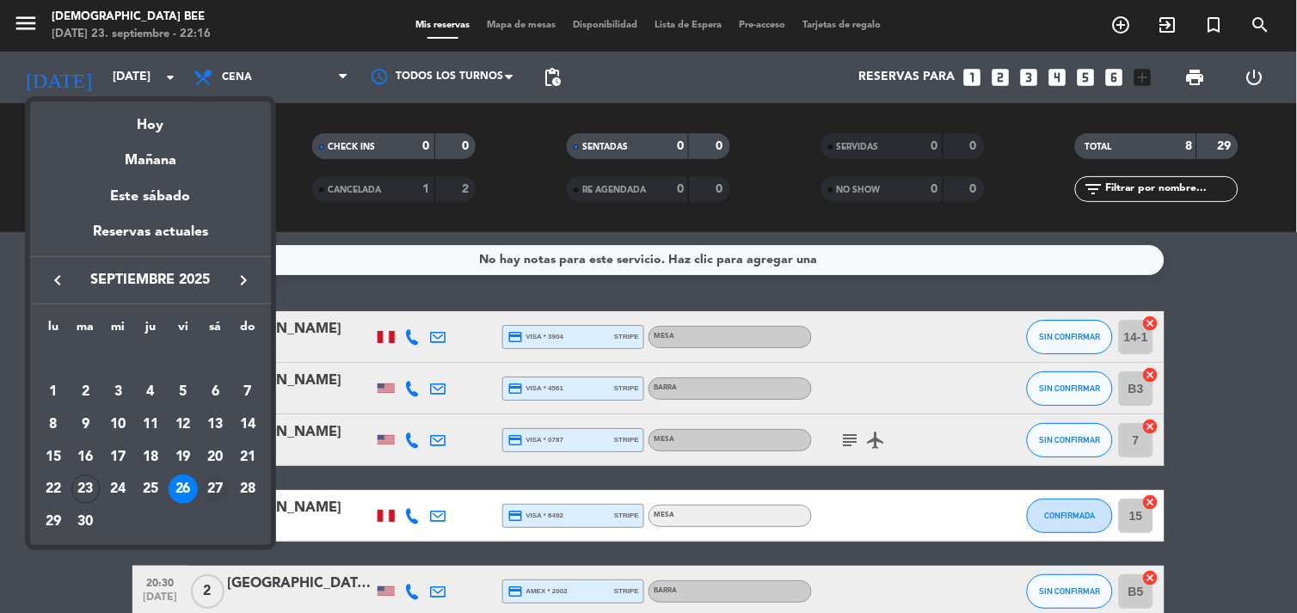
click at [222, 489] on div "27" at bounding box center [214, 489] width 29 height 29
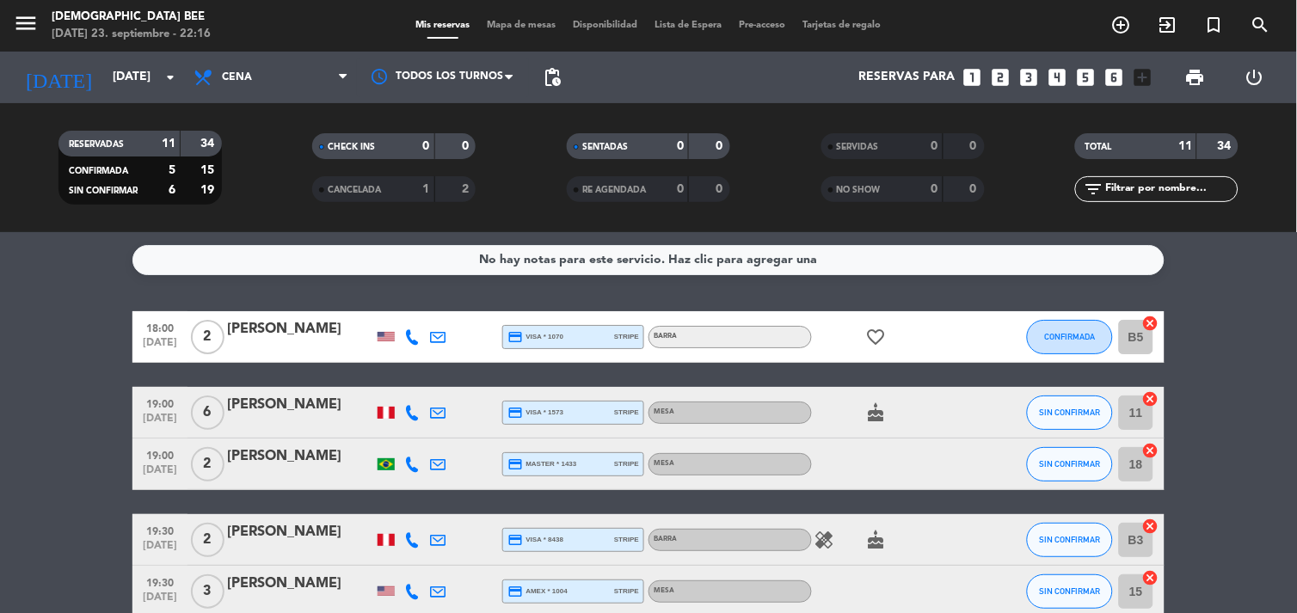
click at [880, 334] on icon "favorite_border" at bounding box center [876, 337] width 21 height 21
click at [81, 54] on div "[DATE] [DATE] arrow_drop_down" at bounding box center [99, 78] width 172 height 52
click at [104, 69] on input "[DATE]" at bounding box center [185, 77] width 163 height 31
click at [123, 74] on input "[DATE]" at bounding box center [185, 77] width 163 height 31
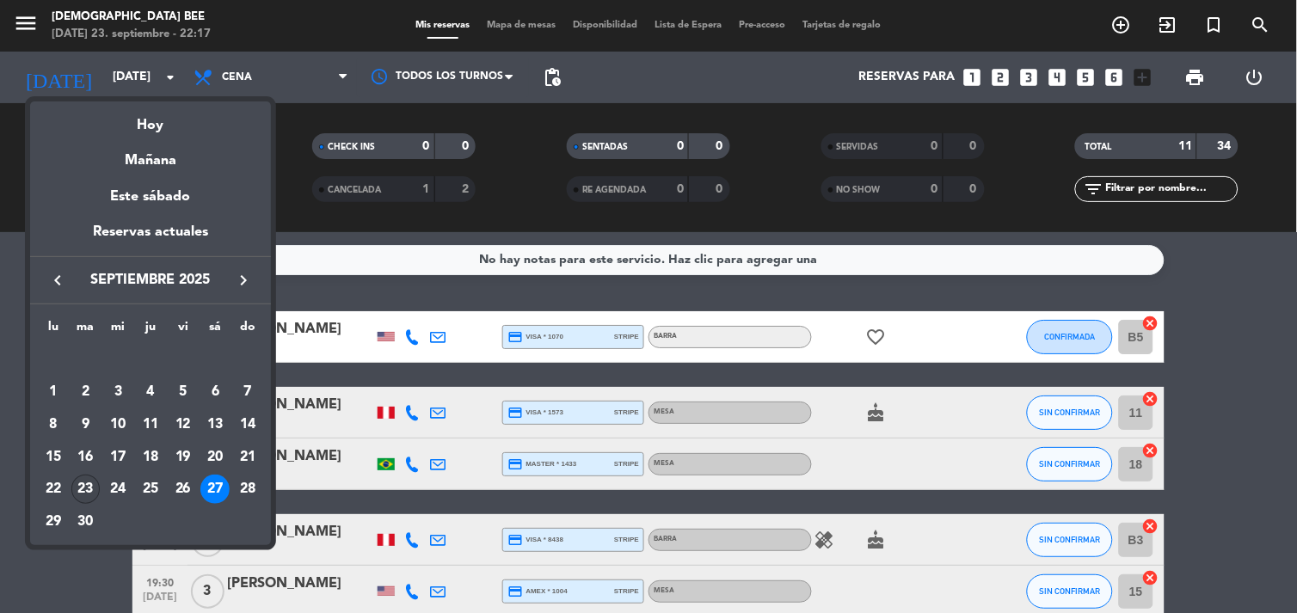
click at [95, 486] on div "23" at bounding box center [85, 489] width 29 height 29
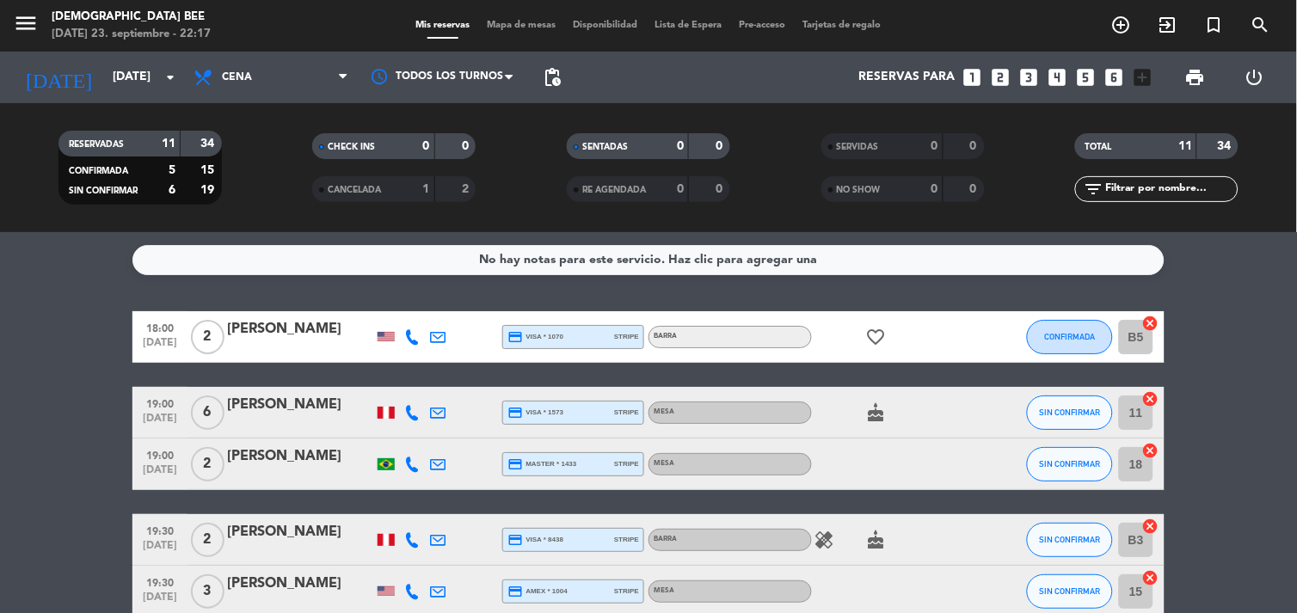
type input "[DATE]"
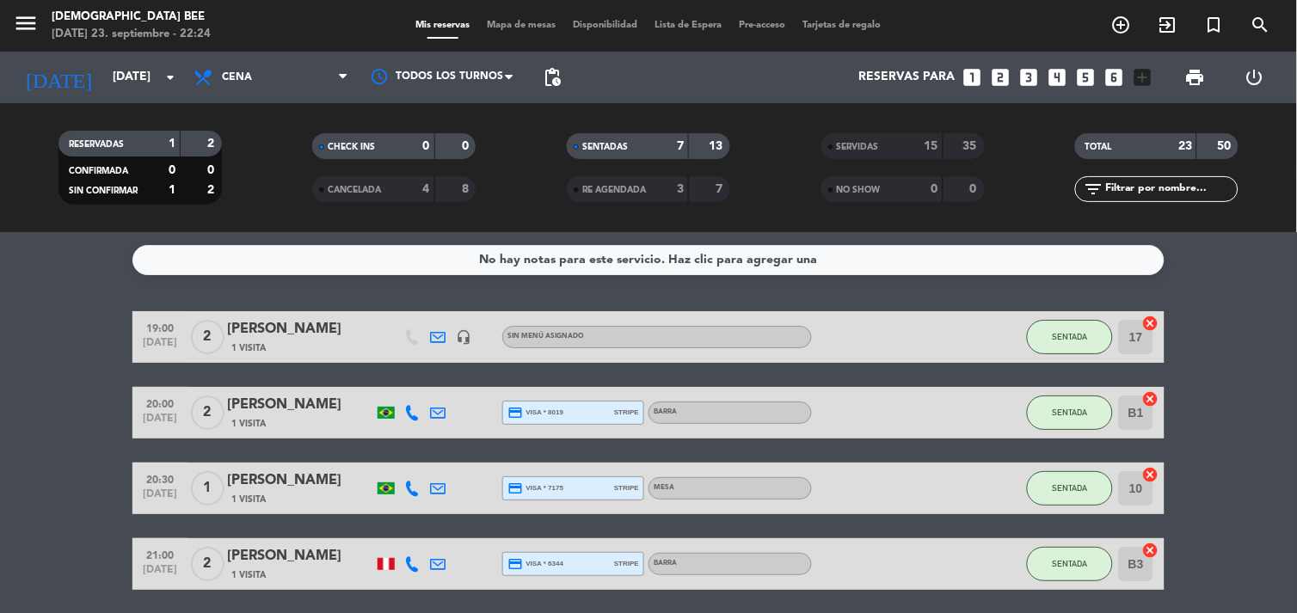
click at [1252, 428] on bookings-row "19:00 [DATE] 2 [PERSON_NAME] 1 Visita headset_mic Sin menú asignado SENTADA 17 …" at bounding box center [648, 601] width 1297 height 581
click at [40, 434] on bookings-row "19:00 [DATE] 2 [PERSON_NAME] 1 Visita headset_mic Sin menú asignado SENTADA 17 …" at bounding box center [648, 564] width 1297 height 506
